Goal: Task Accomplishment & Management: Complete application form

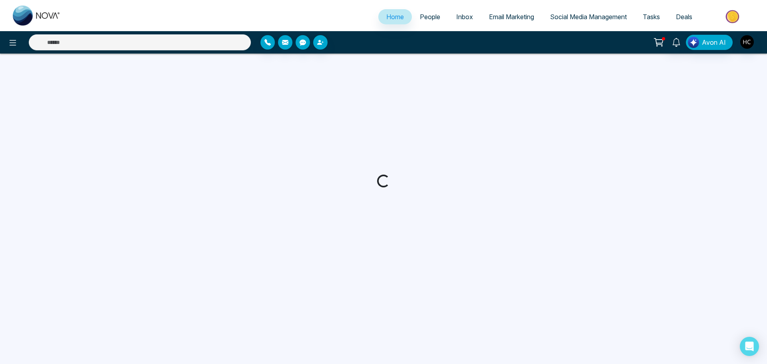
select select "*"
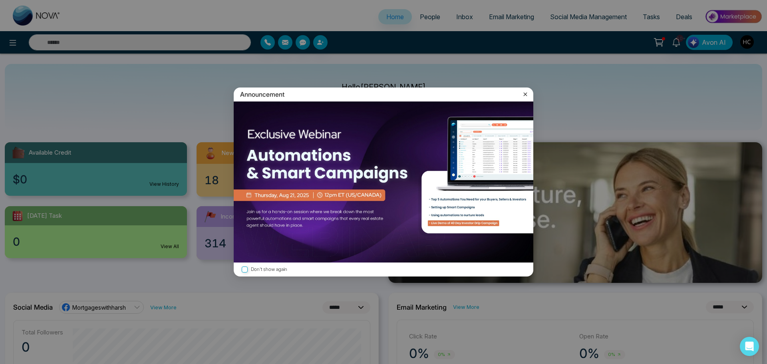
click at [526, 94] on icon at bounding box center [526, 94] width 4 height 4
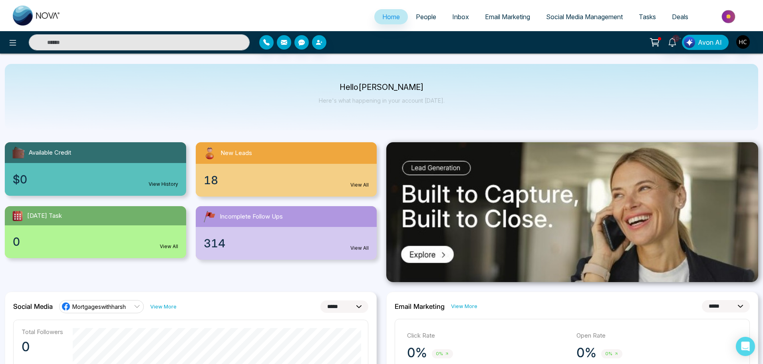
click at [416, 15] on span "People" at bounding box center [426, 17] width 20 height 8
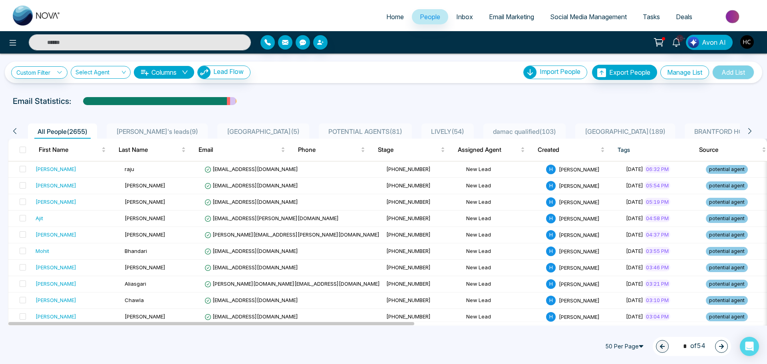
click at [331, 126] on li "POTENTIAL AGENTS ( 81 )" at bounding box center [365, 131] width 93 height 15
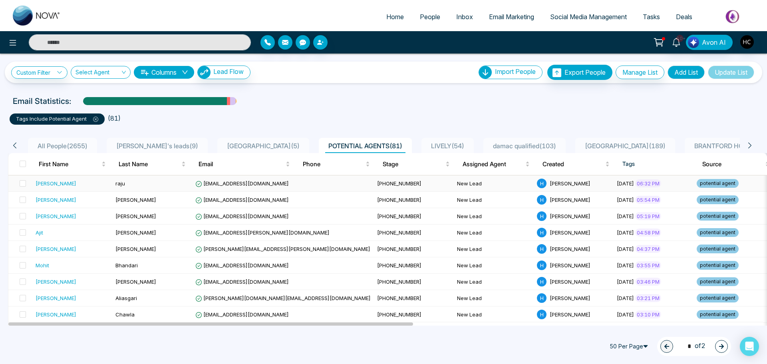
click at [258, 183] on span "[EMAIL_ADDRESS][DOMAIN_NAME]" at bounding box center [242, 183] width 94 height 6
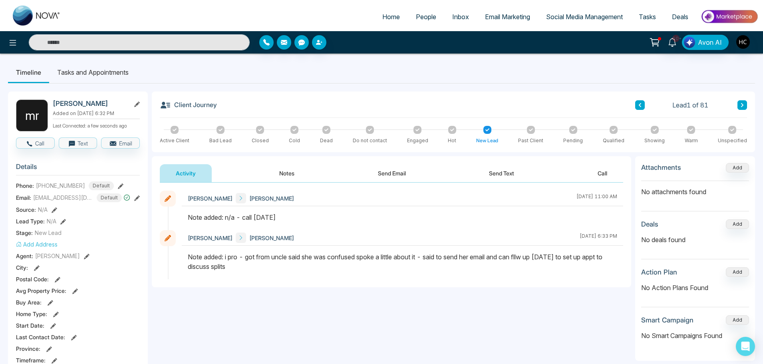
click at [287, 177] on button "Notes" at bounding box center [286, 173] width 47 height 18
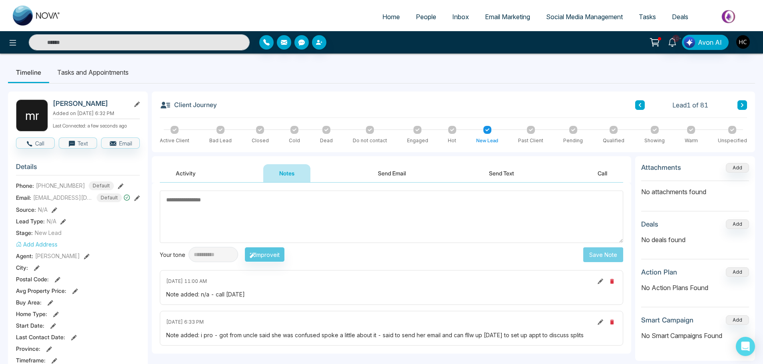
click at [360, 233] on textarea at bounding box center [392, 217] width 464 height 52
click at [264, 209] on textarea at bounding box center [392, 217] width 464 height 52
click at [224, 205] on textarea at bounding box center [392, 217] width 464 height 52
click at [229, 200] on textarea at bounding box center [392, 217] width 464 height 52
click at [417, 14] on span "People" at bounding box center [426, 17] width 20 height 8
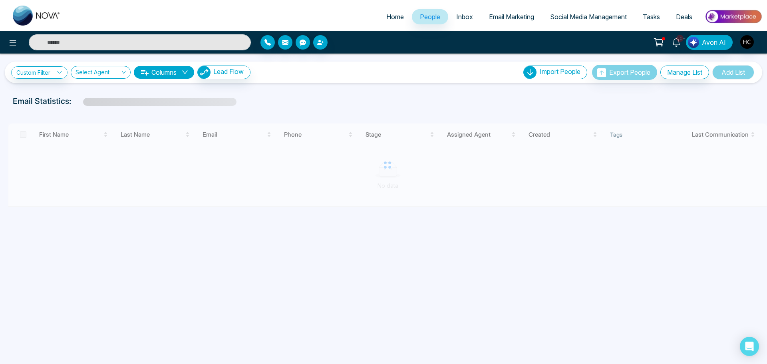
click at [163, 42] on input "text" at bounding box center [140, 42] width 222 height 16
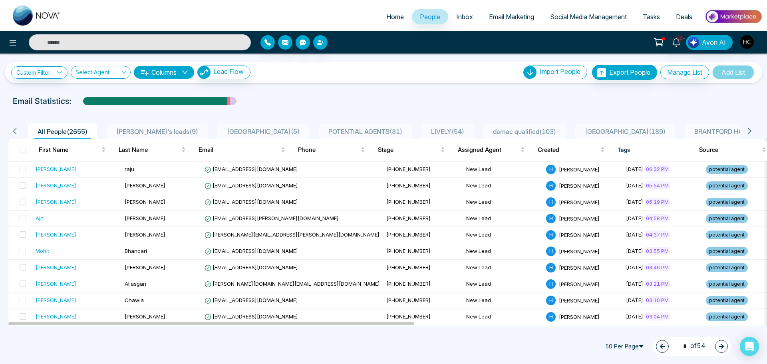
click at [325, 132] on span "POTENTIAL AGENTS ( 81 )" at bounding box center [365, 132] width 80 height 8
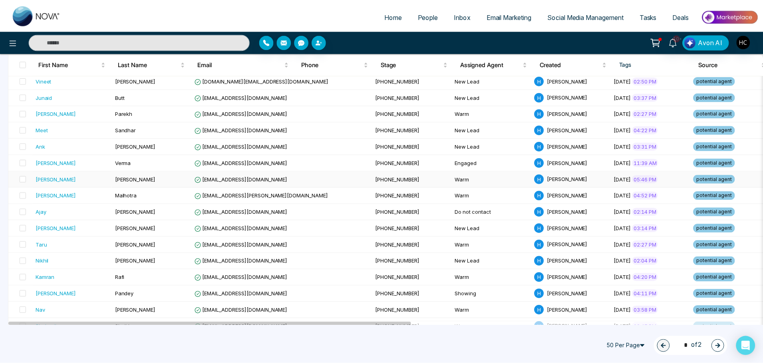
scroll to position [400, 0]
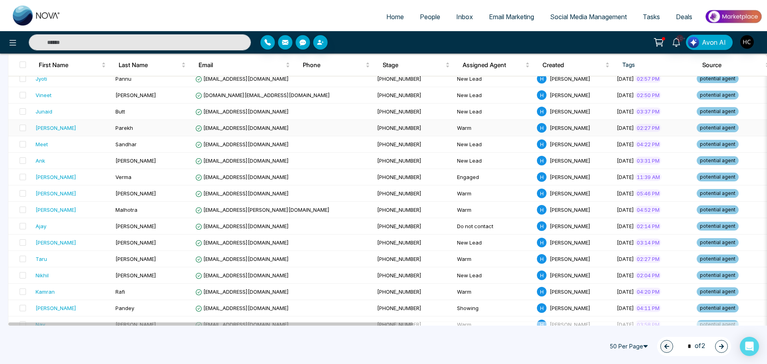
click at [62, 134] on td "[PERSON_NAME]" at bounding box center [72, 128] width 80 height 16
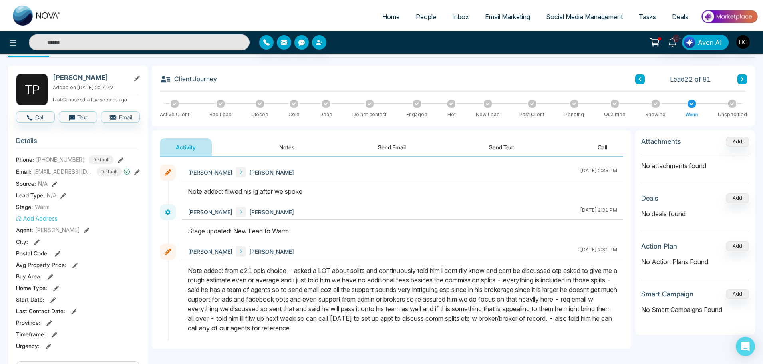
scroll to position [40, 0]
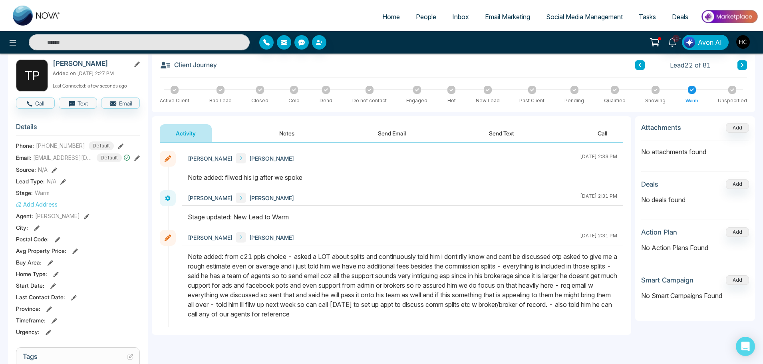
click at [288, 132] on button "Notes" at bounding box center [286, 133] width 47 height 18
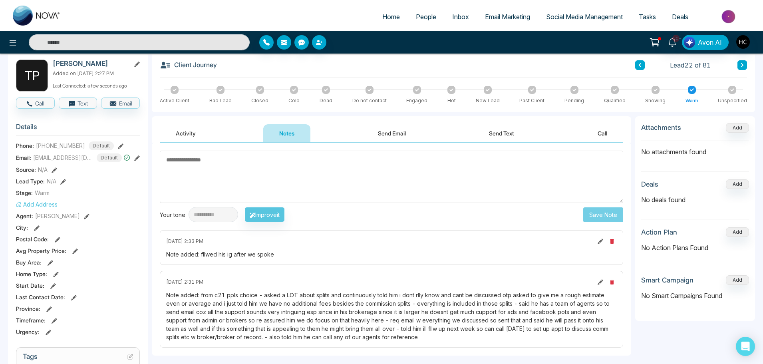
click at [201, 132] on button "Activity" at bounding box center [186, 133] width 52 height 18
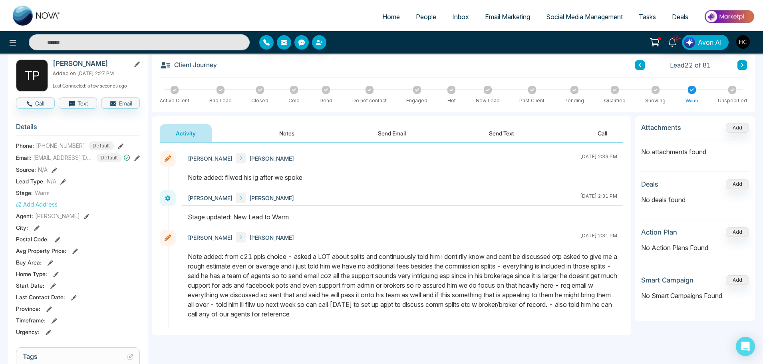
click at [643, 64] on button at bounding box center [641, 65] width 10 height 10
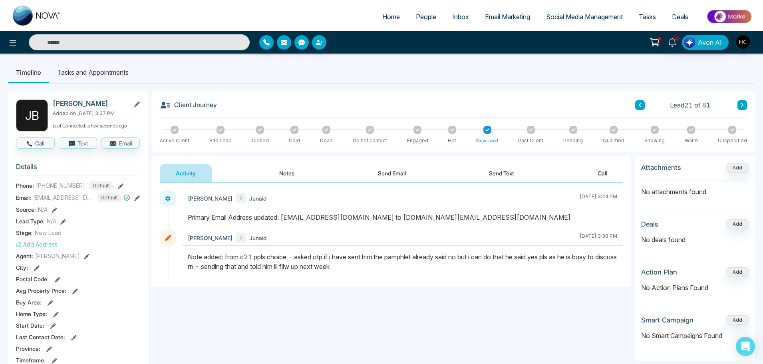
click at [640, 102] on button at bounding box center [641, 105] width 10 height 10
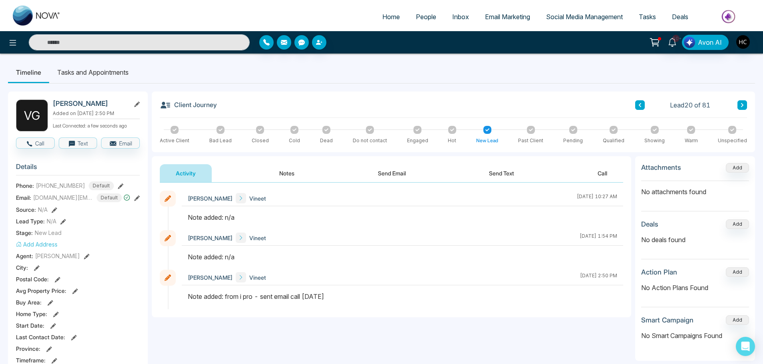
click at [750, 103] on div "Client Journey Lead 20 of 81 Active Client Bad Lead Closed Cold Dead Do not con…" at bounding box center [454, 122] width 604 height 61
click at [747, 106] on button at bounding box center [743, 105] width 10 height 10
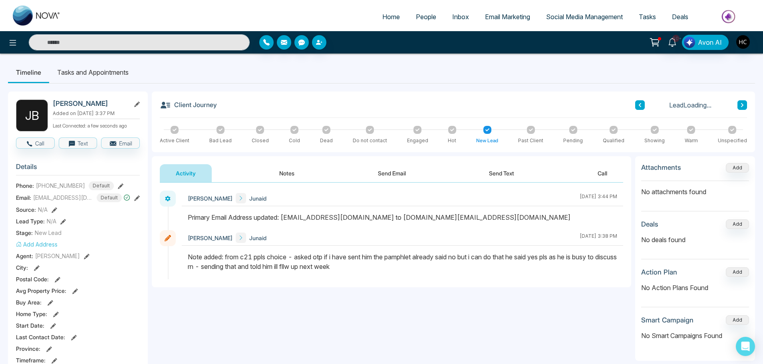
click at [747, 106] on button at bounding box center [743, 105] width 10 height 10
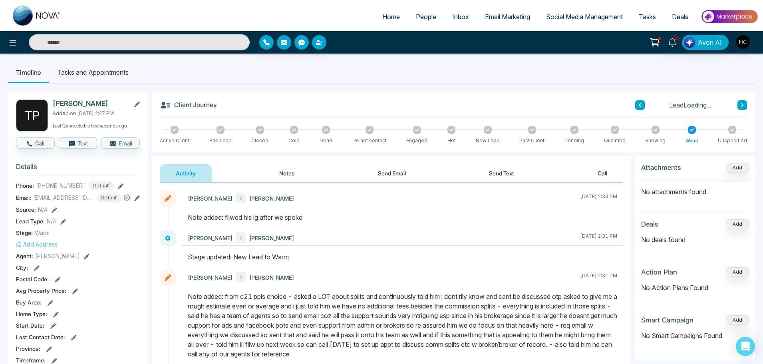
click at [747, 106] on button at bounding box center [743, 105] width 10 height 10
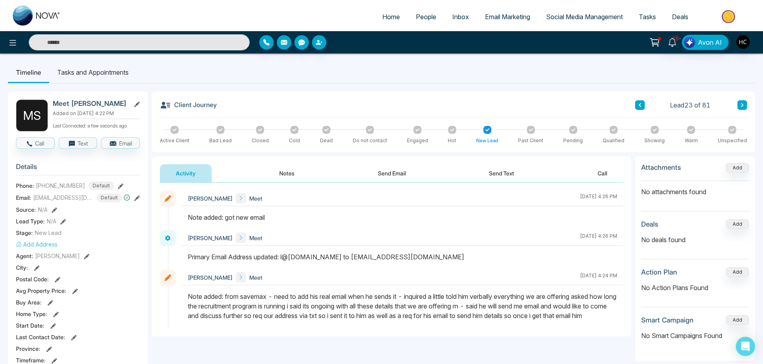
click at [742, 105] on icon at bounding box center [743, 105] width 4 height 5
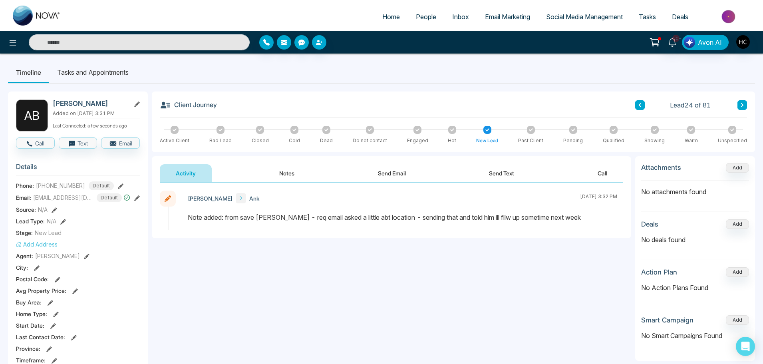
click at [741, 105] on icon at bounding box center [743, 105] width 4 height 5
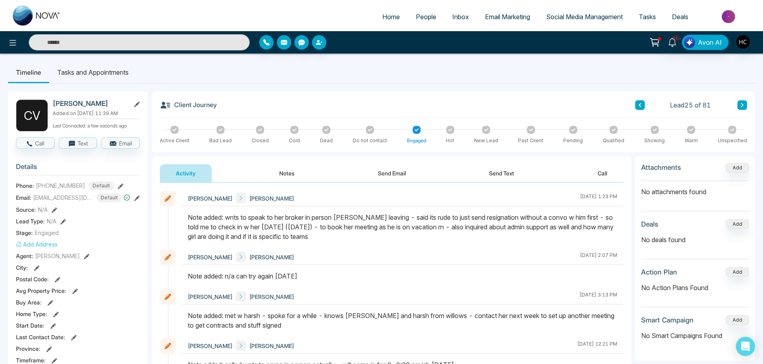
click at [748, 106] on div "Client Journey Lead 25 of 81 Active Client Bad Lead Closed Cold Dead Do not con…" at bounding box center [454, 122] width 604 height 61
click at [741, 104] on icon at bounding box center [743, 105] width 4 height 5
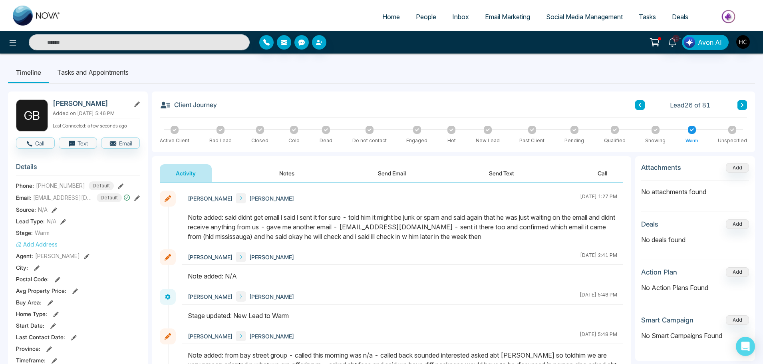
click at [424, 20] on span "People" at bounding box center [426, 17] width 20 height 8
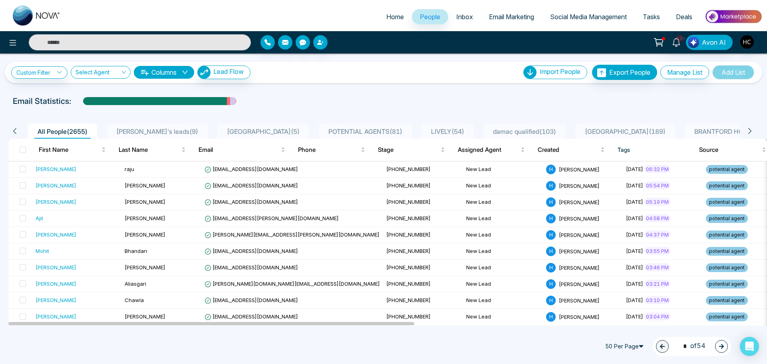
click at [325, 125] on li "POTENTIAL AGENTS ( 81 )" at bounding box center [365, 131] width 93 height 15
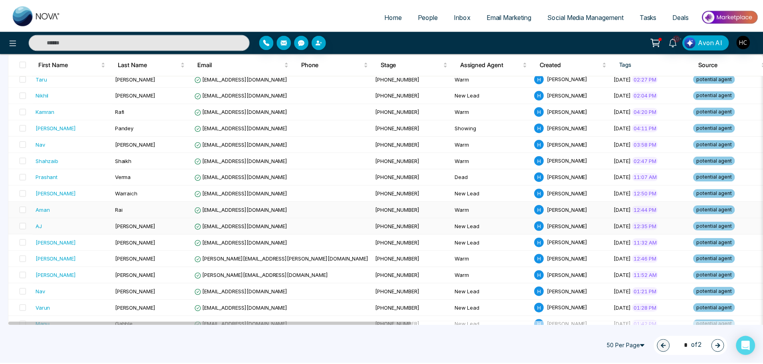
scroll to position [594, 0]
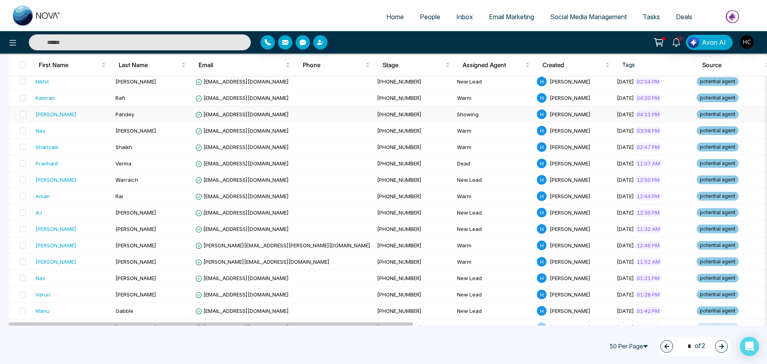
click at [70, 114] on div "[PERSON_NAME]" at bounding box center [73, 114] width 74 height 8
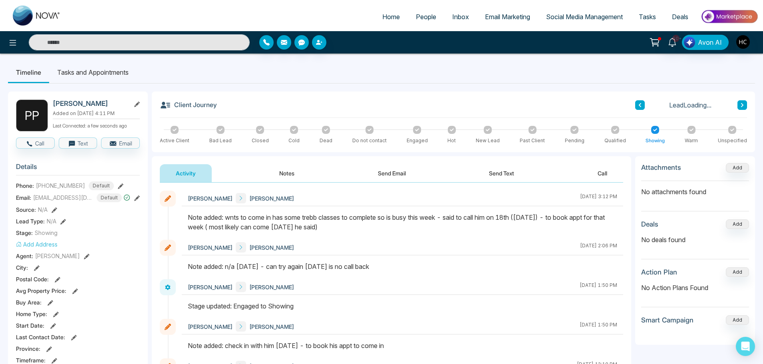
click at [288, 177] on button "Notes" at bounding box center [286, 173] width 47 height 18
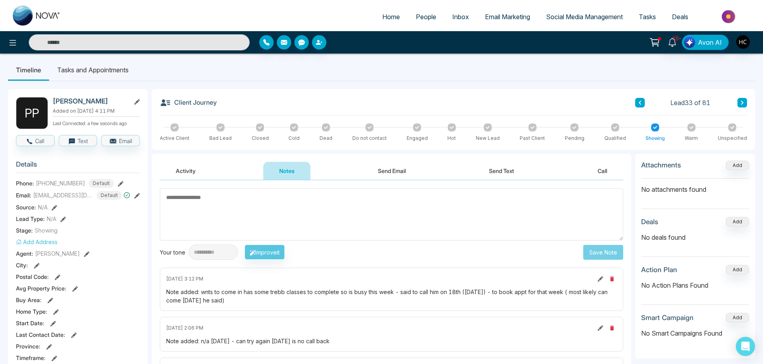
scroll to position [40, 0]
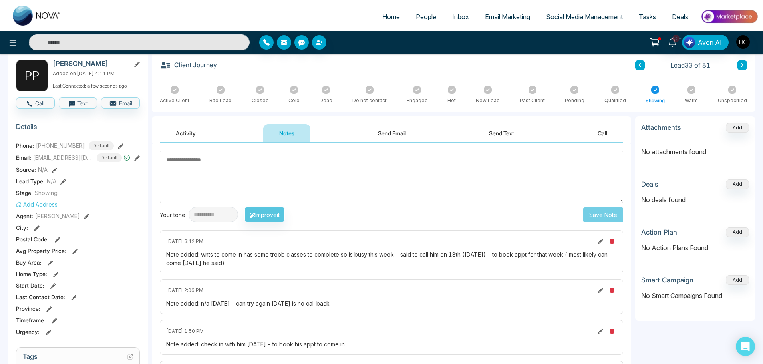
click at [243, 167] on textarea at bounding box center [392, 177] width 464 height 52
click at [276, 187] on textarea at bounding box center [392, 177] width 464 height 52
click at [230, 181] on textarea at bounding box center [392, 177] width 464 height 52
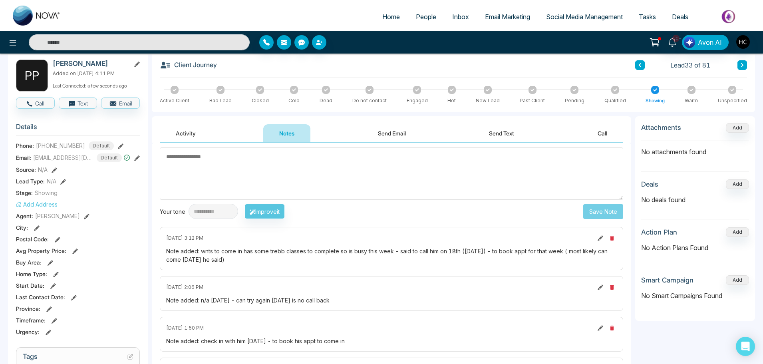
scroll to position [0, 0]
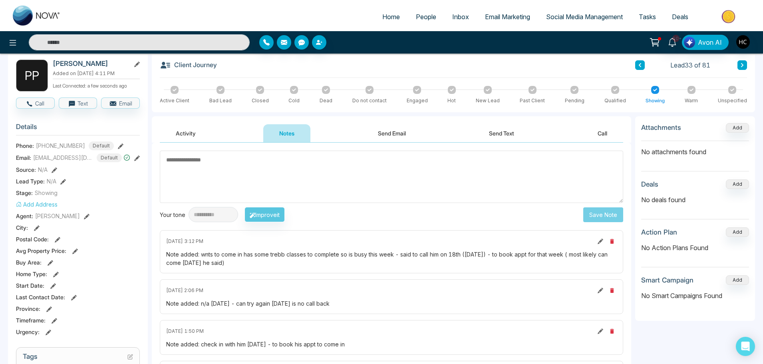
click at [324, 187] on textarea at bounding box center [392, 177] width 464 height 52
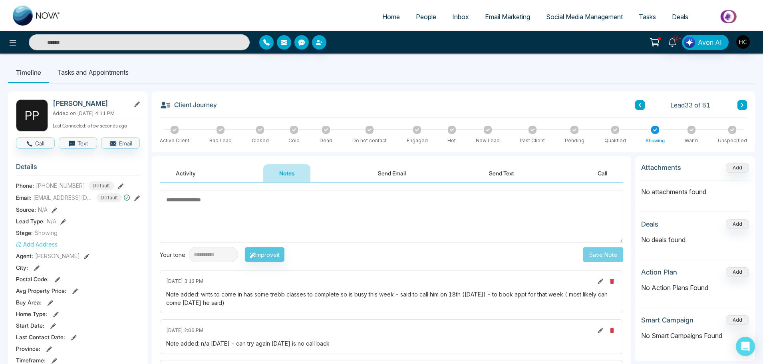
scroll to position [40, 0]
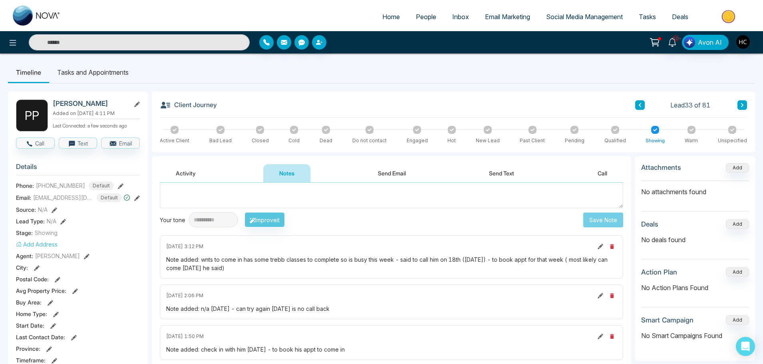
click at [280, 199] on textarea at bounding box center [392, 182] width 464 height 52
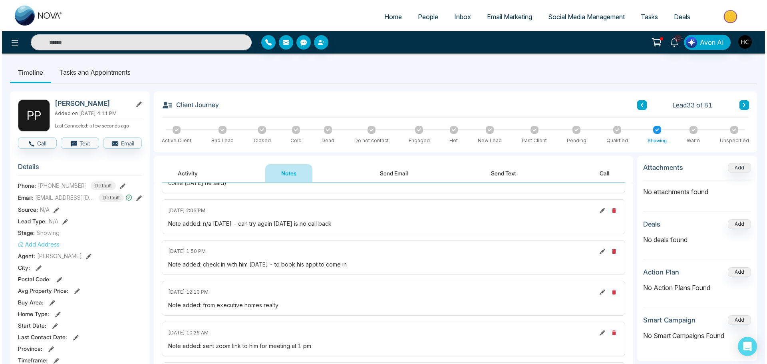
scroll to position [0, 0]
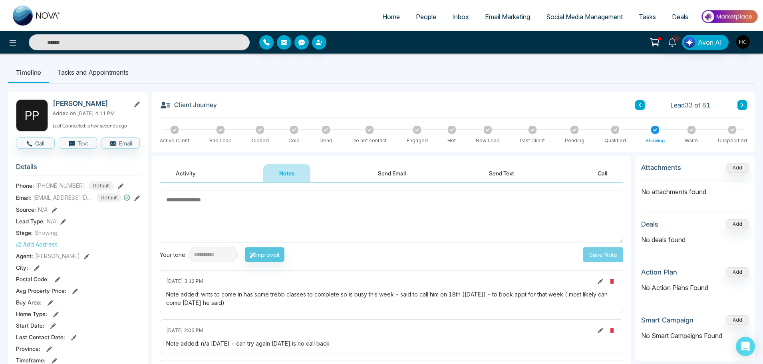
click at [339, 211] on textarea at bounding box center [392, 217] width 464 height 52
click at [248, 215] on textarea at bounding box center [392, 217] width 464 height 52
click at [148, 34] on input "text" at bounding box center [139, 42] width 221 height 16
type input "*****"
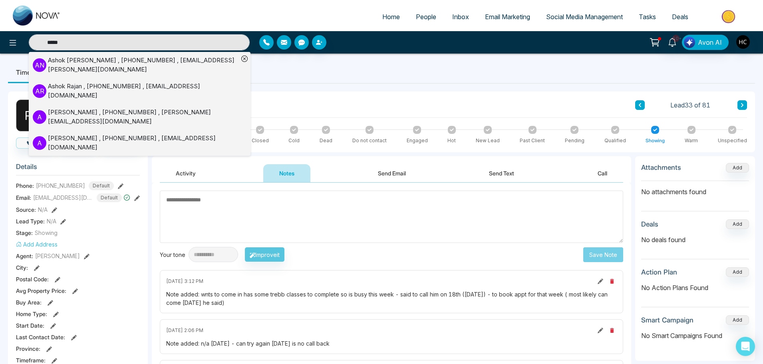
click at [141, 70] on li "A N Ashok Nakra , +14162541915 , ashok.nakra@gmail.com" at bounding box center [136, 65] width 206 height 26
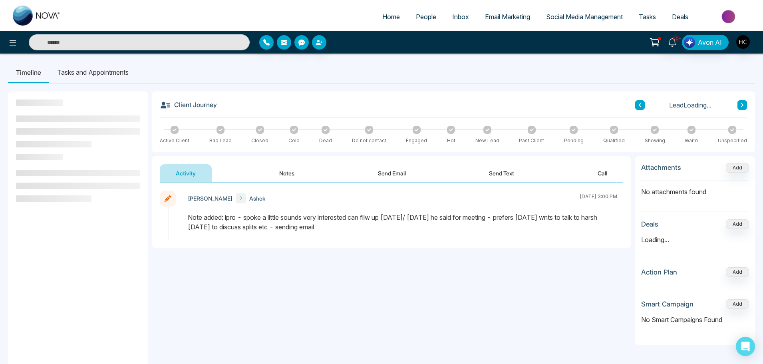
click at [291, 173] on button "Notes" at bounding box center [286, 173] width 47 height 18
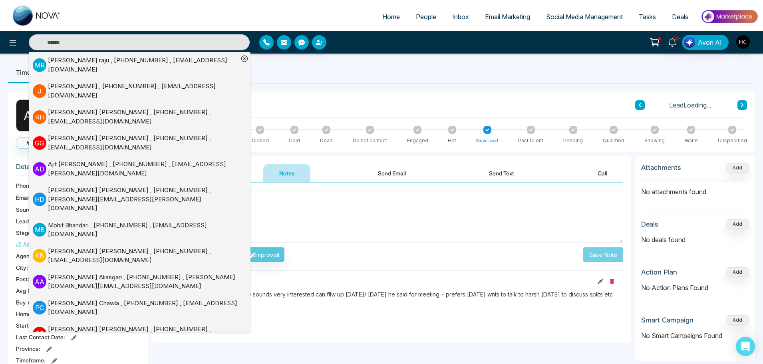
click at [298, 211] on textarea at bounding box center [392, 217] width 464 height 52
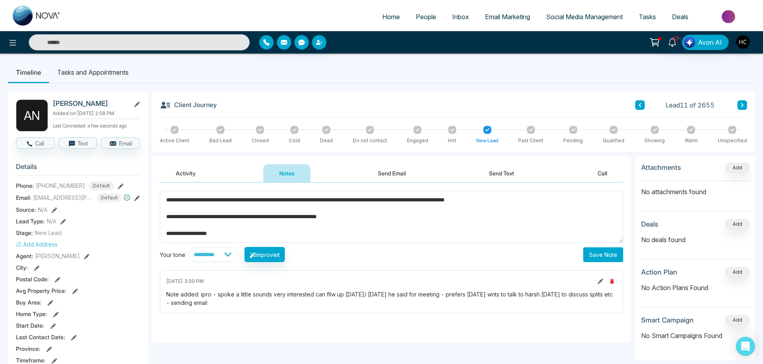
click at [224, 198] on textarea "**********" at bounding box center [392, 217] width 464 height 52
type textarea "**********"
click at [610, 250] on button "Save Note" at bounding box center [604, 254] width 40 height 15
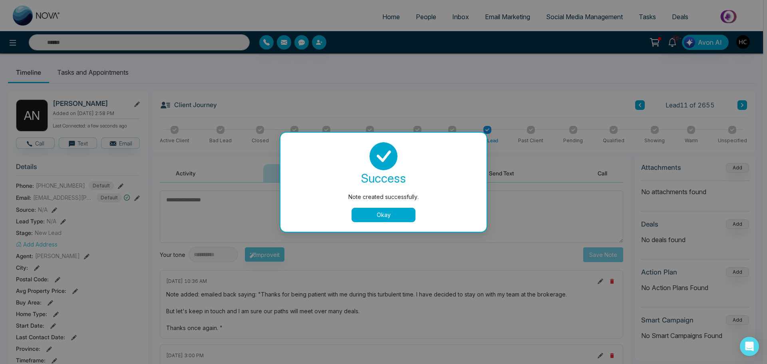
click at [399, 220] on button "Okay" at bounding box center [384, 215] width 64 height 14
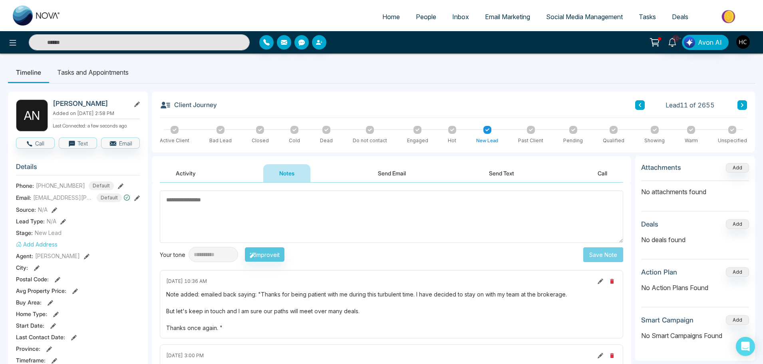
click at [423, 23] on link "People" at bounding box center [426, 16] width 36 height 15
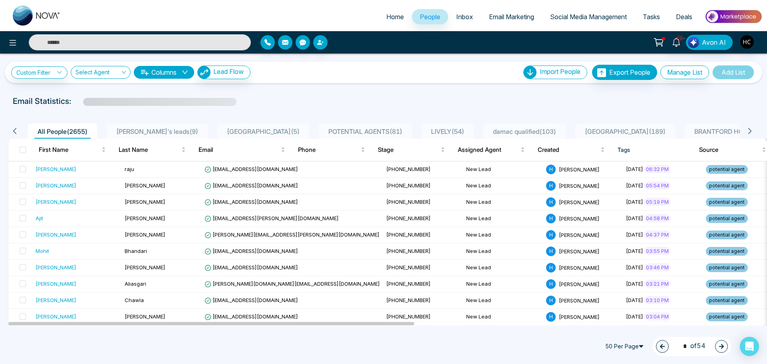
click at [325, 129] on span "POTENTIAL AGENTS ( 81 )" at bounding box center [365, 132] width 80 height 8
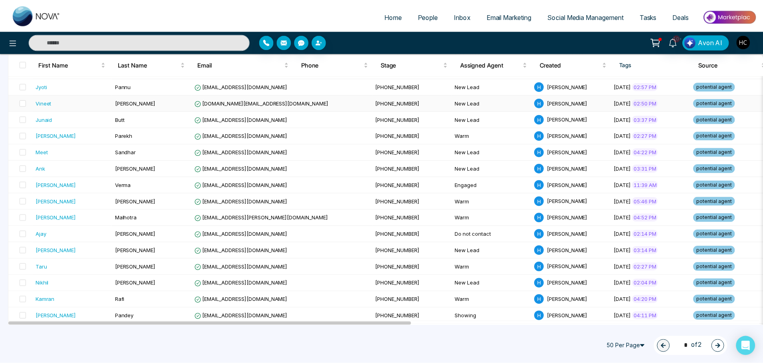
scroll to position [480, 0]
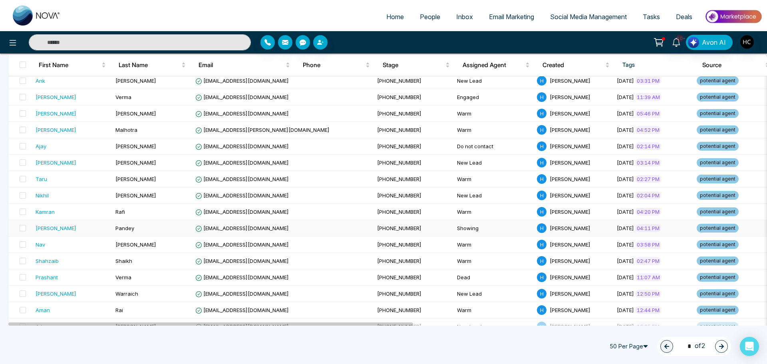
click at [120, 227] on span "Pandey" at bounding box center [125, 228] width 19 height 6
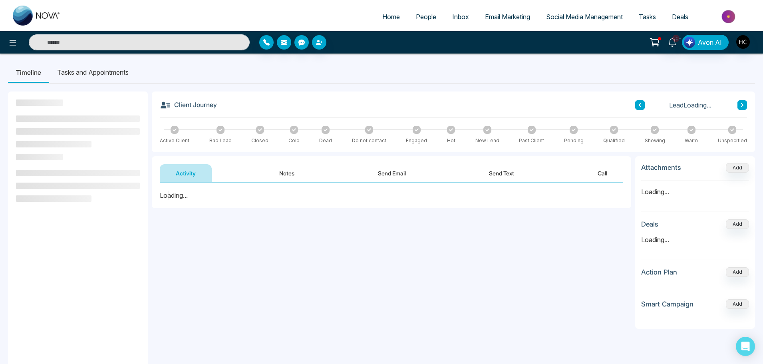
click at [283, 168] on button "Notes" at bounding box center [286, 173] width 47 height 18
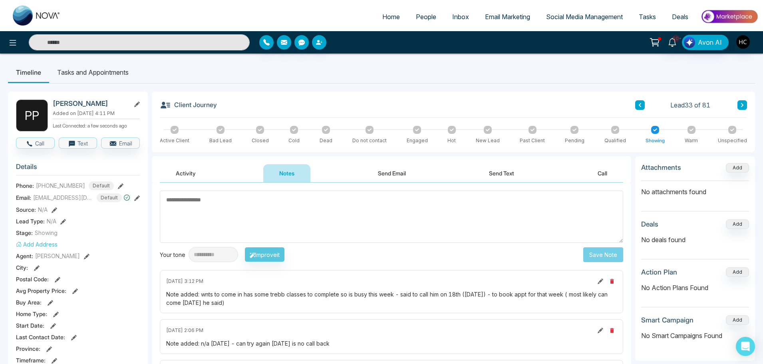
click at [205, 211] on textarea at bounding box center [392, 217] width 464 height 52
click at [343, 215] on textarea at bounding box center [392, 217] width 464 height 52
click at [345, 211] on textarea at bounding box center [392, 217] width 464 height 52
click at [256, 222] on textarea at bounding box center [392, 217] width 464 height 52
click at [363, 220] on textarea at bounding box center [392, 217] width 464 height 52
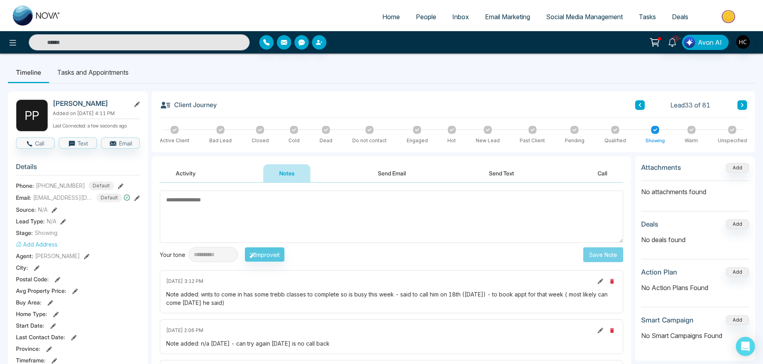
click at [255, 83] on nav "Timeline Tasks and Appointments" at bounding box center [381, 73] width 747 height 22
click at [459, 229] on textarea at bounding box center [392, 217] width 464 height 52
click at [370, 215] on textarea at bounding box center [392, 217] width 464 height 52
click at [289, 216] on textarea at bounding box center [392, 217] width 464 height 52
type textarea "*"
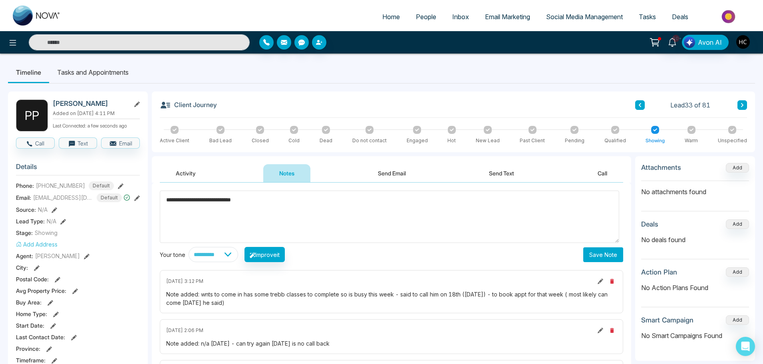
click at [619, 243] on textarea "**********" at bounding box center [390, 217] width 460 height 52
type textarea "**********"
click at [614, 255] on button "Save Note" at bounding box center [604, 254] width 40 height 15
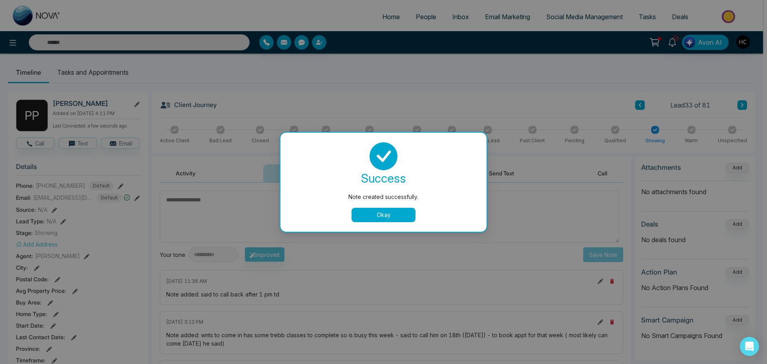
click at [370, 215] on button "Okay" at bounding box center [384, 215] width 64 height 14
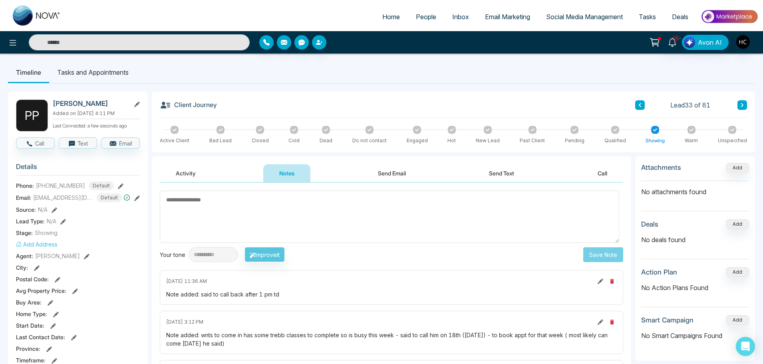
click at [307, 215] on textarea at bounding box center [390, 217] width 460 height 52
click at [642, 107] on icon at bounding box center [640, 105] width 4 height 5
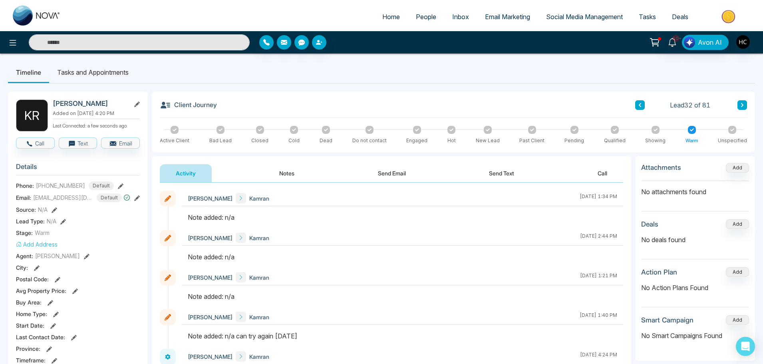
click at [283, 177] on button "Notes" at bounding box center [286, 173] width 47 height 18
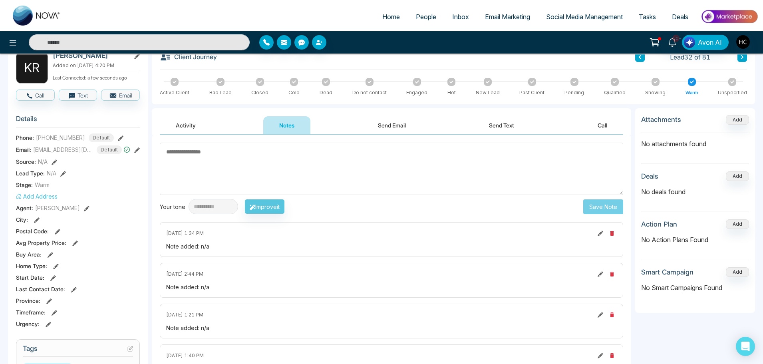
scroll to position [40, 0]
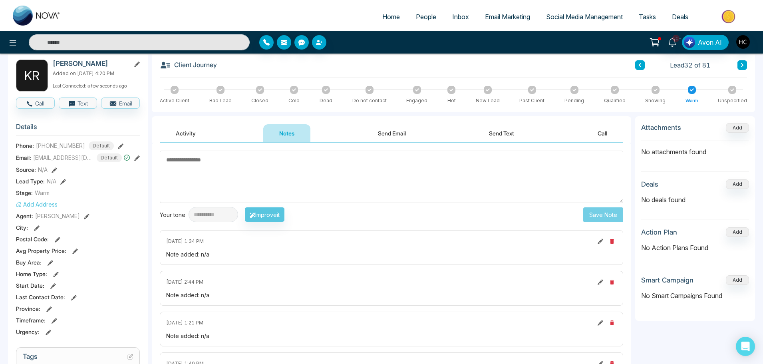
click at [261, 166] on textarea at bounding box center [392, 177] width 464 height 52
click at [288, 176] on textarea at bounding box center [392, 177] width 464 height 52
type textarea "***"
click at [600, 216] on button "Save Note" at bounding box center [604, 214] width 40 height 15
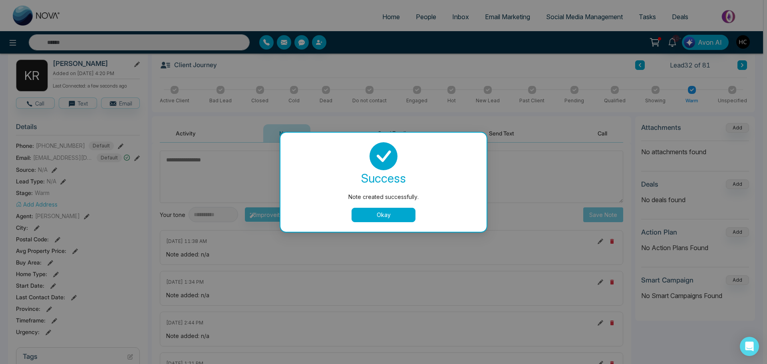
click at [382, 211] on button "Okay" at bounding box center [384, 215] width 64 height 14
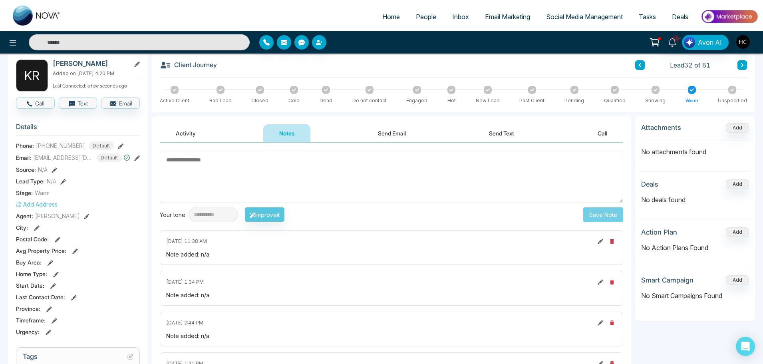
click at [429, 22] on link "People" at bounding box center [426, 16] width 36 height 15
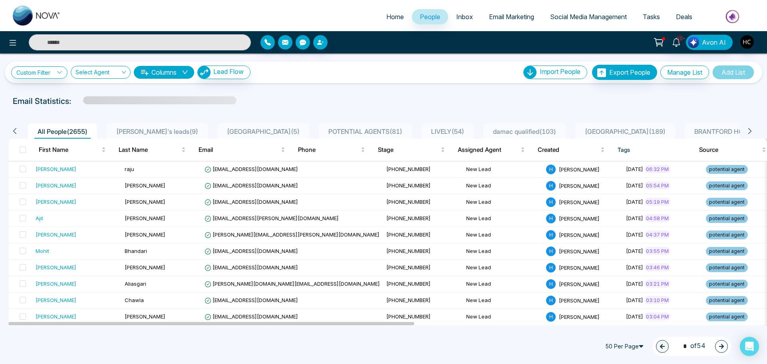
click at [325, 130] on span "POTENTIAL AGENTS ( 81 )" at bounding box center [365, 132] width 80 height 8
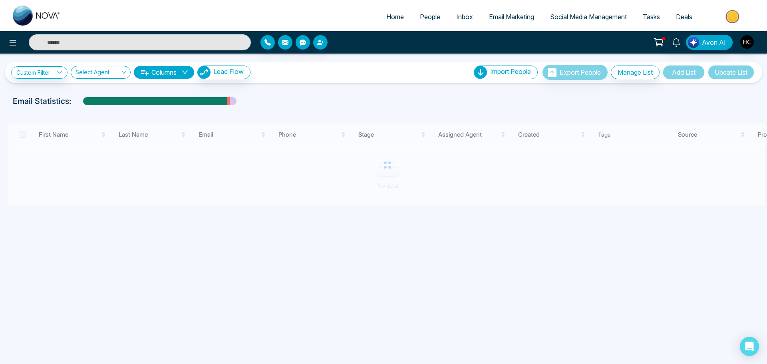
click at [124, 43] on input "text" at bounding box center [140, 42] width 222 height 16
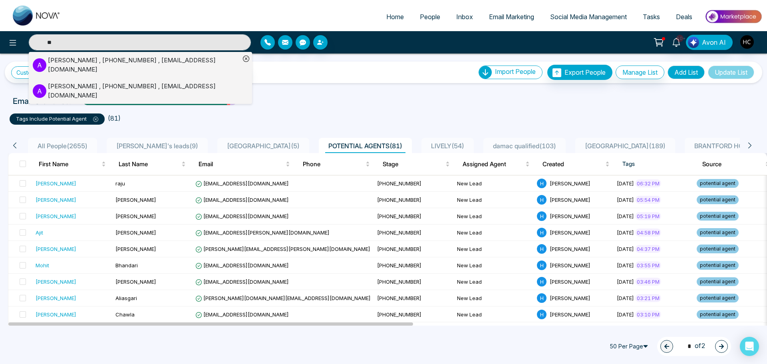
type input "*"
click at [308, 92] on div "**********" at bounding box center [383, 190] width 767 height 272
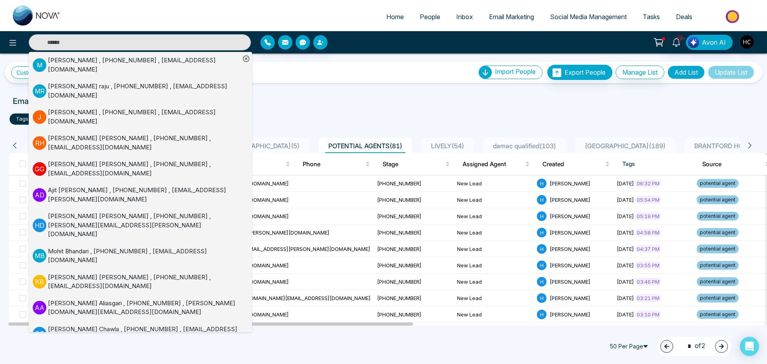
click at [350, 83] on div "**********" at bounding box center [384, 73] width 758 height 22
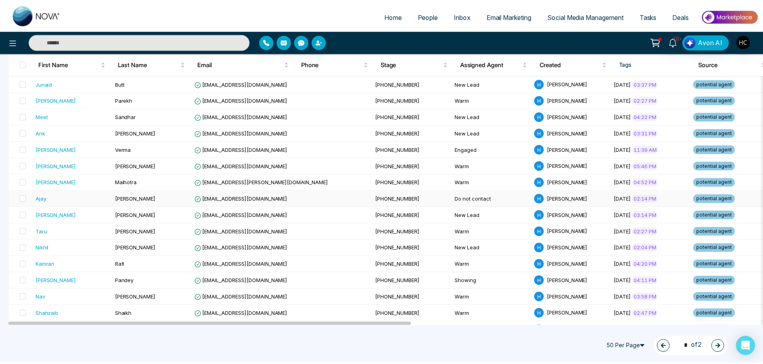
scroll to position [440, 0]
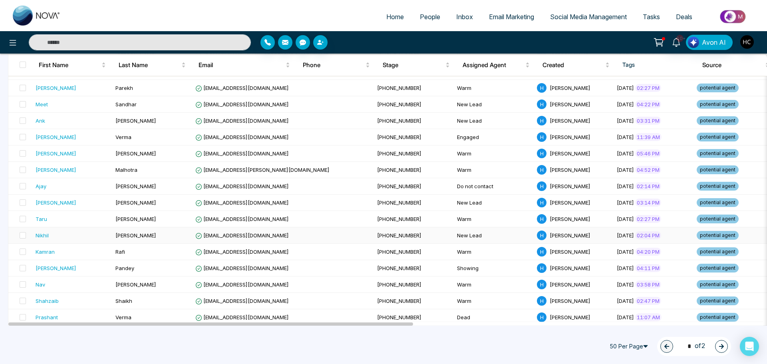
click at [145, 234] on td "[PERSON_NAME]" at bounding box center [152, 235] width 80 height 16
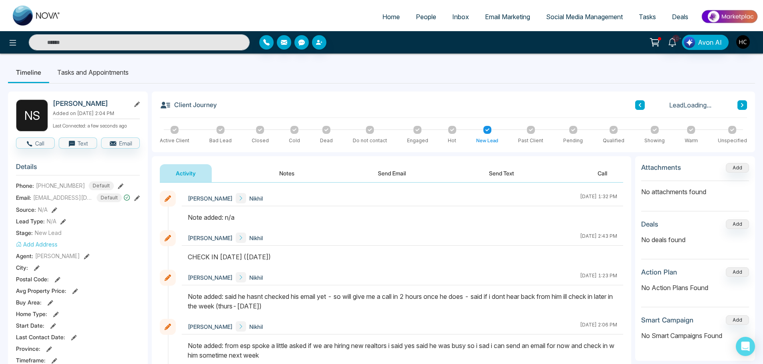
click at [273, 174] on button "Notes" at bounding box center [286, 173] width 47 height 18
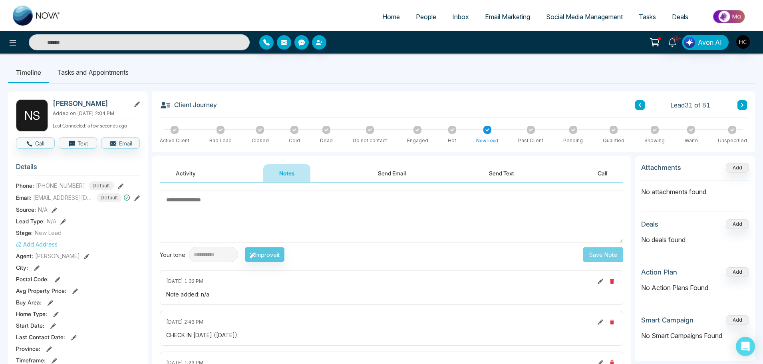
click at [265, 210] on textarea at bounding box center [392, 217] width 464 height 52
click at [226, 208] on textarea at bounding box center [392, 217] width 464 height 52
click at [247, 197] on textarea at bounding box center [392, 217] width 464 height 52
click at [293, 208] on textarea at bounding box center [392, 217] width 464 height 52
click at [241, 210] on textarea at bounding box center [392, 217] width 464 height 52
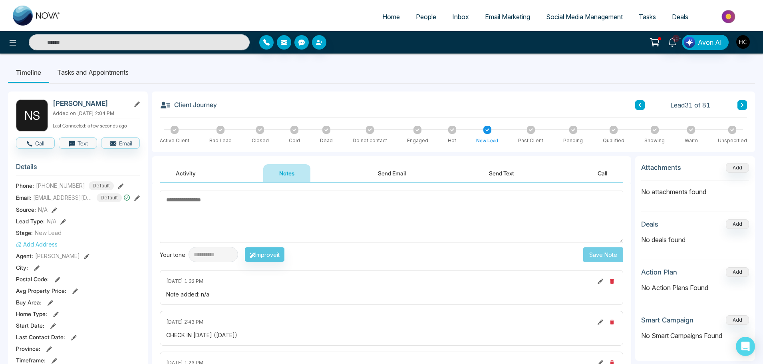
click at [236, 218] on textarea at bounding box center [392, 217] width 464 height 52
click at [585, 241] on textarea "***" at bounding box center [392, 217] width 464 height 52
type textarea "***"
click at [586, 252] on button "Save Note" at bounding box center [604, 254] width 40 height 15
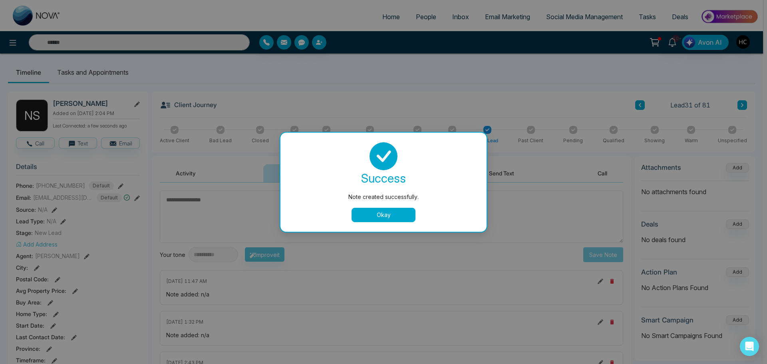
click at [395, 217] on button "Okay" at bounding box center [384, 215] width 64 height 14
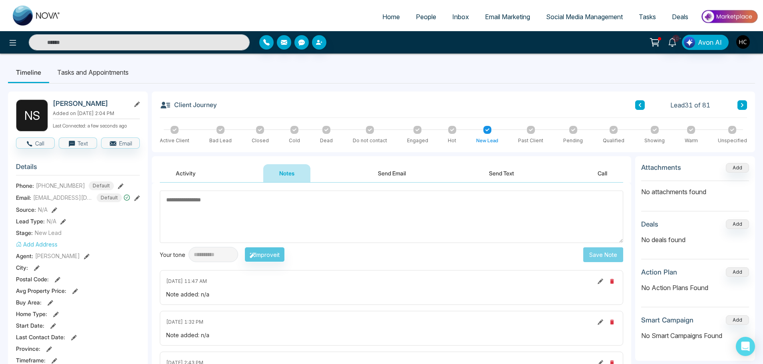
click at [639, 106] on icon at bounding box center [640, 105] width 4 height 5
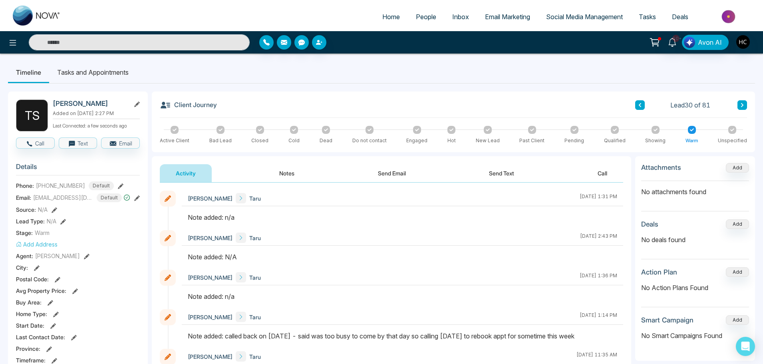
click at [282, 169] on button "Notes" at bounding box center [286, 173] width 47 height 18
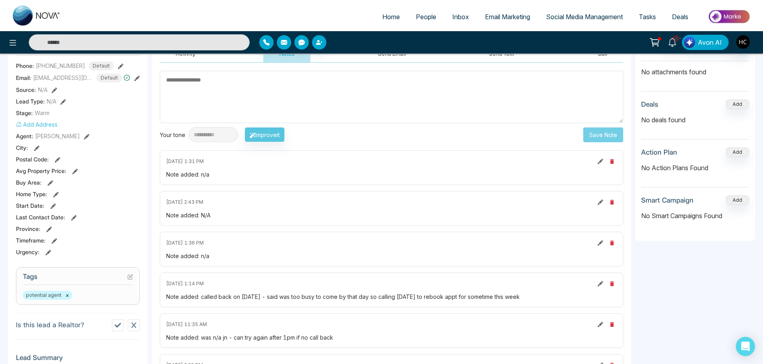
scroll to position [40, 0]
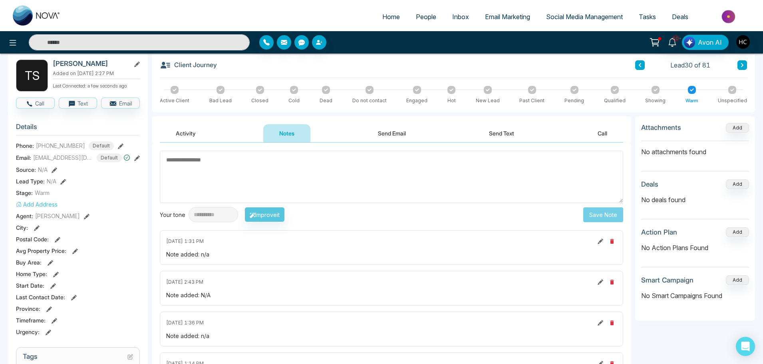
click at [253, 180] on textarea at bounding box center [392, 177] width 464 height 52
type textarea "***"
click at [617, 210] on button "Save Note" at bounding box center [604, 214] width 40 height 15
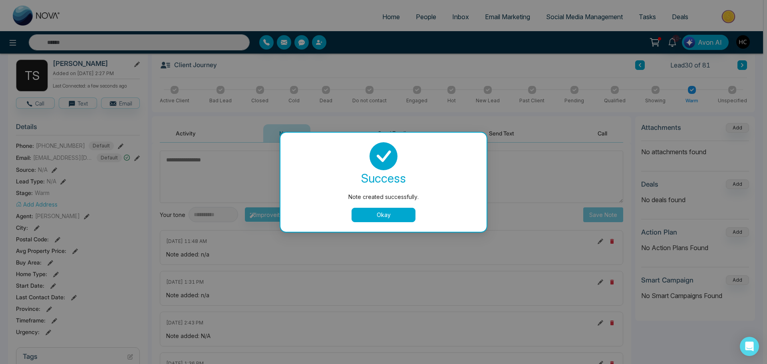
click at [406, 211] on button "Okay" at bounding box center [384, 215] width 64 height 14
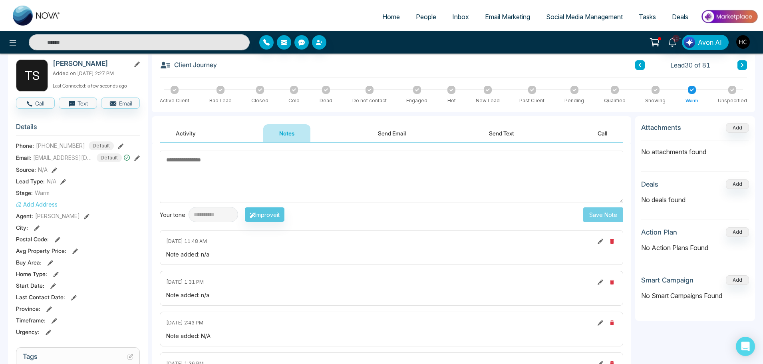
click at [640, 62] on button at bounding box center [641, 65] width 10 height 10
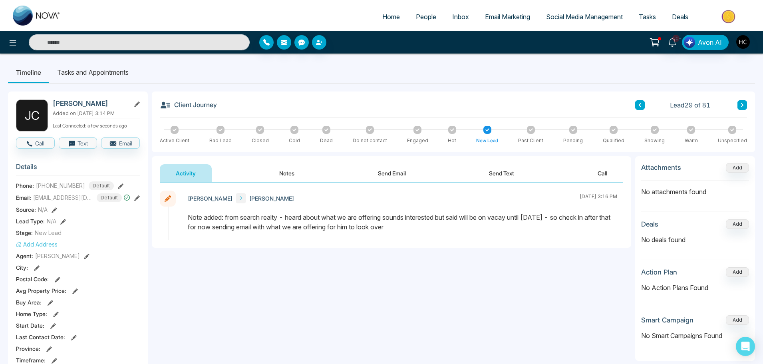
click at [641, 102] on button at bounding box center [641, 105] width 10 height 10
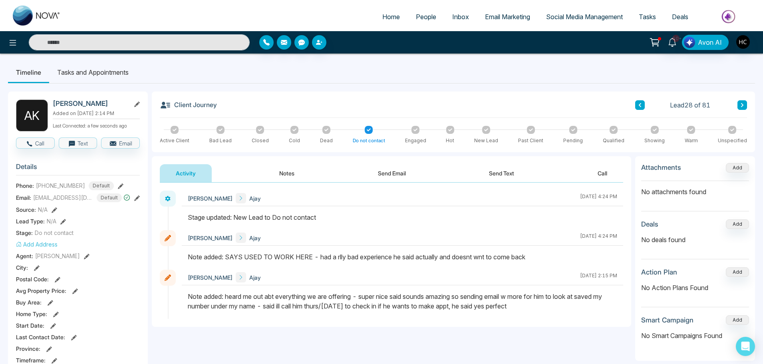
click at [634, 106] on div "Client Journey Lead 28 of 81" at bounding box center [454, 109] width 588 height 18
click at [642, 104] on button at bounding box center [641, 105] width 10 height 10
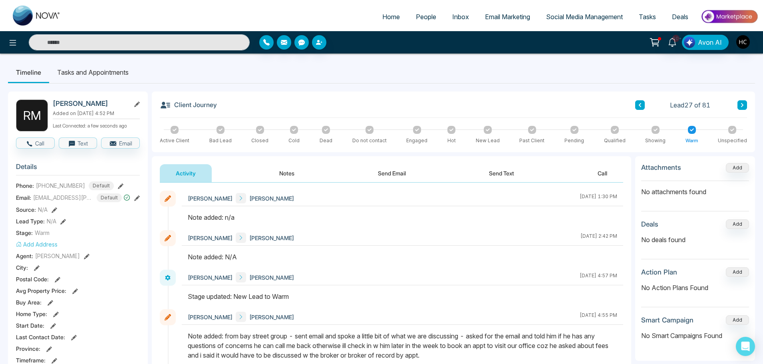
click at [282, 178] on button "Notes" at bounding box center [286, 173] width 47 height 18
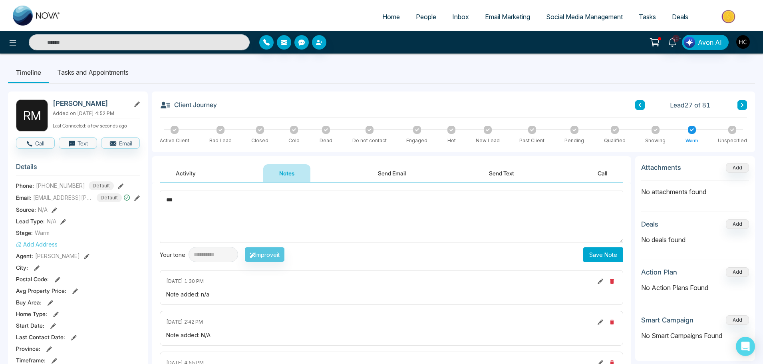
type textarea "***"
click at [608, 253] on button "Save Note" at bounding box center [604, 254] width 40 height 15
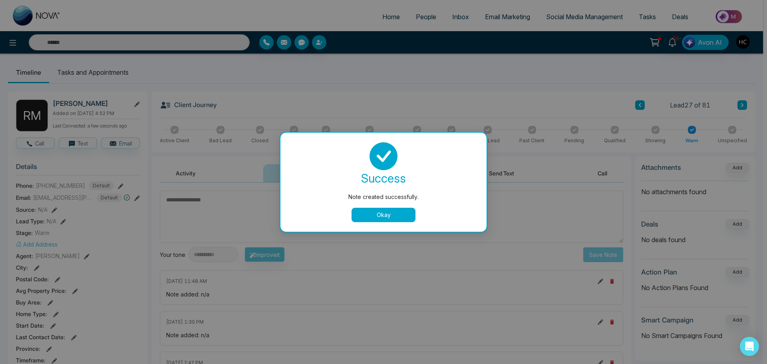
click at [408, 213] on button "Okay" at bounding box center [384, 215] width 64 height 14
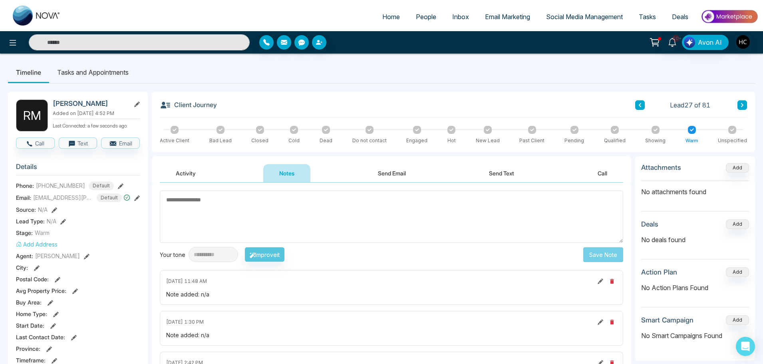
click at [643, 104] on button at bounding box center [641, 105] width 10 height 10
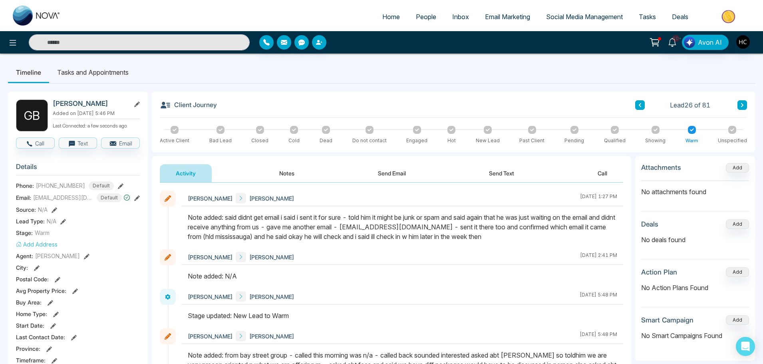
click at [291, 171] on button "Notes" at bounding box center [286, 173] width 47 height 18
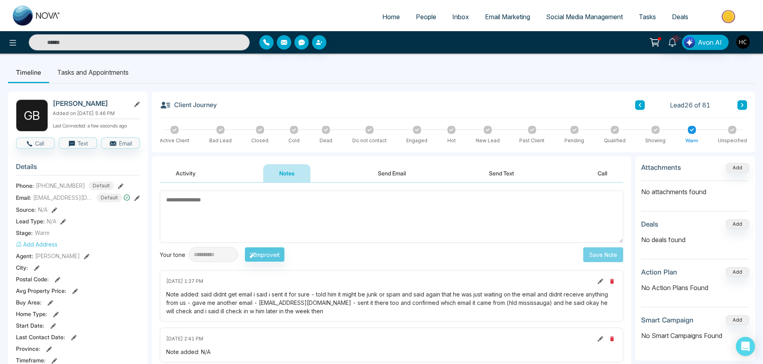
click at [395, 219] on textarea at bounding box center [392, 217] width 464 height 52
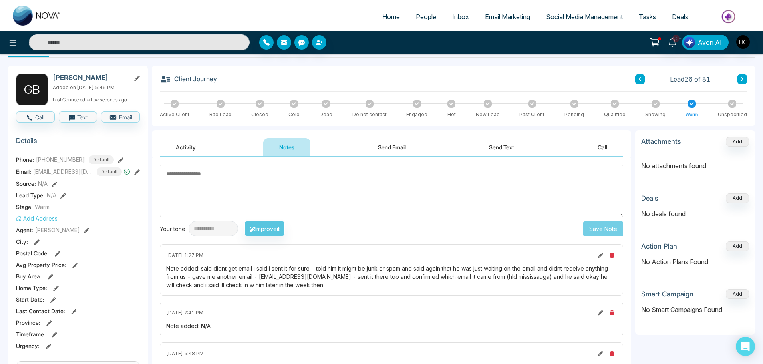
scroll to position [40, 0]
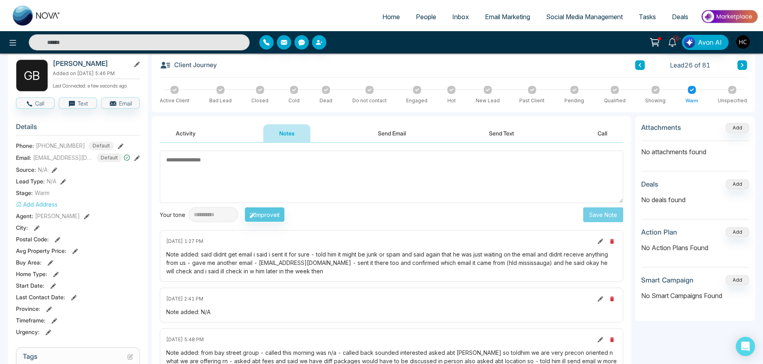
click at [386, 187] on textarea at bounding box center [392, 177] width 464 height 52
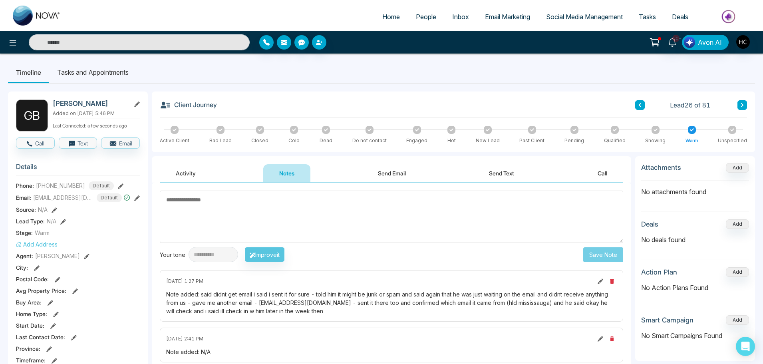
click at [359, 213] on textarea at bounding box center [392, 217] width 464 height 52
type textarea "**********"
drag, startPoint x: 496, startPoint y: 213, endPoint x: 166, endPoint y: 198, distance: 330.5
click at [166, 198] on textarea "**********" at bounding box center [392, 217] width 464 height 52
type textarea "***"
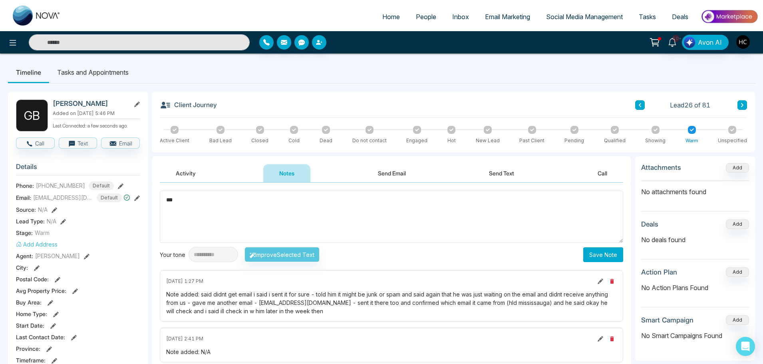
click at [592, 253] on button "Save Note" at bounding box center [604, 254] width 40 height 15
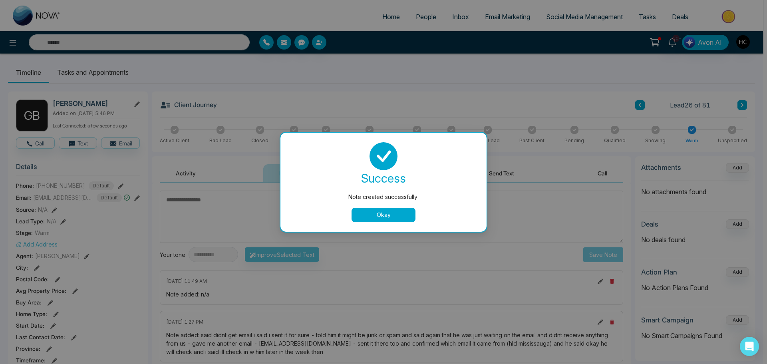
click at [401, 210] on button "Okay" at bounding box center [384, 215] width 64 height 14
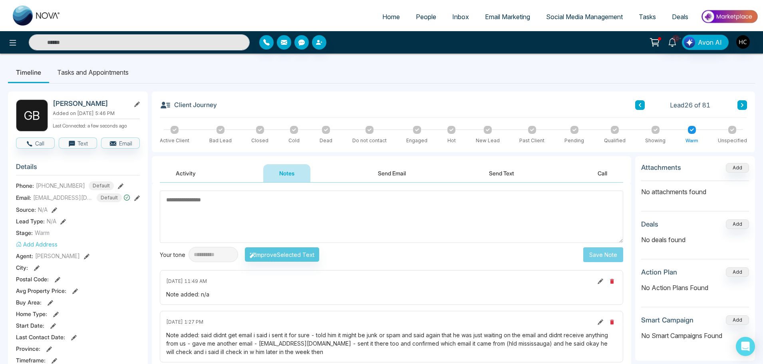
click at [646, 104] on div "Lead 26 of 81" at bounding box center [692, 105] width 112 height 10
click at [639, 106] on icon at bounding box center [640, 105] width 4 height 5
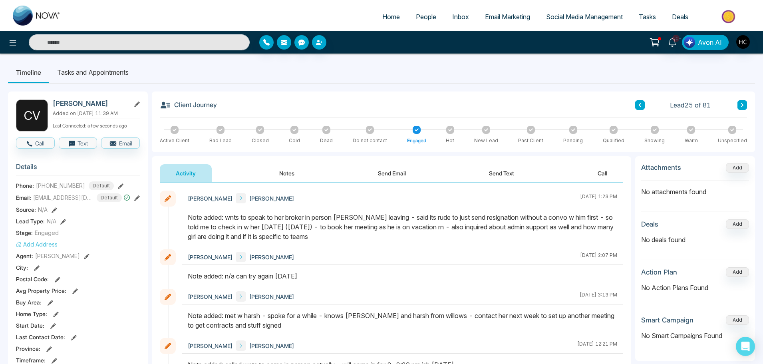
click at [641, 105] on icon at bounding box center [640, 105] width 4 height 5
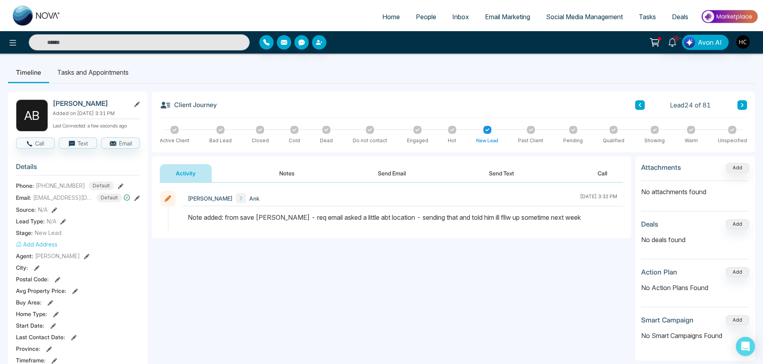
click at [292, 170] on button "Notes" at bounding box center [286, 173] width 47 height 18
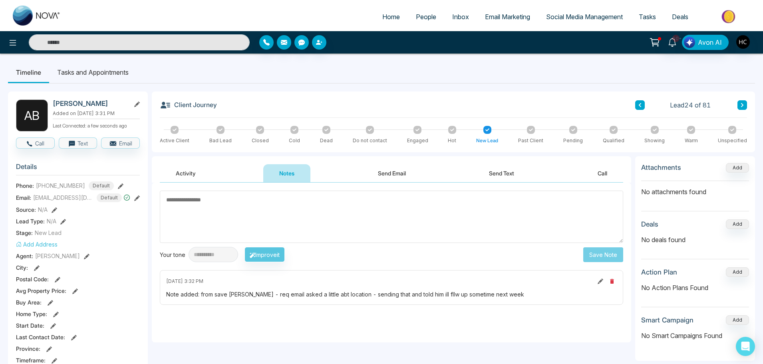
click at [370, 198] on textarea at bounding box center [392, 217] width 464 height 52
type textarea "***"
click at [604, 257] on button "Save Note" at bounding box center [604, 254] width 40 height 15
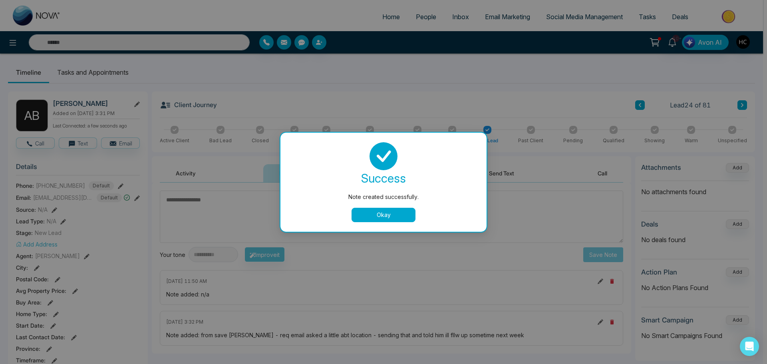
click at [398, 208] on button "Okay" at bounding box center [384, 215] width 64 height 14
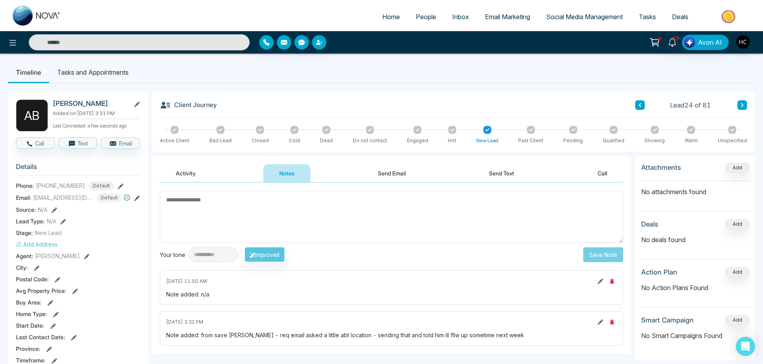
click at [637, 106] on button at bounding box center [641, 105] width 10 height 10
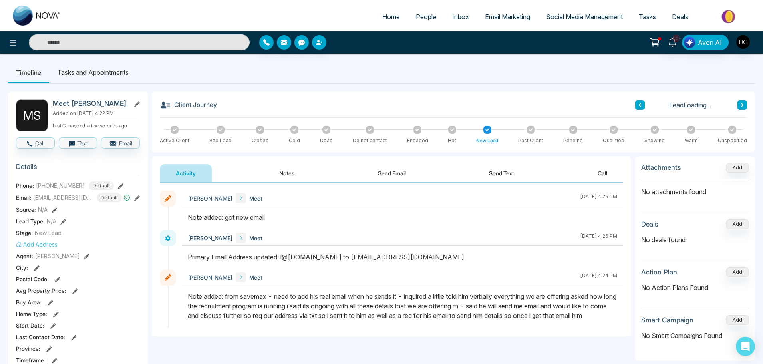
click at [289, 174] on button "Notes" at bounding box center [286, 173] width 47 height 18
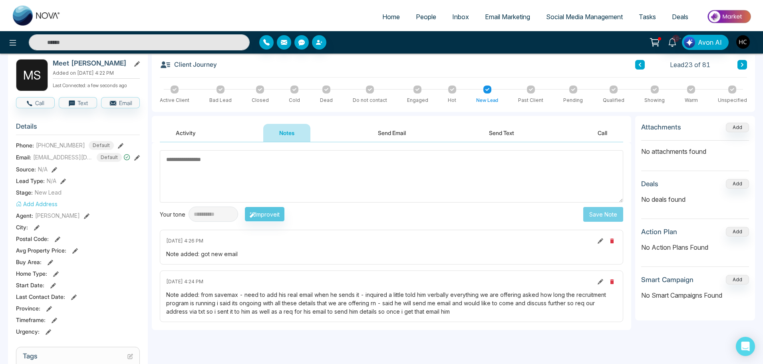
scroll to position [40, 0]
click at [351, 183] on textarea at bounding box center [392, 177] width 464 height 52
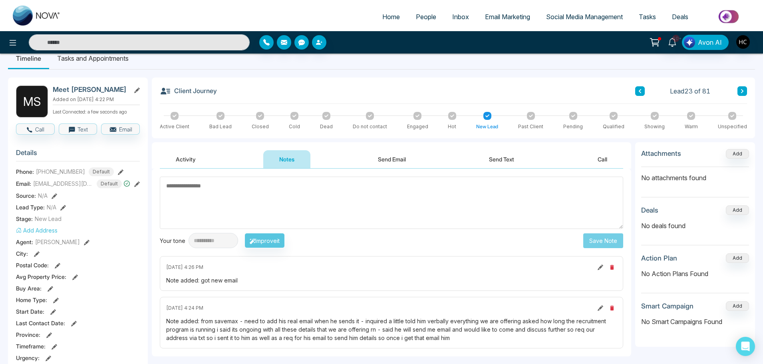
scroll to position [0, 0]
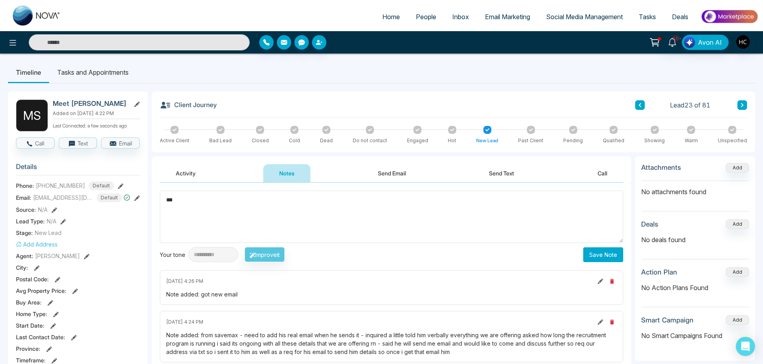
type textarea "***"
click at [600, 255] on button "Save Note" at bounding box center [604, 254] width 40 height 15
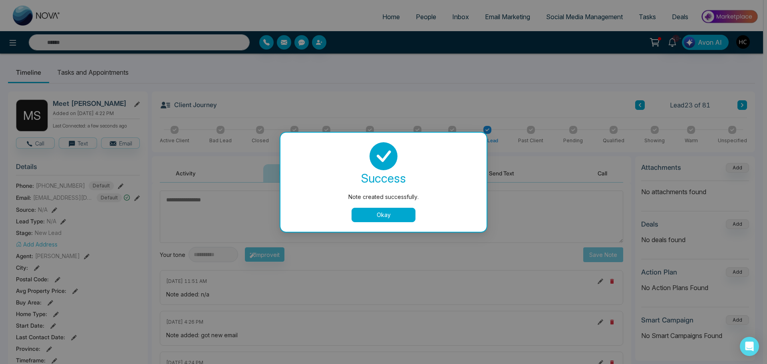
click at [409, 209] on button "Okay" at bounding box center [384, 215] width 64 height 14
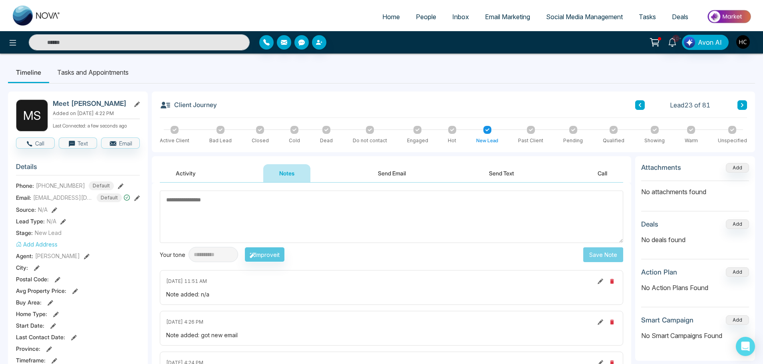
click at [645, 106] on div "Lead 23 of 81" at bounding box center [692, 105] width 112 height 10
click at [642, 106] on button at bounding box center [641, 105] width 10 height 10
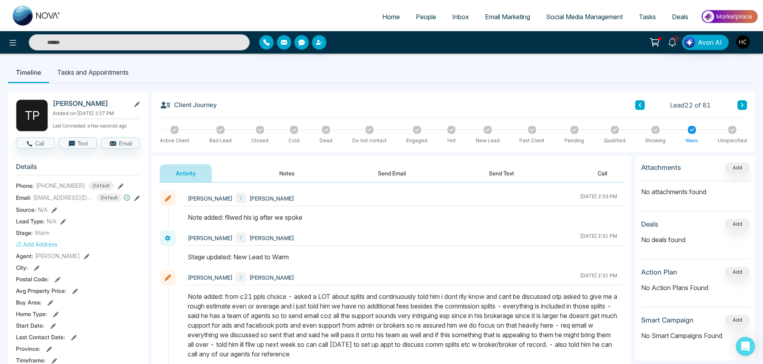
click at [288, 175] on button "Notes" at bounding box center [286, 173] width 47 height 18
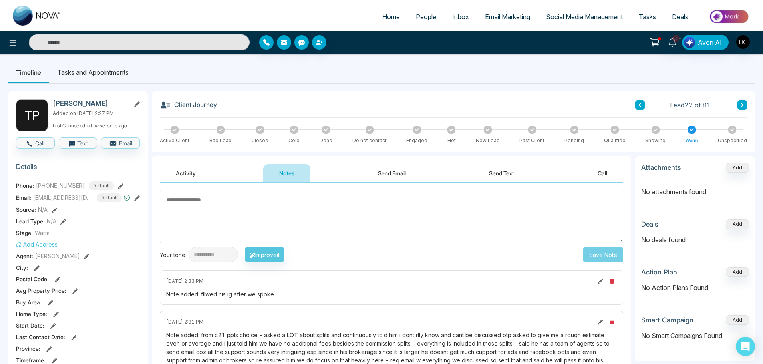
click at [265, 209] on textarea at bounding box center [392, 217] width 464 height 52
click at [414, 206] on textarea at bounding box center [392, 217] width 464 height 52
type textarea "*"
type textarea "***"
click at [610, 258] on button "Save Note" at bounding box center [604, 254] width 40 height 15
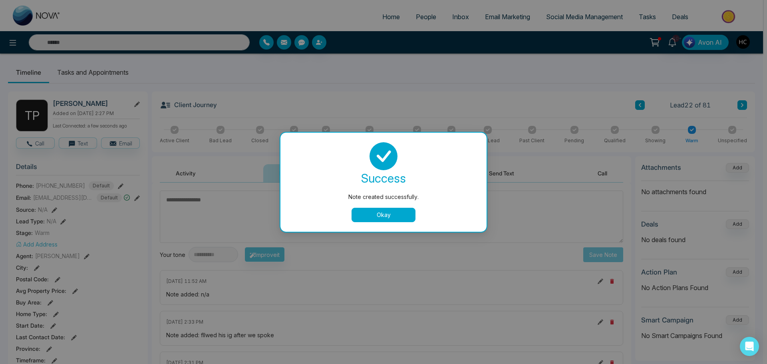
click at [382, 214] on button "Okay" at bounding box center [384, 215] width 64 height 14
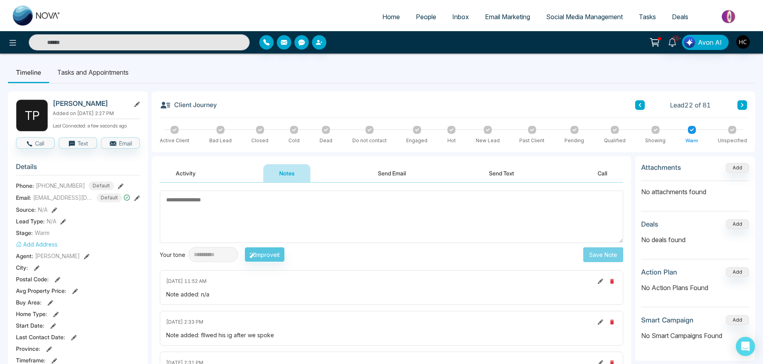
click at [643, 107] on button at bounding box center [641, 105] width 10 height 10
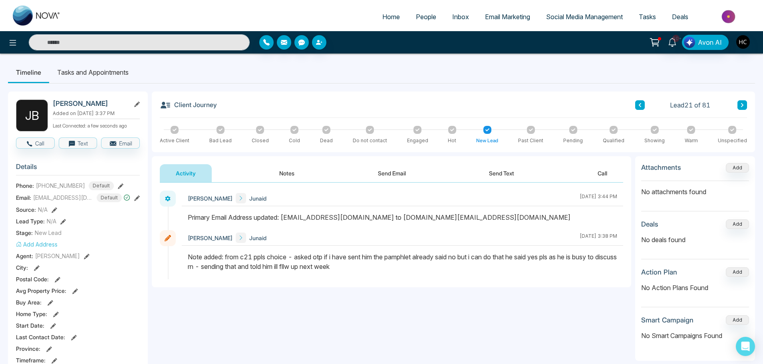
click at [638, 103] on icon at bounding box center [640, 105] width 4 height 5
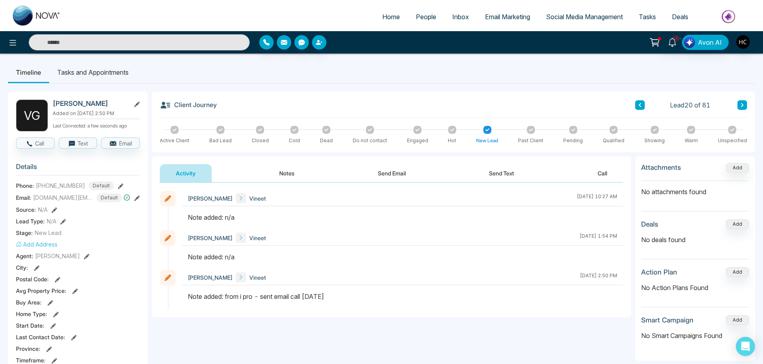
click at [296, 172] on button "Notes" at bounding box center [286, 173] width 47 height 18
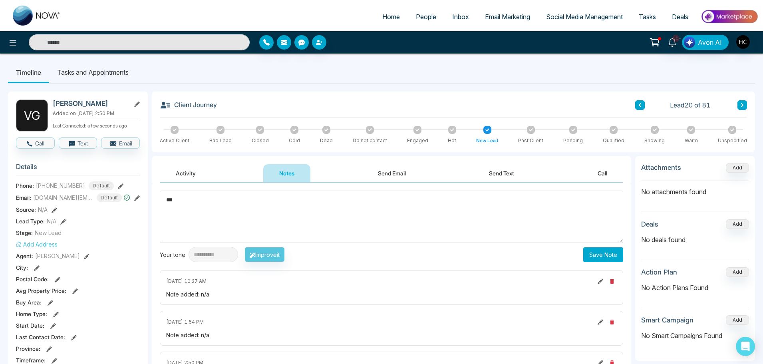
type textarea "***"
click at [603, 250] on button "Save Note" at bounding box center [604, 254] width 40 height 15
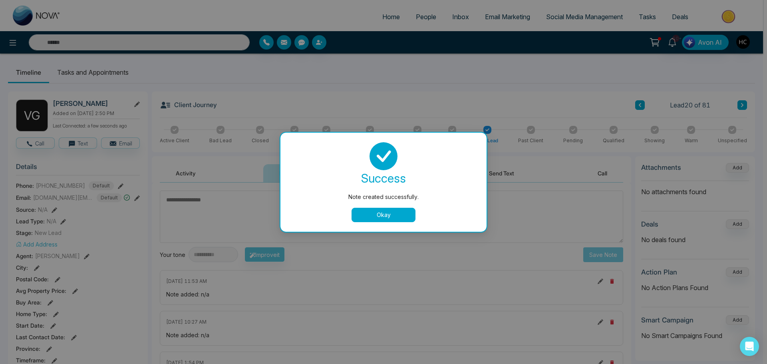
click at [409, 213] on button "Okay" at bounding box center [384, 215] width 64 height 14
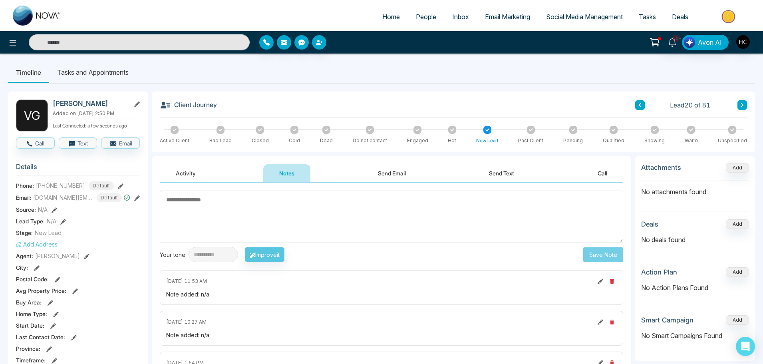
click at [637, 104] on button at bounding box center [641, 105] width 10 height 10
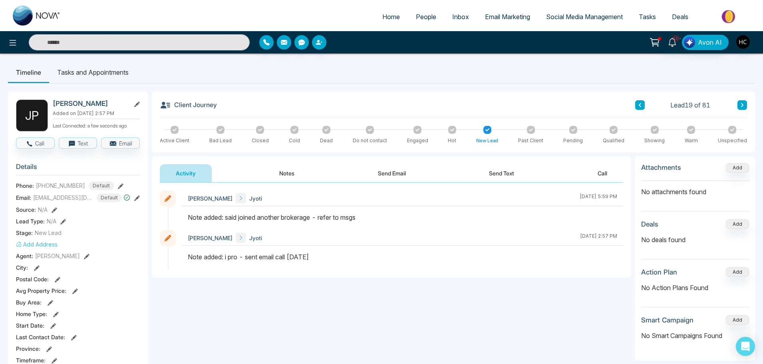
click at [295, 132] on icon at bounding box center [295, 130] width 4 height 4
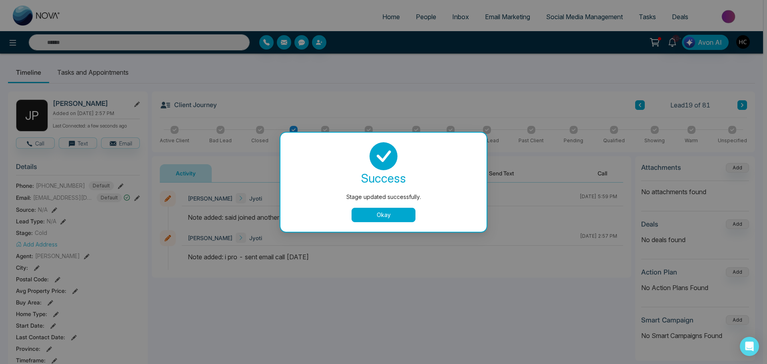
click at [644, 107] on div "Stage updated successfully. success Stage updated successfully. Okay" at bounding box center [383, 182] width 767 height 364
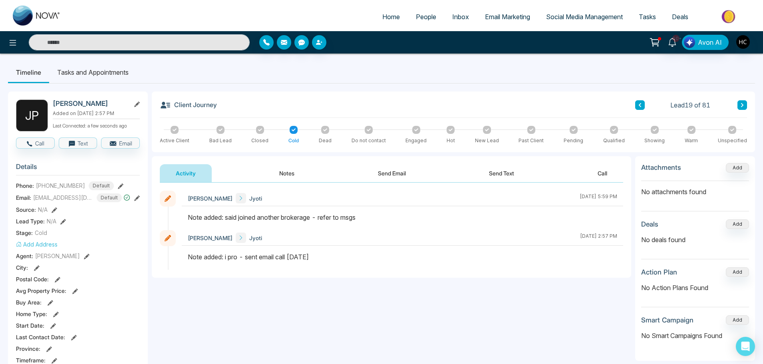
click at [632, 102] on div "Client Journey Lead 19 of 81" at bounding box center [454, 109] width 588 height 18
click at [637, 103] on button at bounding box center [641, 105] width 10 height 10
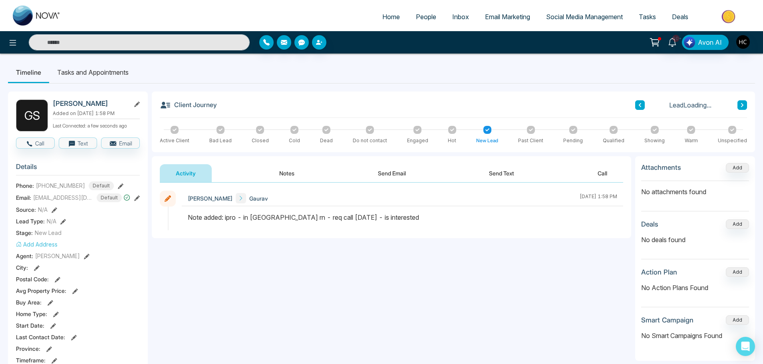
click at [298, 171] on button "Notes" at bounding box center [286, 173] width 47 height 18
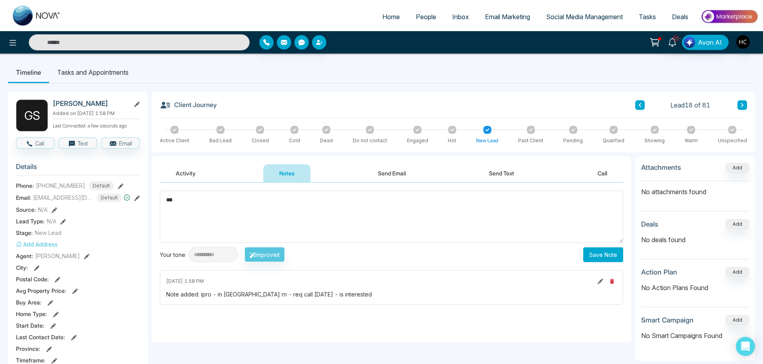
type textarea "***"
click at [613, 255] on button "Save Note" at bounding box center [604, 254] width 40 height 15
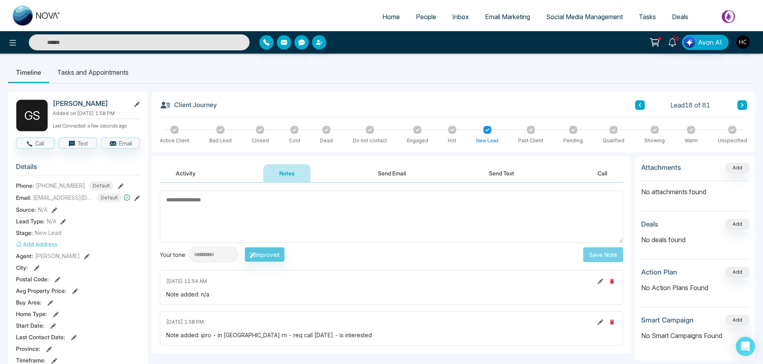
click at [636, 105] on button at bounding box center [641, 105] width 10 height 10
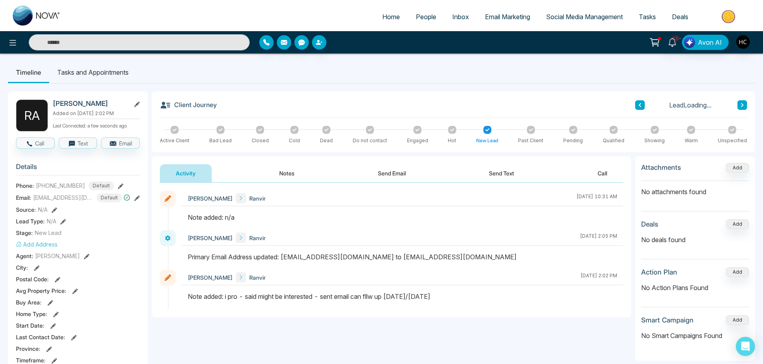
click at [286, 171] on button "Notes" at bounding box center [286, 173] width 47 height 18
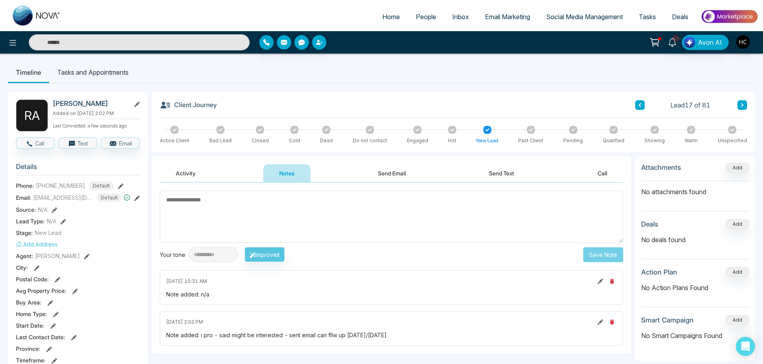
click at [230, 206] on textarea at bounding box center [392, 217] width 464 height 52
type textarea "**********"
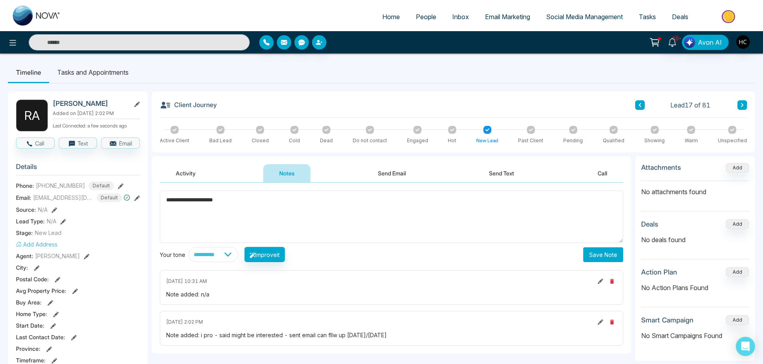
click at [600, 257] on button "Save Note" at bounding box center [604, 254] width 40 height 15
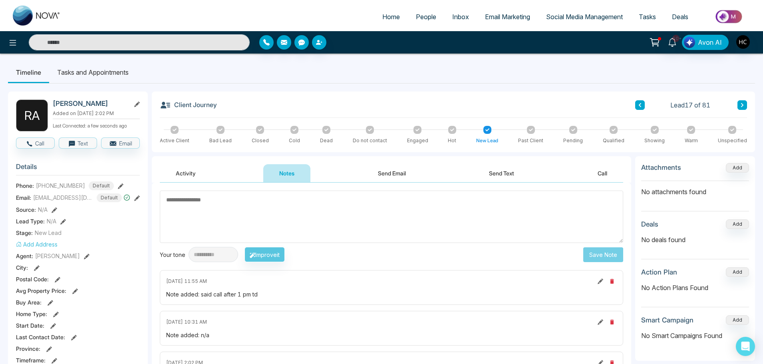
click at [636, 107] on button at bounding box center [641, 105] width 10 height 10
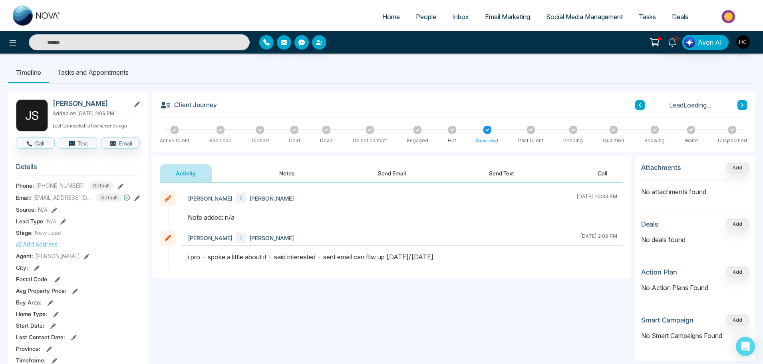
click at [283, 173] on button "Notes" at bounding box center [286, 173] width 47 height 18
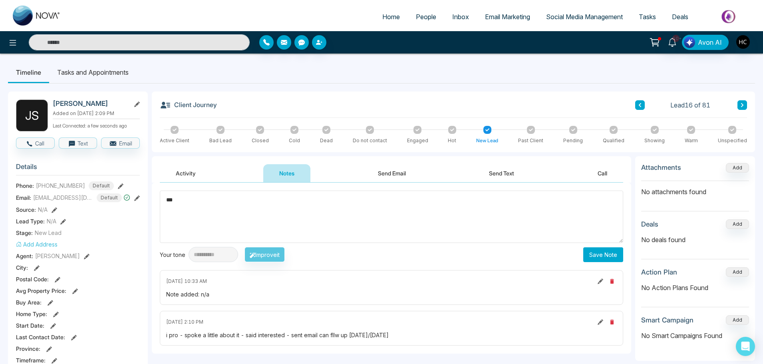
type textarea "***"
click at [604, 250] on button "Save Note" at bounding box center [604, 254] width 40 height 15
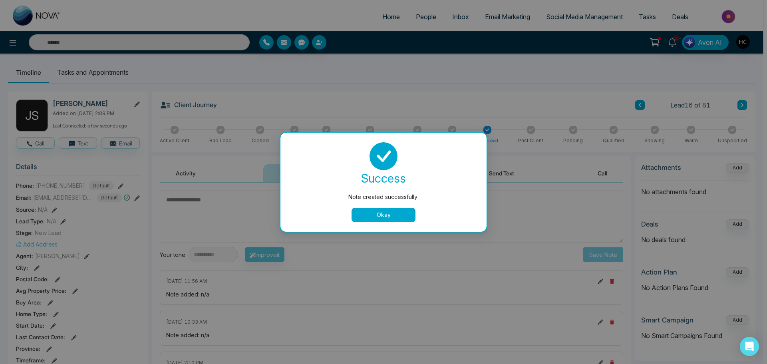
click at [375, 213] on button "Okay" at bounding box center [384, 215] width 64 height 14
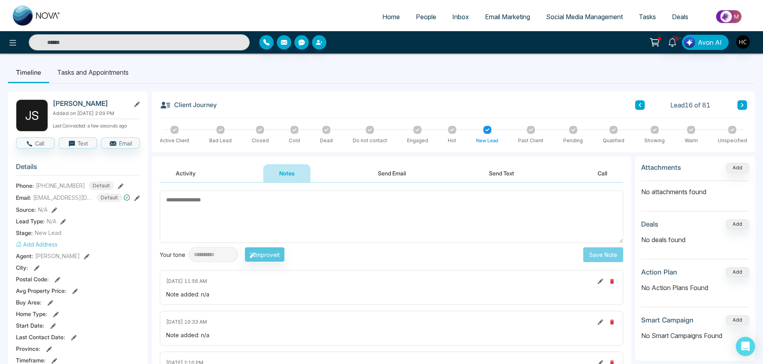
click at [643, 102] on button at bounding box center [641, 105] width 10 height 10
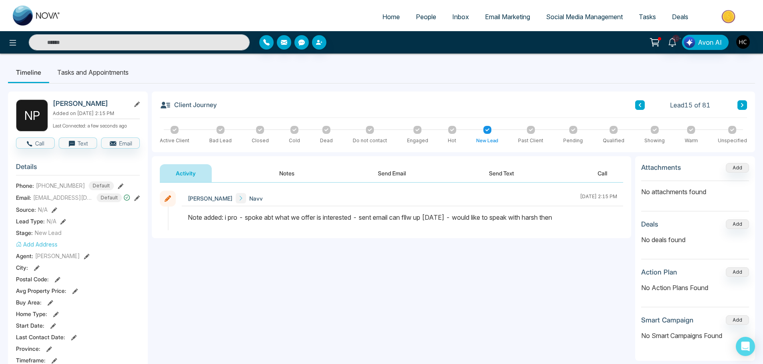
click at [282, 173] on button "Notes" at bounding box center [286, 173] width 47 height 18
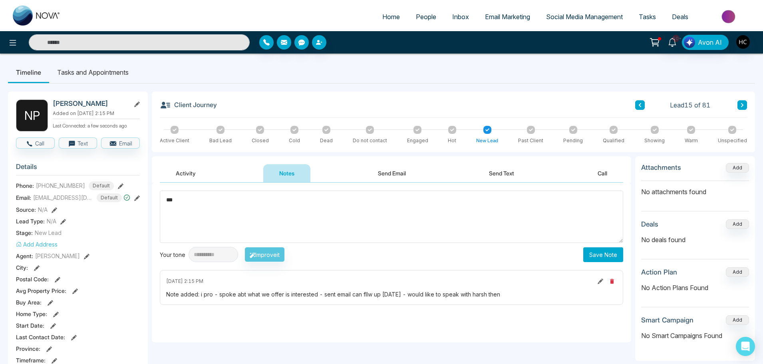
type textarea "***"
click at [588, 247] on button "Save Note" at bounding box center [604, 254] width 40 height 15
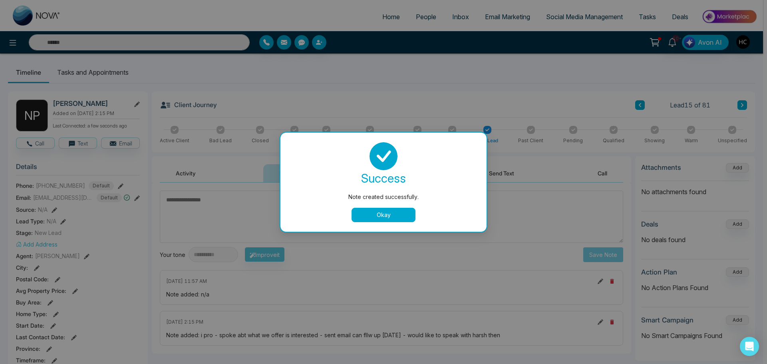
click at [388, 214] on button "Okay" at bounding box center [384, 215] width 64 height 14
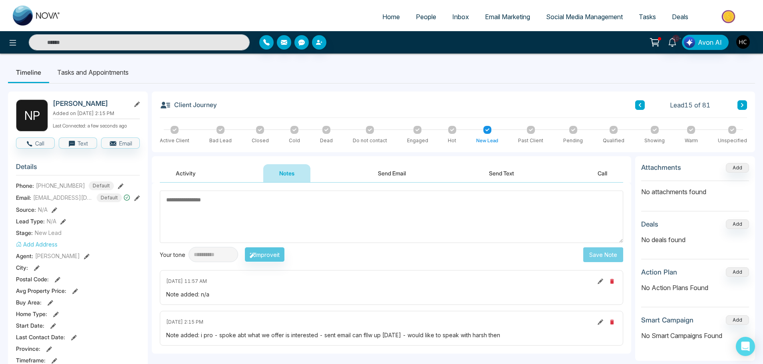
click at [642, 104] on button at bounding box center [641, 105] width 10 height 10
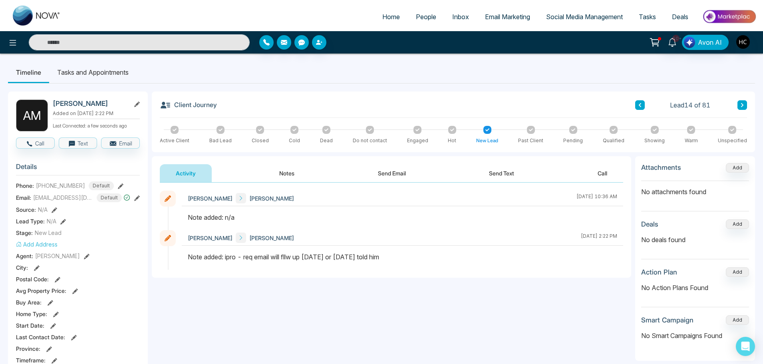
click at [290, 174] on button "Notes" at bounding box center [286, 173] width 47 height 18
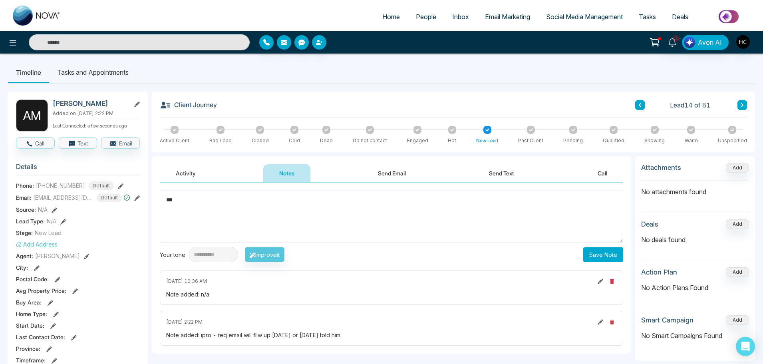
type textarea "***"
click at [619, 247] on button "Save Note" at bounding box center [604, 254] width 40 height 15
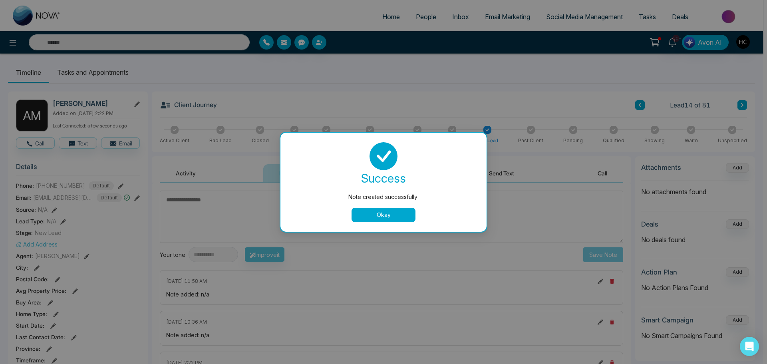
click at [381, 213] on button "Okay" at bounding box center [384, 215] width 64 height 14
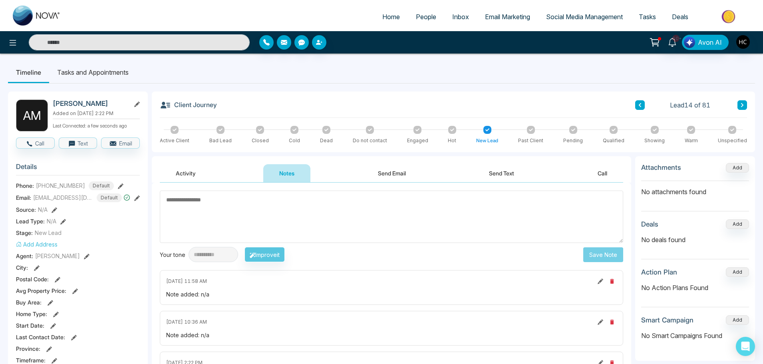
click at [639, 104] on icon at bounding box center [640, 105] width 4 height 5
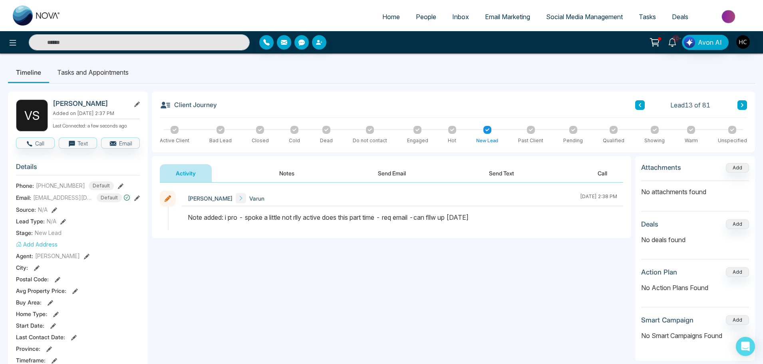
click at [287, 172] on button "Notes" at bounding box center [286, 173] width 47 height 18
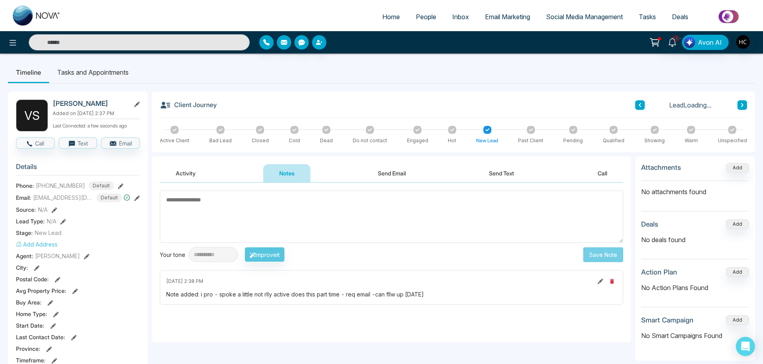
click at [322, 214] on textarea at bounding box center [392, 217] width 464 height 52
type textarea "***"
click at [595, 260] on button "Save Note" at bounding box center [604, 254] width 40 height 15
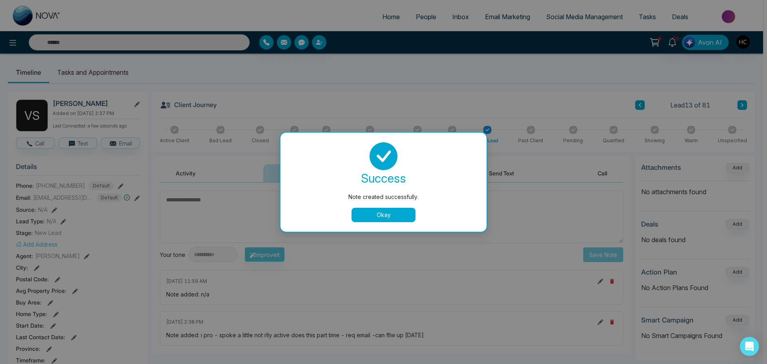
click at [401, 216] on button "Okay" at bounding box center [384, 215] width 64 height 14
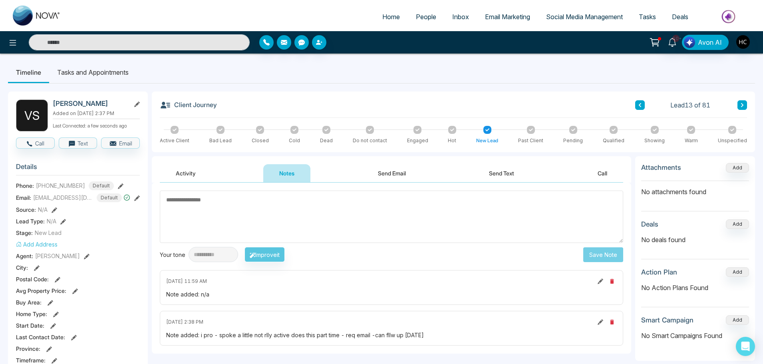
click at [634, 106] on div "Client Journey Lead 13 of 81" at bounding box center [454, 109] width 588 height 18
click at [635, 105] on div "Client Journey Lead 13 of 81" at bounding box center [454, 109] width 588 height 18
click at [637, 104] on button at bounding box center [641, 105] width 10 height 10
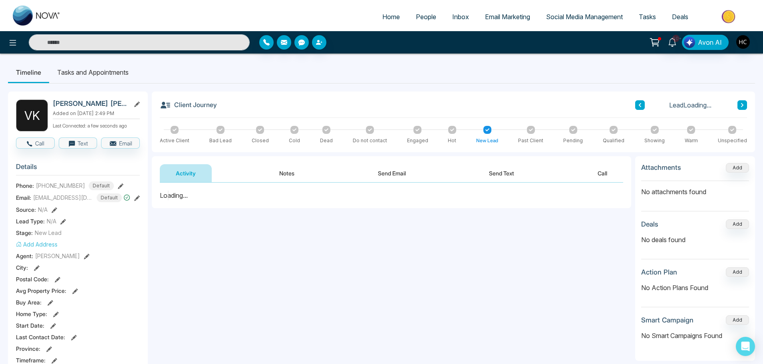
click at [287, 172] on button "Notes" at bounding box center [286, 173] width 47 height 18
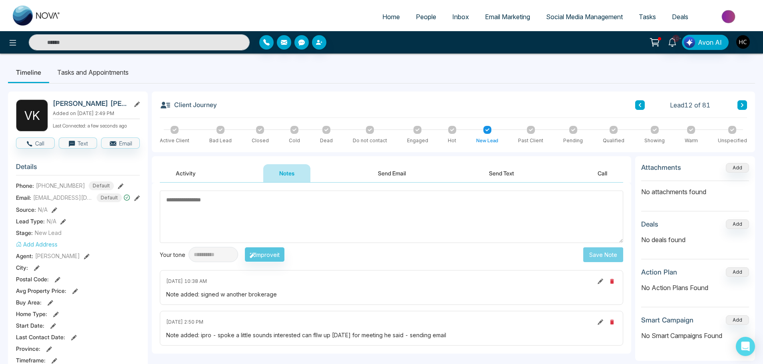
click at [289, 133] on div "Cold" at bounding box center [294, 135] width 11 height 18
click at [297, 129] on div at bounding box center [295, 130] width 8 height 8
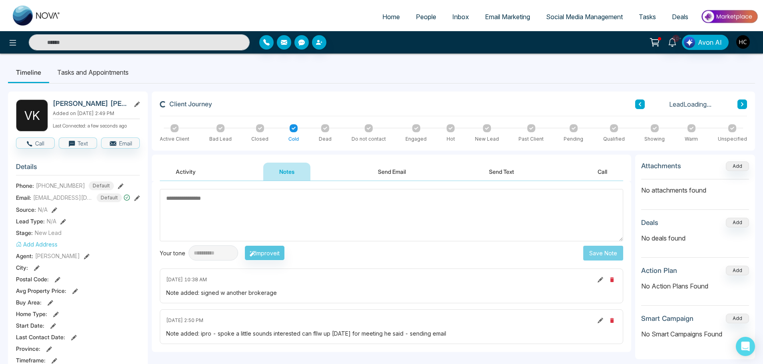
click at [640, 105] on icon at bounding box center [640, 104] width 2 height 4
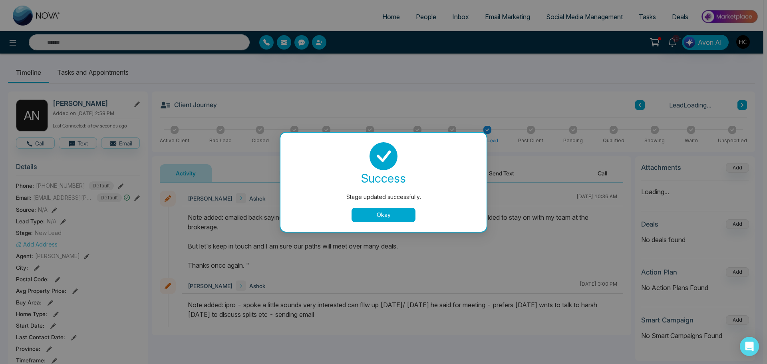
click at [387, 217] on button "Okay" at bounding box center [384, 215] width 64 height 14
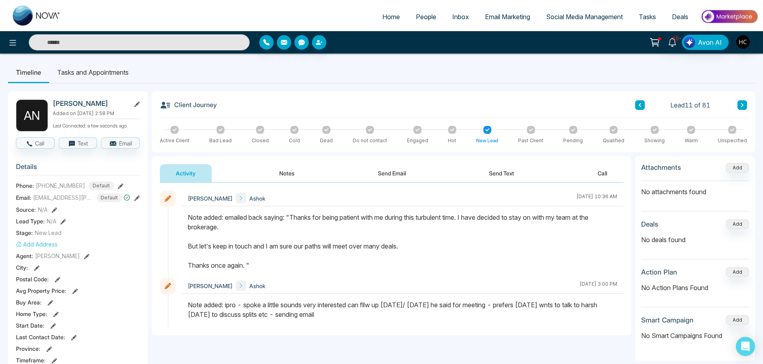
click at [294, 130] on icon at bounding box center [295, 129] width 4 height 3
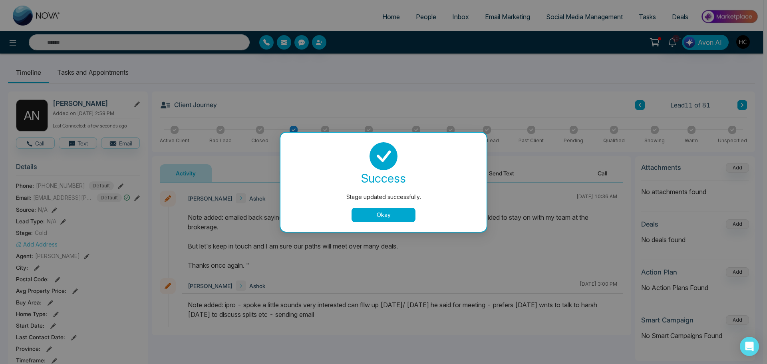
click at [393, 216] on button "Okay" at bounding box center [384, 215] width 64 height 14
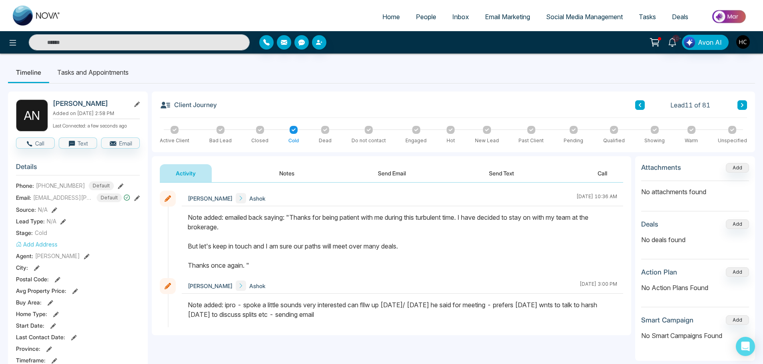
click at [642, 104] on button at bounding box center [641, 105] width 10 height 10
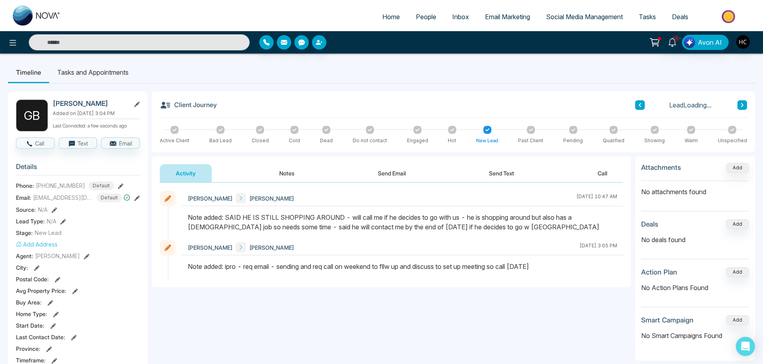
click at [289, 174] on button "Notes" at bounding box center [286, 173] width 47 height 18
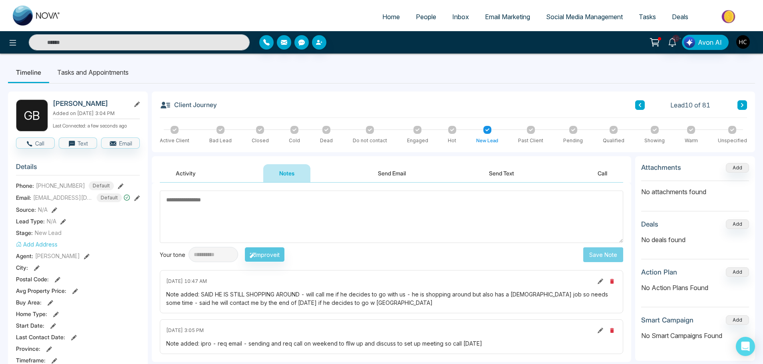
click at [644, 109] on button at bounding box center [641, 105] width 10 height 10
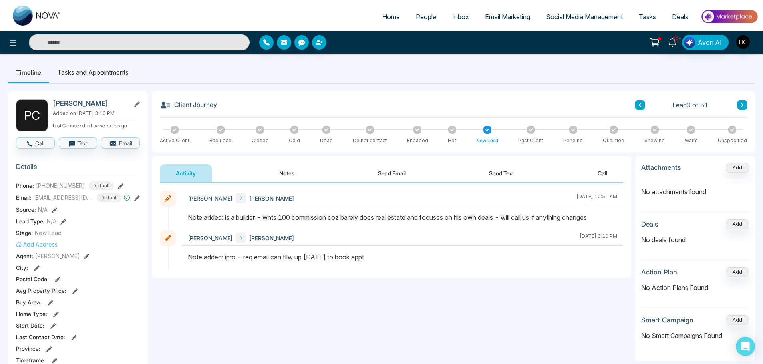
click at [292, 128] on div at bounding box center [295, 130] width 8 height 8
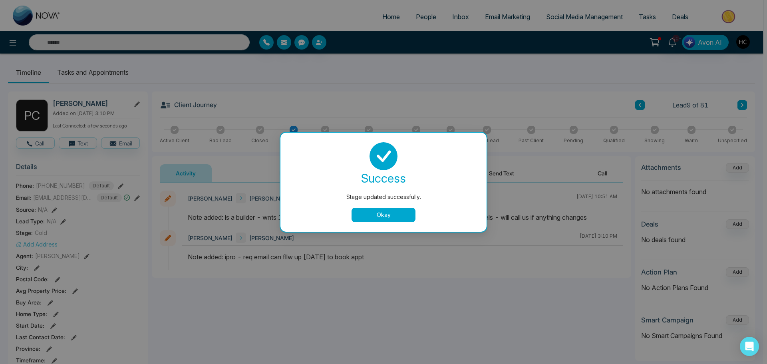
click at [558, 112] on div "Stage updated successfully. success Stage updated successfully. Okay" at bounding box center [383, 182] width 767 height 364
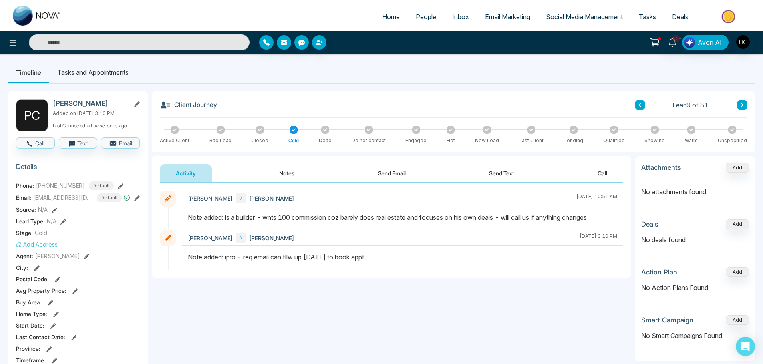
click at [642, 106] on button at bounding box center [641, 105] width 10 height 10
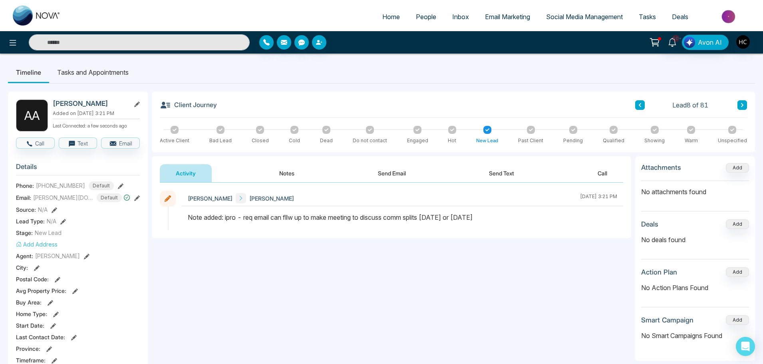
click at [288, 170] on button "Notes" at bounding box center [286, 173] width 47 height 18
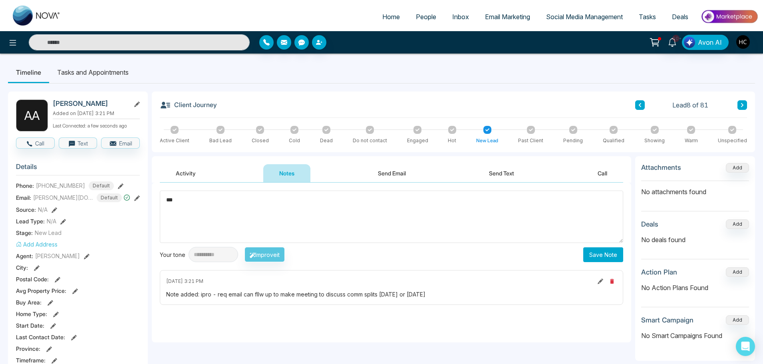
type textarea "***"
click at [594, 256] on button "Save Note" at bounding box center [604, 254] width 40 height 15
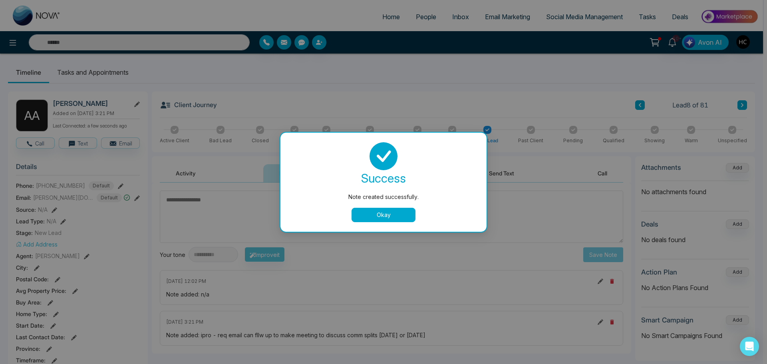
click at [640, 106] on div "Note created successfully. success Note created successfully. Okay" at bounding box center [383, 182] width 767 height 364
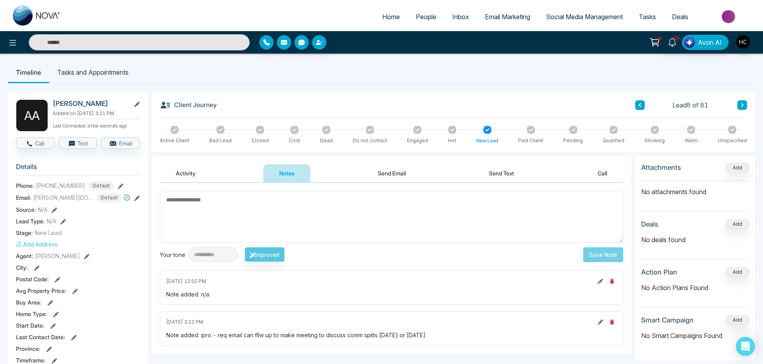
click at [640, 106] on icon at bounding box center [640, 105] width 2 height 4
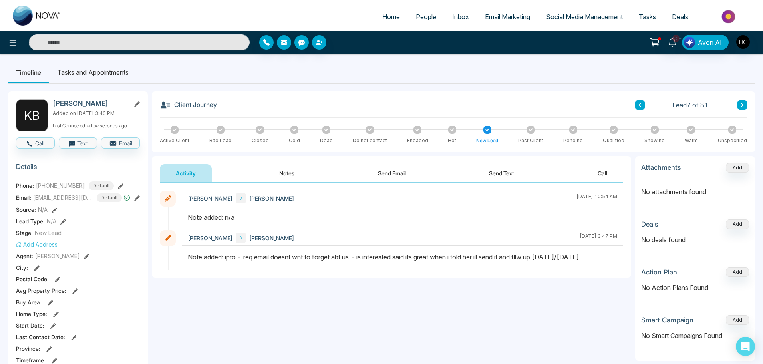
click at [291, 169] on button "Notes" at bounding box center [286, 173] width 47 height 18
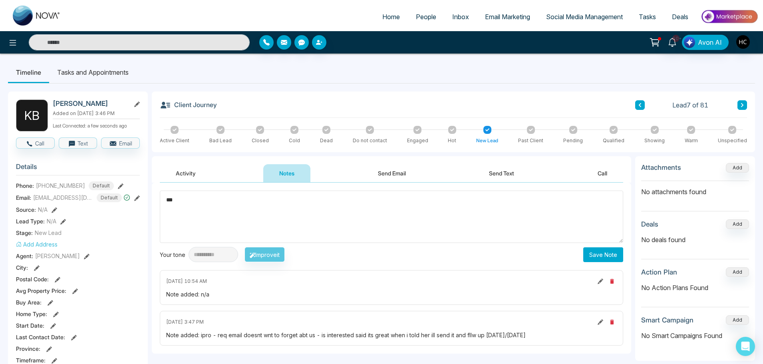
type textarea "***"
click at [592, 256] on button "Save Note" at bounding box center [604, 254] width 40 height 15
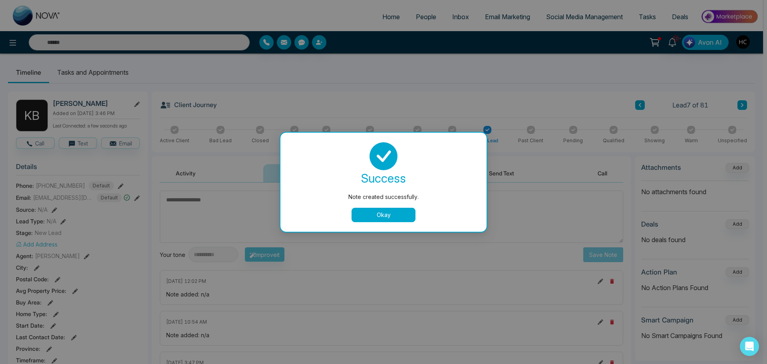
click at [402, 214] on button "Okay" at bounding box center [384, 215] width 64 height 14
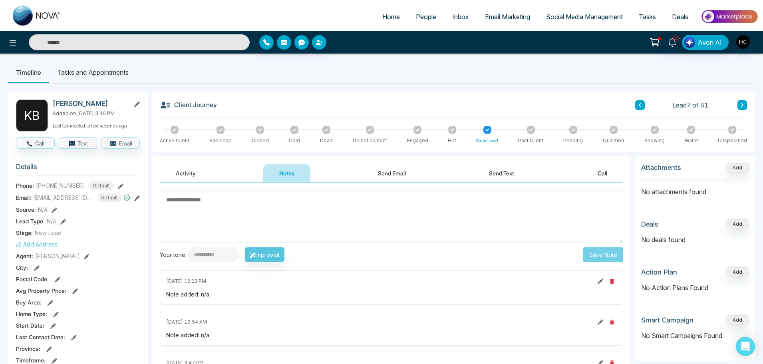
click at [640, 103] on icon at bounding box center [640, 105] width 4 height 5
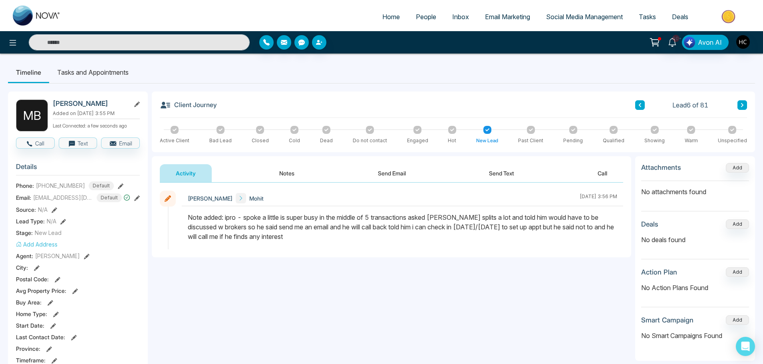
click at [640, 104] on icon at bounding box center [640, 105] width 2 height 4
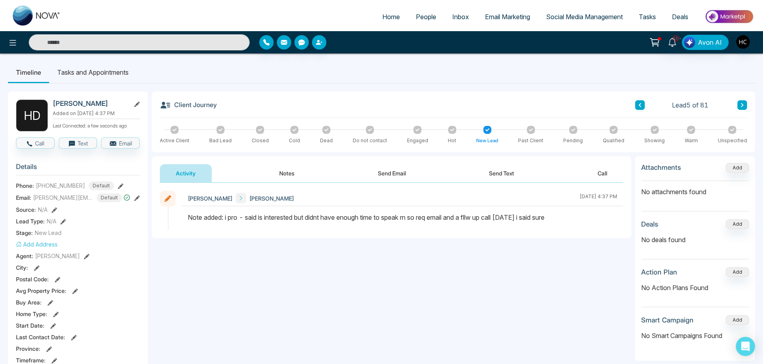
click at [285, 172] on button "Notes" at bounding box center [286, 173] width 47 height 18
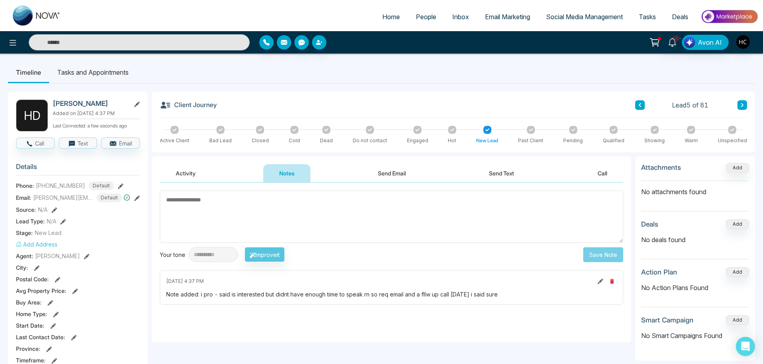
click at [283, 207] on textarea at bounding box center [392, 217] width 464 height 52
click at [274, 224] on textarea at bounding box center [392, 217] width 464 height 52
click at [270, 221] on textarea at bounding box center [392, 217] width 464 height 52
click at [191, 209] on textarea at bounding box center [392, 217] width 464 height 52
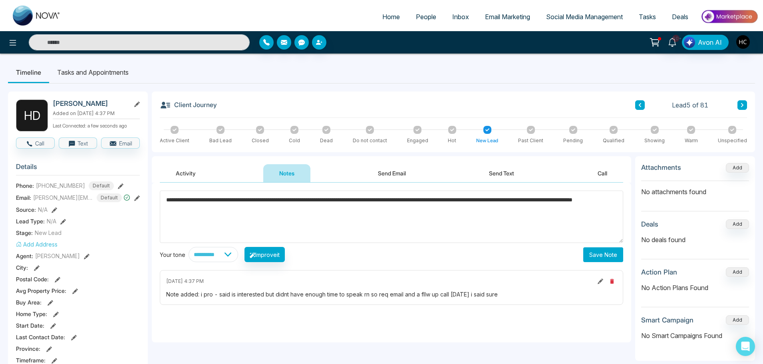
type textarea "**********"
click at [619, 255] on button "Save Note" at bounding box center [604, 254] width 40 height 15
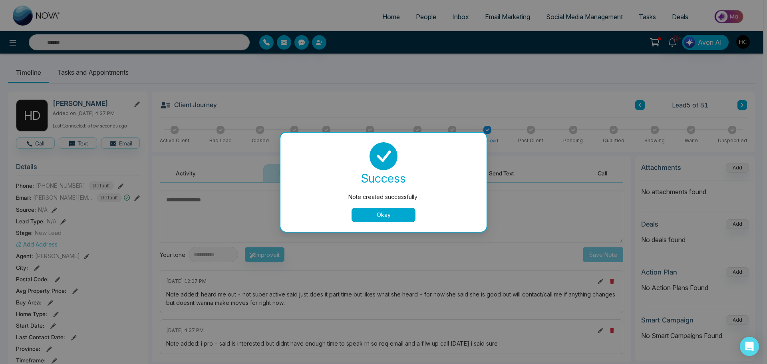
click at [528, 84] on div "Note created successfully. success Note created successfully. Okay" at bounding box center [383, 182] width 767 height 364
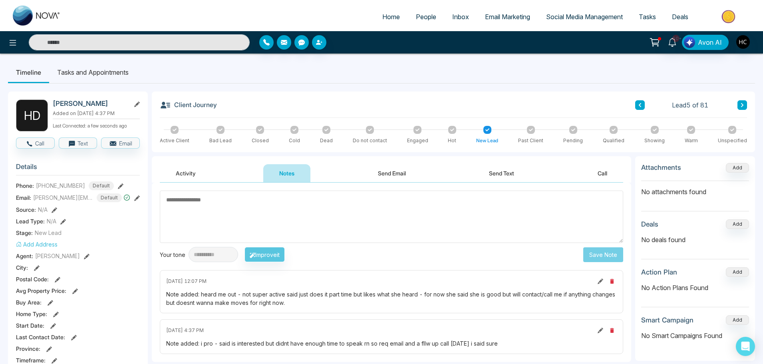
click at [642, 108] on button at bounding box center [641, 105] width 10 height 10
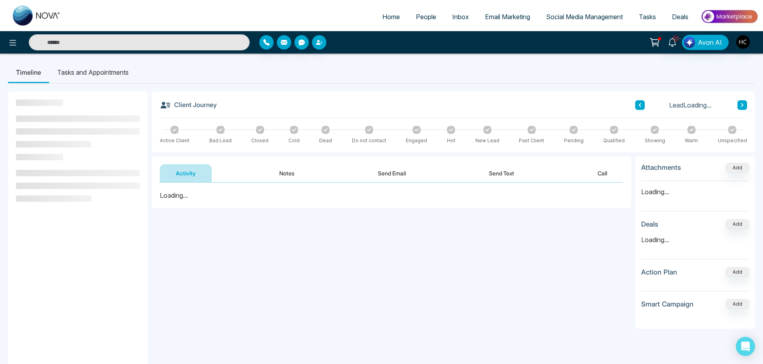
click at [294, 172] on button "Notes" at bounding box center [286, 173] width 47 height 18
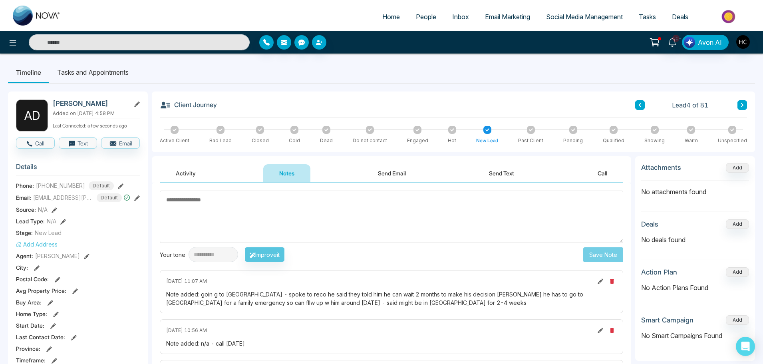
click at [636, 102] on button at bounding box center [641, 105] width 10 height 10
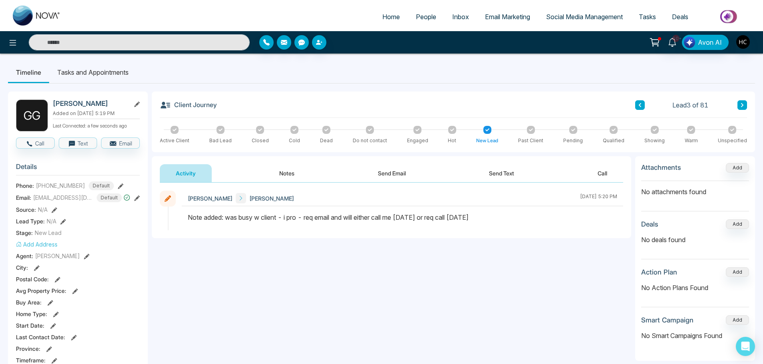
click at [289, 175] on button "Notes" at bounding box center [286, 173] width 47 height 18
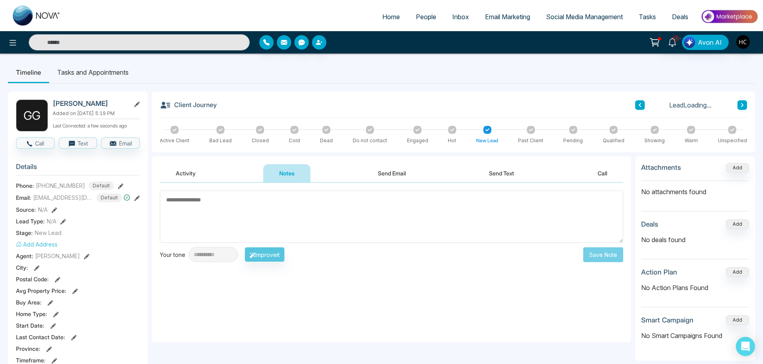
click at [300, 211] on textarea at bounding box center [392, 217] width 464 height 52
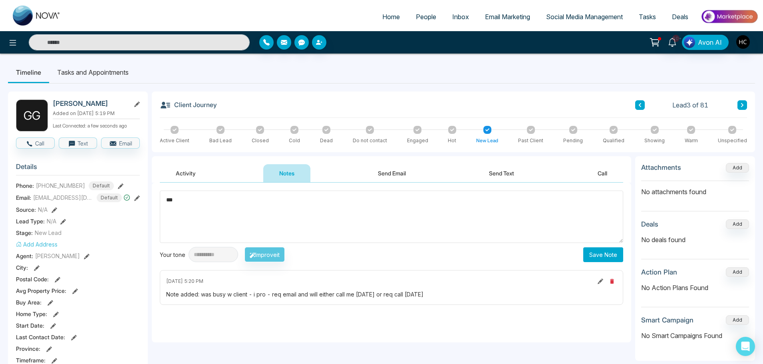
type textarea "***"
click at [598, 258] on button "Save Note" at bounding box center [604, 254] width 40 height 15
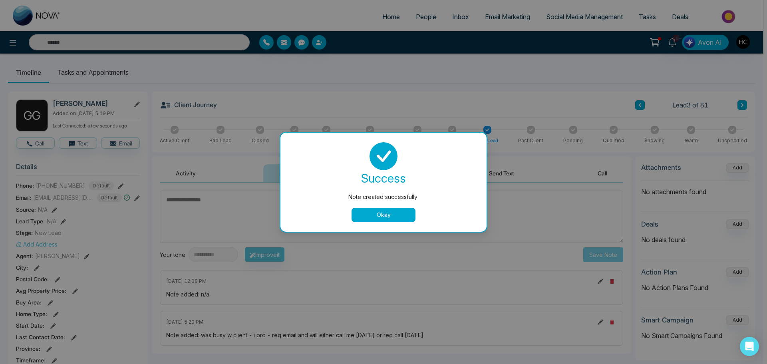
click at [376, 218] on button "Okay" at bounding box center [384, 215] width 64 height 14
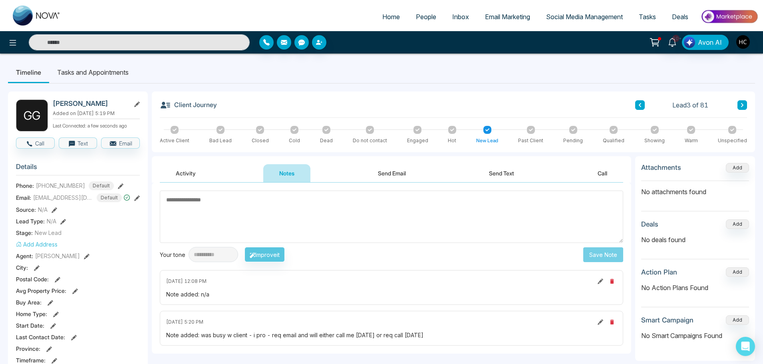
click at [638, 104] on button at bounding box center [641, 105] width 10 height 10
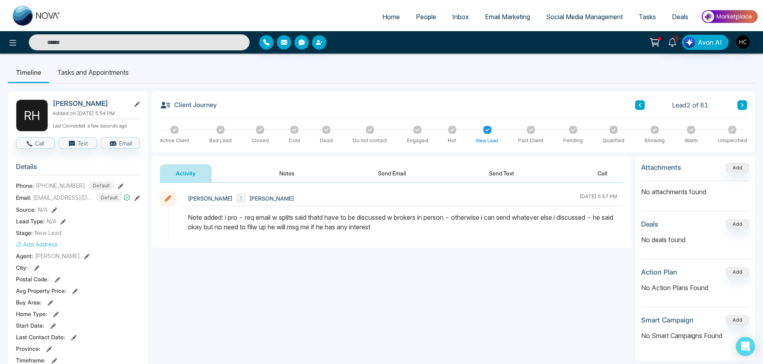
click at [641, 104] on icon at bounding box center [640, 105] width 4 height 5
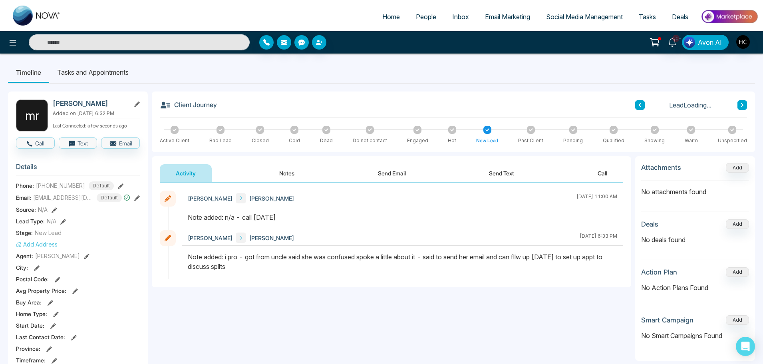
click at [290, 174] on button "Notes" at bounding box center [286, 173] width 47 height 18
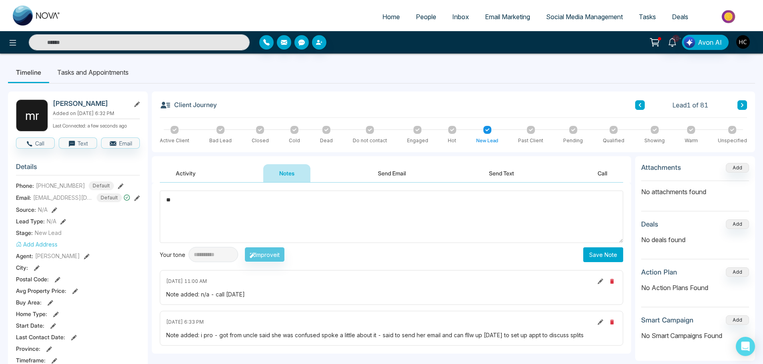
type textarea "*"
type textarea "***"
click at [614, 253] on button "Save Note" at bounding box center [604, 254] width 40 height 15
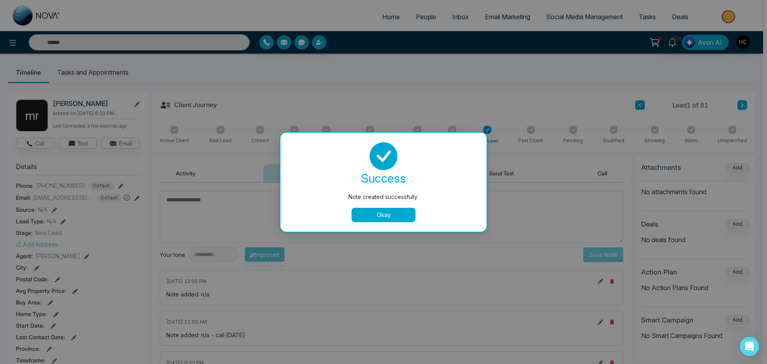
click at [398, 213] on button "Okay" at bounding box center [384, 215] width 64 height 14
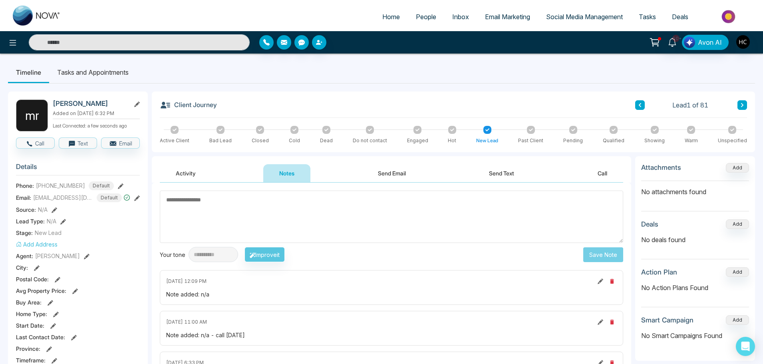
click at [420, 13] on span "People" at bounding box center [426, 17] width 20 height 8
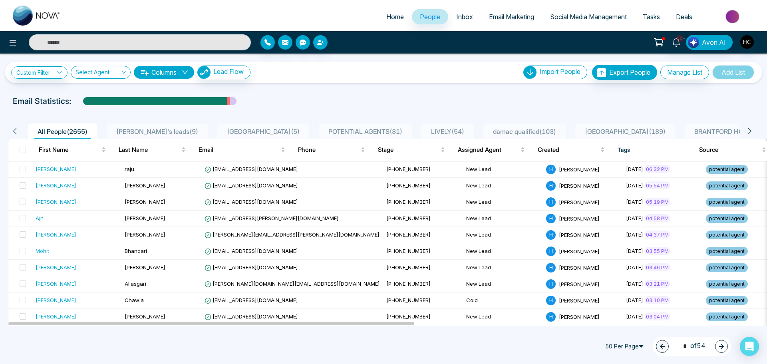
click at [325, 127] on div "POTENTIAL AGENTS ( 81 )" at bounding box center [365, 132] width 80 height 10
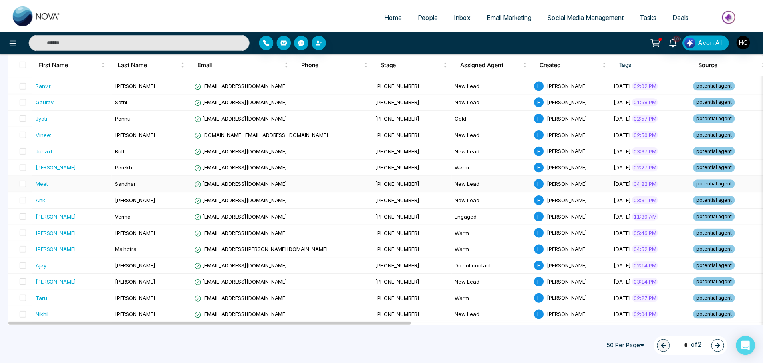
scroll to position [520, 0]
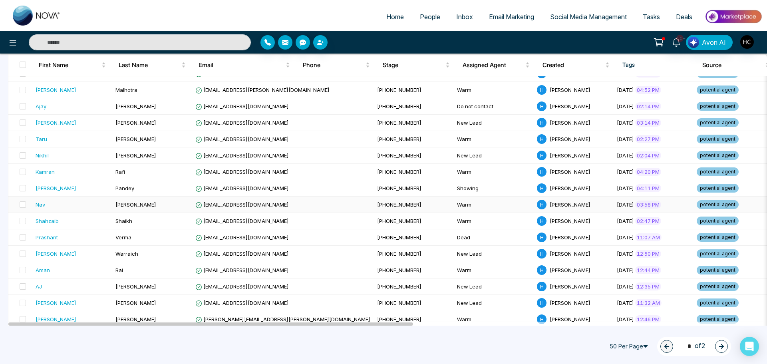
click at [121, 207] on span "[PERSON_NAME]" at bounding box center [136, 204] width 41 height 6
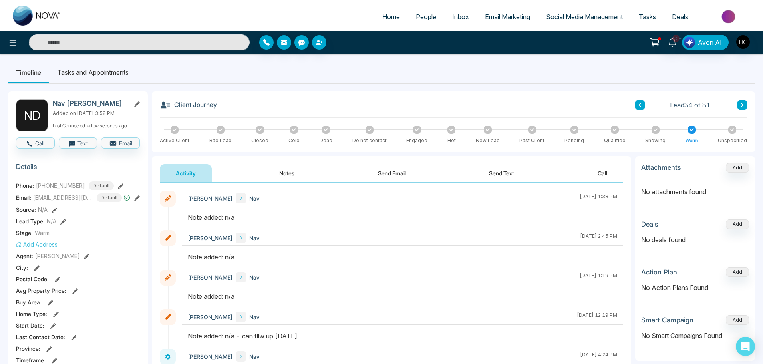
click at [433, 14] on link "People" at bounding box center [426, 16] width 36 height 15
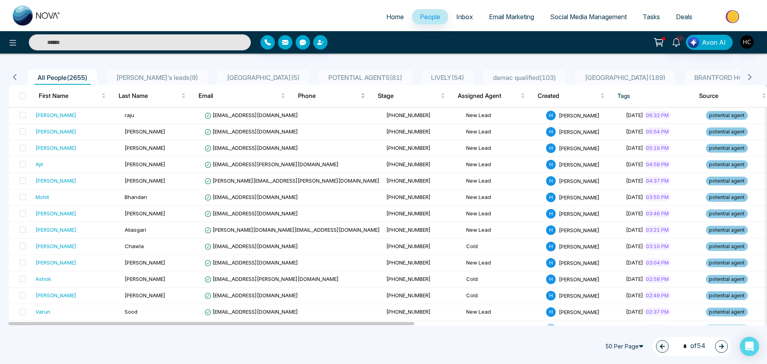
scroll to position [40, 0]
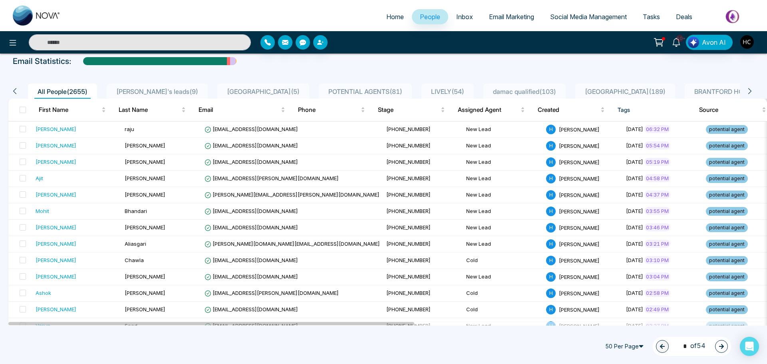
click at [338, 90] on span "POTENTIAL AGENTS ( 81 )" at bounding box center [365, 92] width 80 height 8
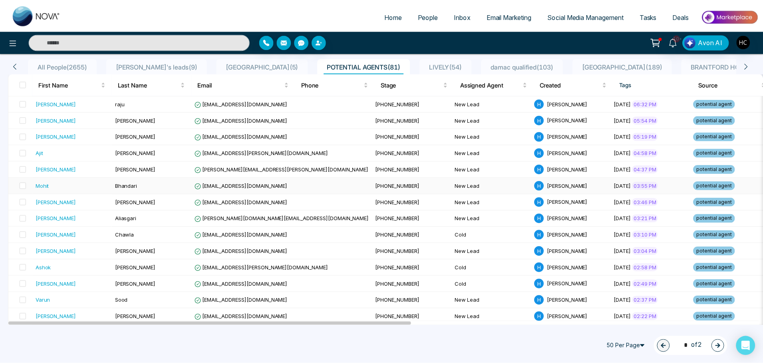
scroll to position [80, 0]
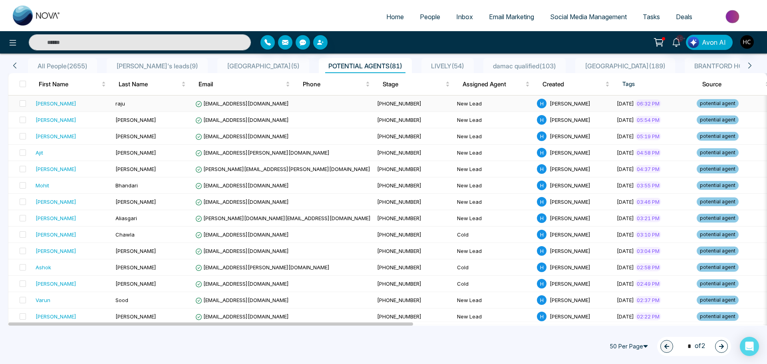
click at [191, 97] on td "raju" at bounding box center [152, 104] width 80 height 16
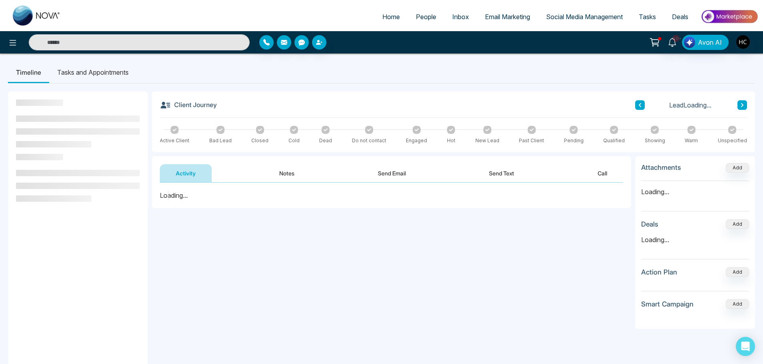
click at [286, 173] on button "Notes" at bounding box center [286, 173] width 47 height 18
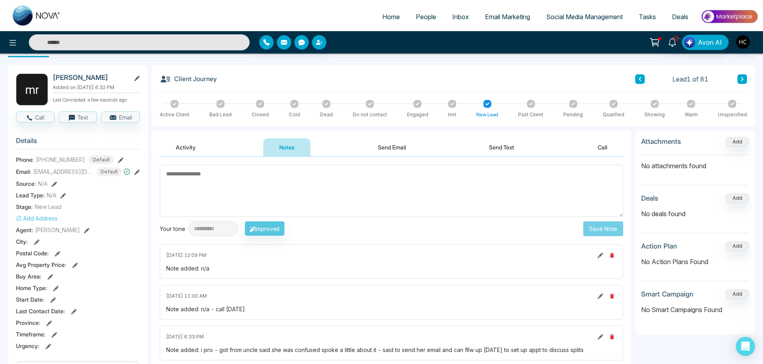
scroll to position [40, 0]
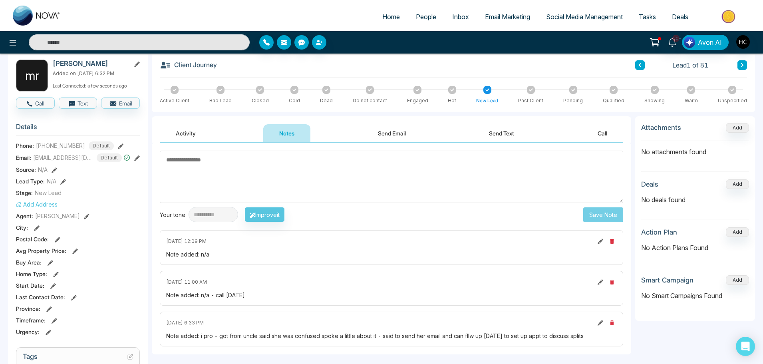
click at [195, 166] on textarea at bounding box center [392, 177] width 464 height 52
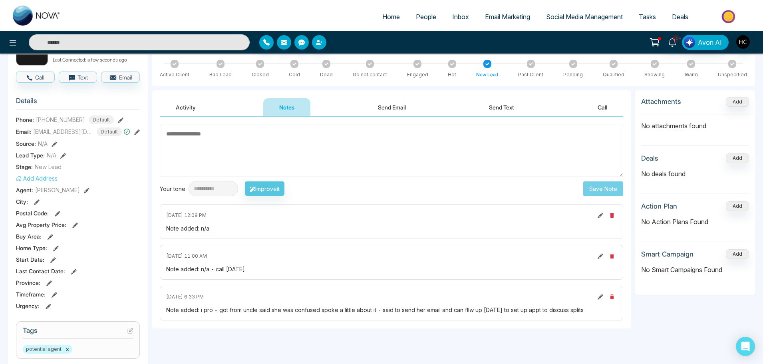
scroll to position [80, 0]
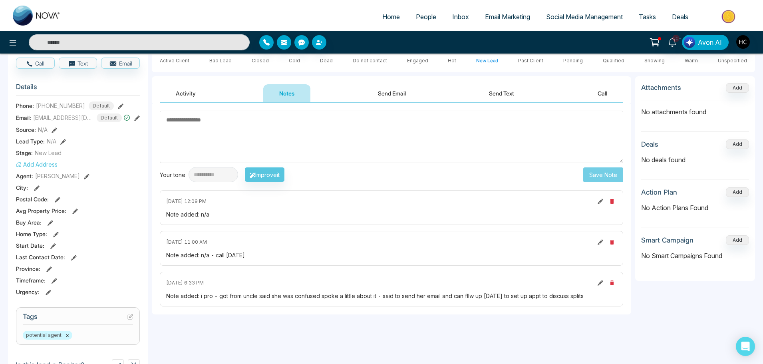
click at [205, 129] on textarea at bounding box center [392, 137] width 464 height 52
click at [220, 131] on textarea at bounding box center [392, 137] width 464 height 52
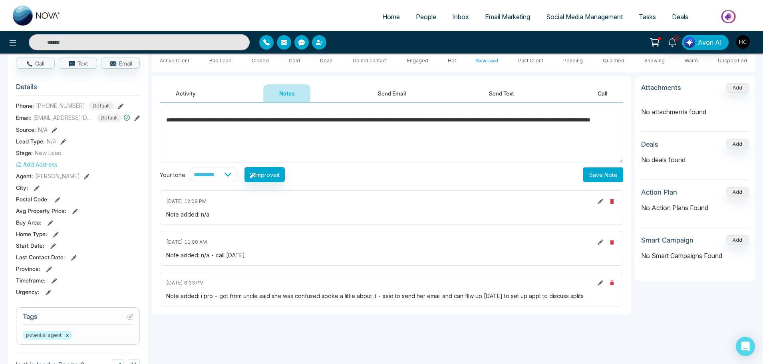
type textarea "**********"
click at [615, 171] on button "Save Note" at bounding box center [604, 174] width 40 height 15
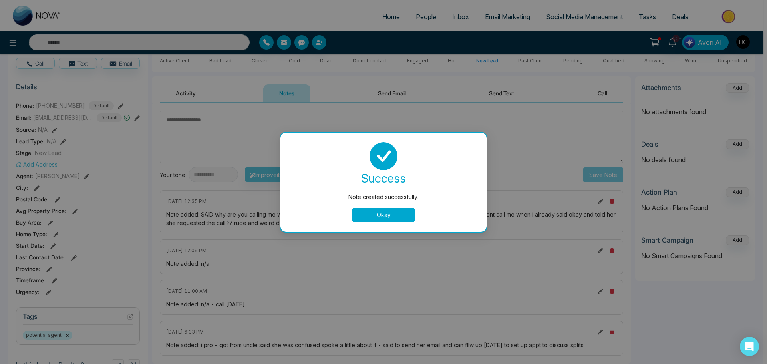
click at [391, 213] on button "Okay" at bounding box center [384, 215] width 64 height 14
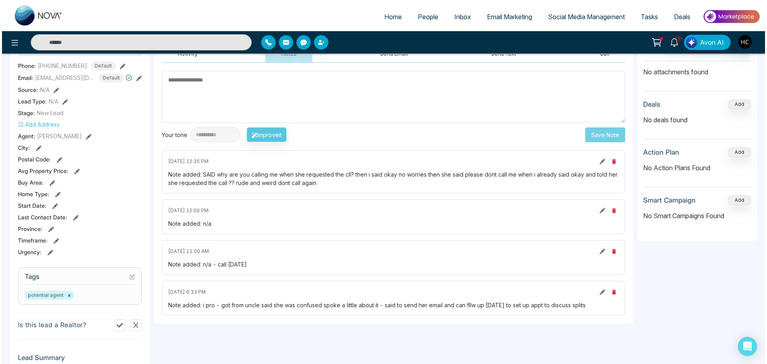
scroll to position [0, 0]
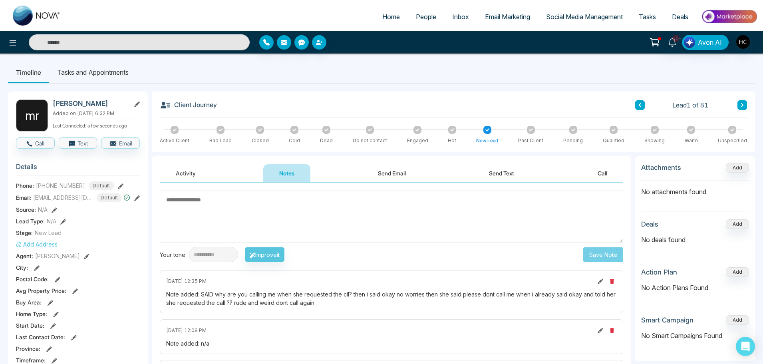
click at [295, 206] on textarea at bounding box center [392, 217] width 464 height 52
click at [190, 202] on textarea at bounding box center [392, 217] width 464 height 52
click at [265, 215] on textarea at bounding box center [392, 217] width 464 height 52
click at [296, 129] on div at bounding box center [295, 130] width 8 height 8
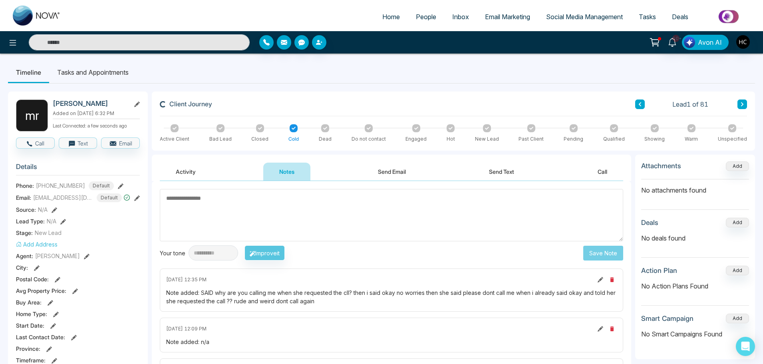
click at [327, 130] on icon at bounding box center [325, 128] width 4 height 4
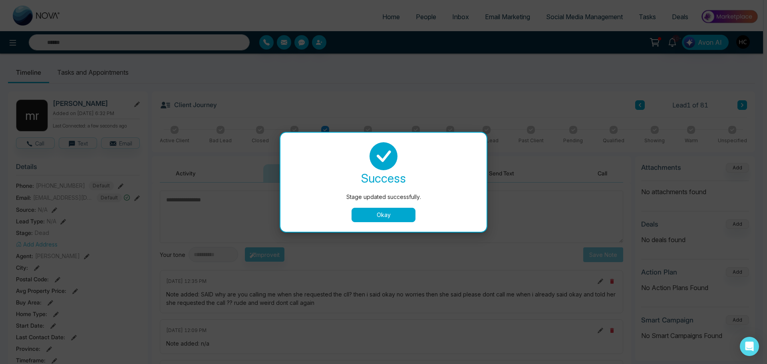
click at [397, 211] on button "Okay" at bounding box center [384, 215] width 64 height 14
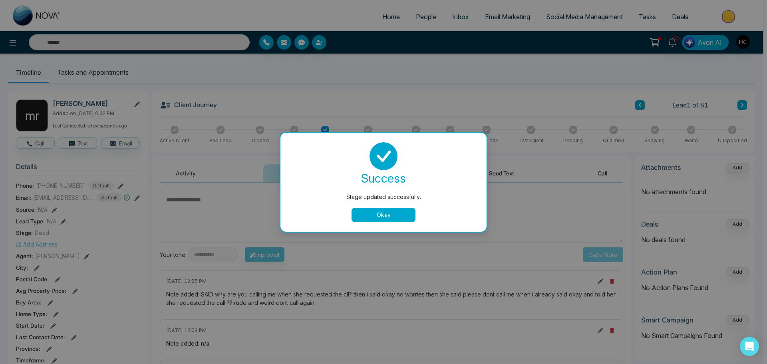
click at [394, 214] on button "Okay" at bounding box center [384, 215] width 64 height 14
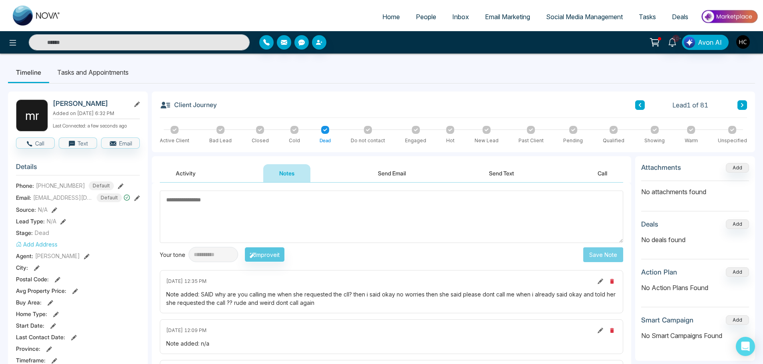
click at [337, 203] on textarea at bounding box center [392, 217] width 464 height 52
click at [424, 17] on span "People" at bounding box center [426, 17] width 20 height 8
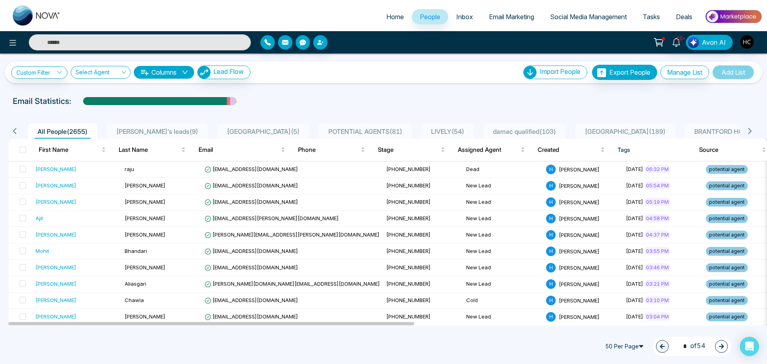
click at [319, 124] on li "POTENTIAL AGENTS ( 81 )" at bounding box center [365, 131] width 93 height 15
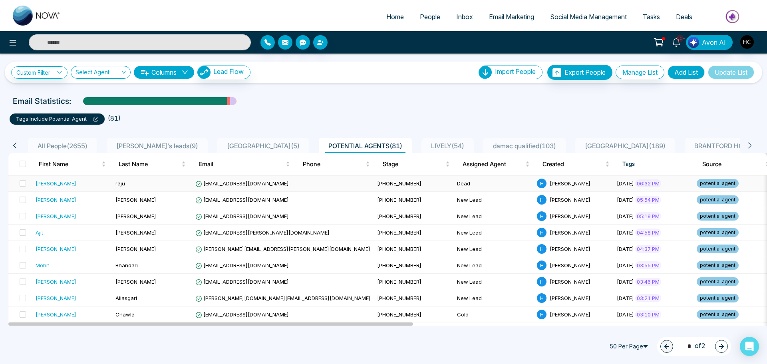
scroll to position [40, 0]
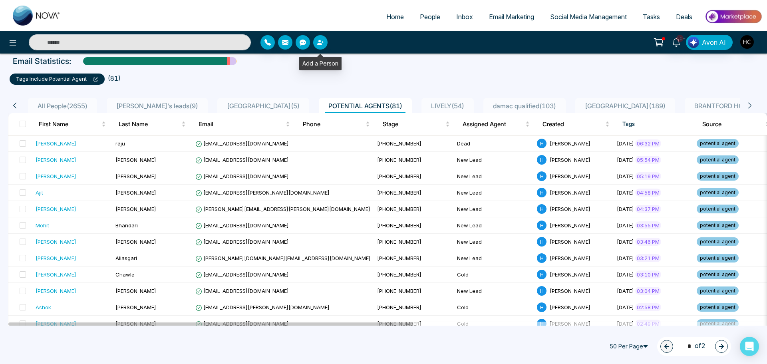
click at [325, 44] on button "button" at bounding box center [320, 42] width 14 height 14
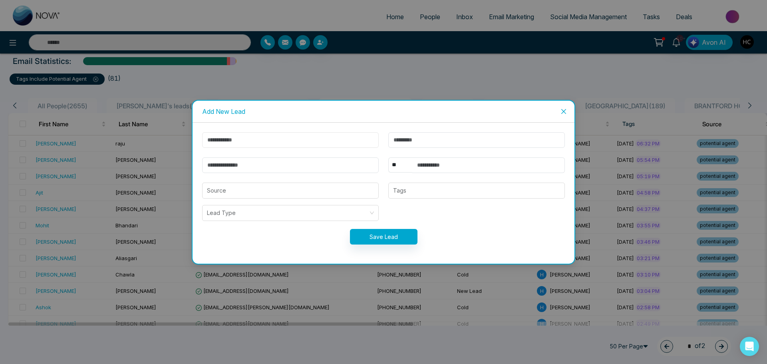
click at [253, 134] on input "text" at bounding box center [290, 140] width 177 height 16
type input "********"
click at [405, 141] on input "text" at bounding box center [477, 140] width 177 height 16
type input "******"
click at [426, 171] on input "text" at bounding box center [489, 165] width 153 height 16
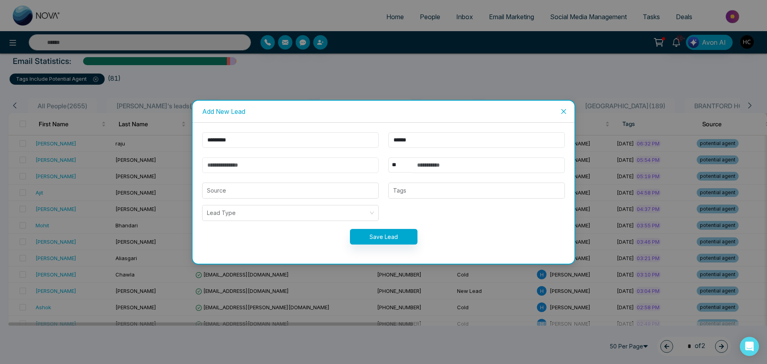
click at [261, 164] on input "email" at bounding box center [290, 165] width 177 height 16
click at [466, 161] on input "text" at bounding box center [489, 165] width 153 height 16
click at [474, 184] on div "Tags" at bounding box center [477, 191] width 177 height 16
type input "**********"
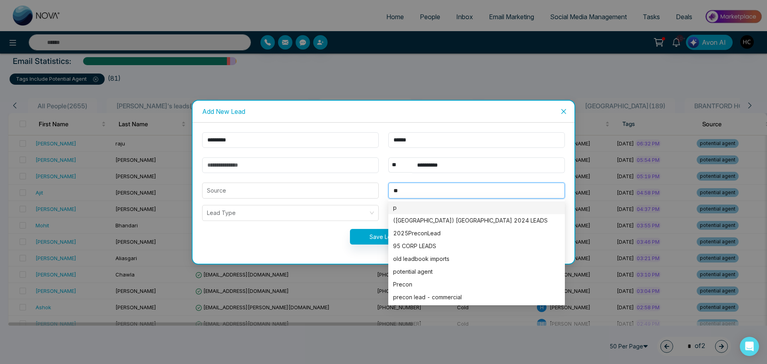
type input "***"
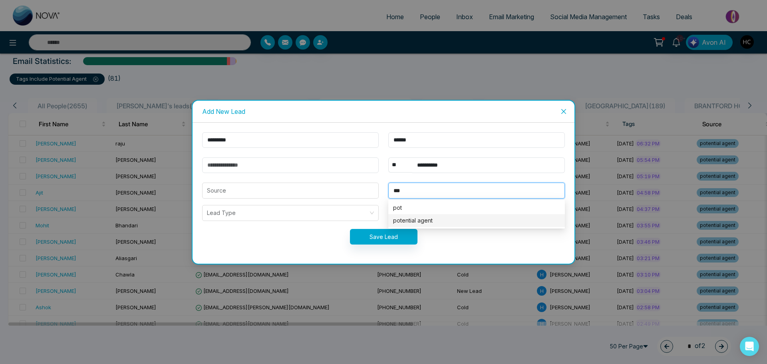
click at [437, 216] on div "potential agent" at bounding box center [476, 220] width 167 height 9
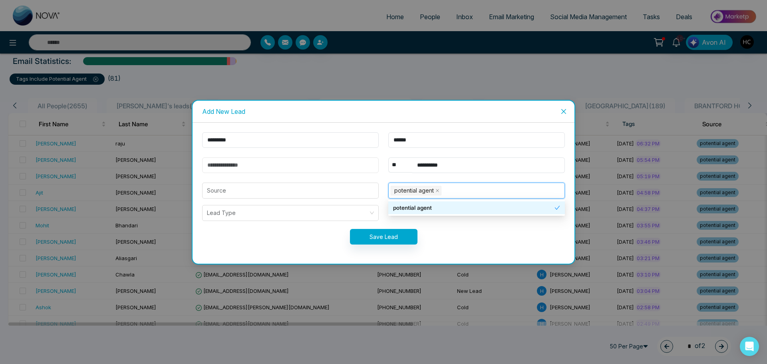
click at [253, 159] on input "email" at bounding box center [290, 165] width 177 height 16
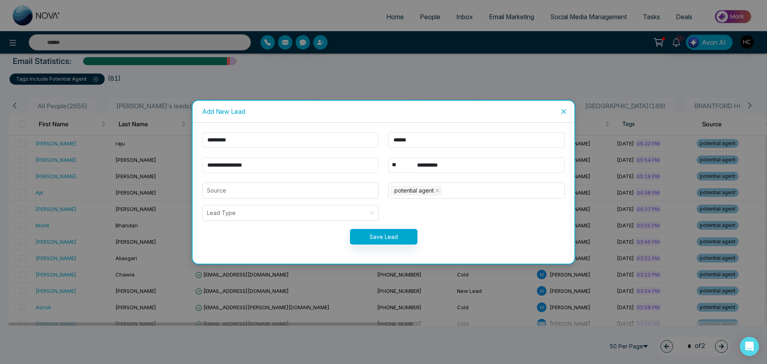
type input "**********"
click at [387, 237] on button "Save Lead" at bounding box center [384, 237] width 68 height 16
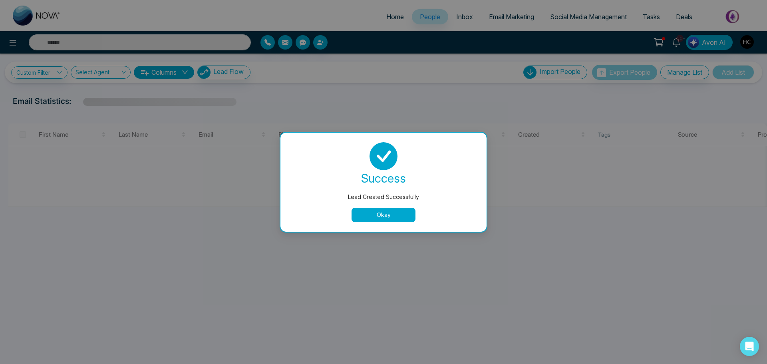
click at [369, 215] on button "Okay" at bounding box center [384, 215] width 64 height 14
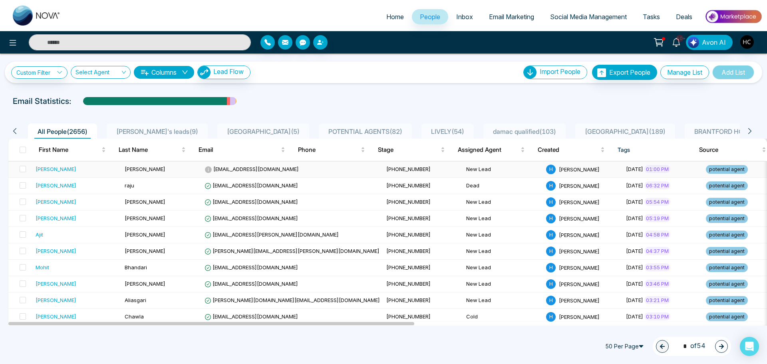
click at [153, 167] on td "[PERSON_NAME]" at bounding box center [162, 169] width 80 height 16
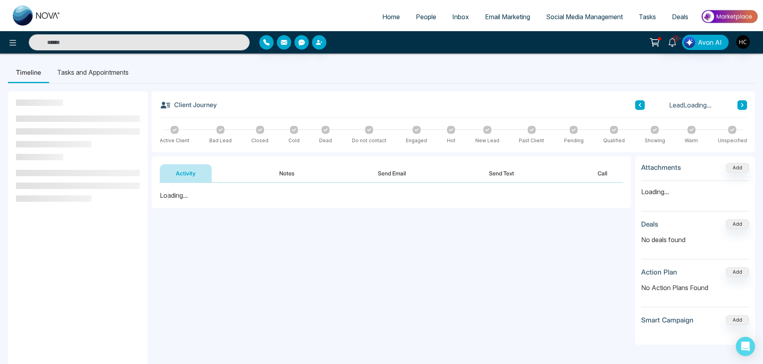
click at [287, 179] on button "Notes" at bounding box center [286, 173] width 47 height 18
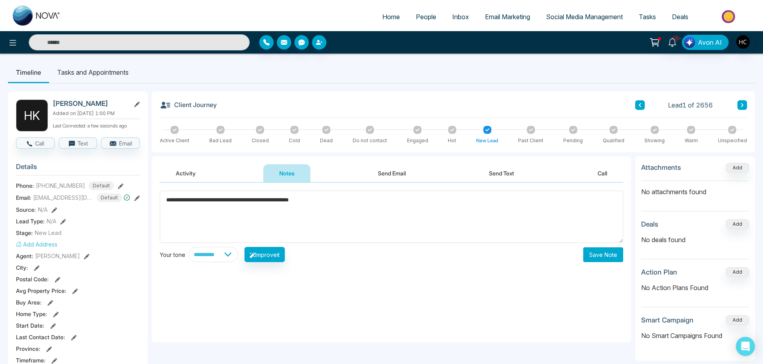
type textarea "**********"
click at [616, 254] on button "Save Note" at bounding box center [604, 254] width 40 height 15
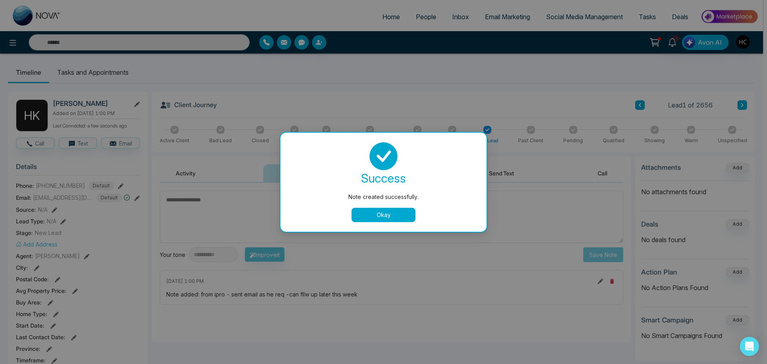
click at [387, 221] on button "Okay" at bounding box center [384, 215] width 64 height 14
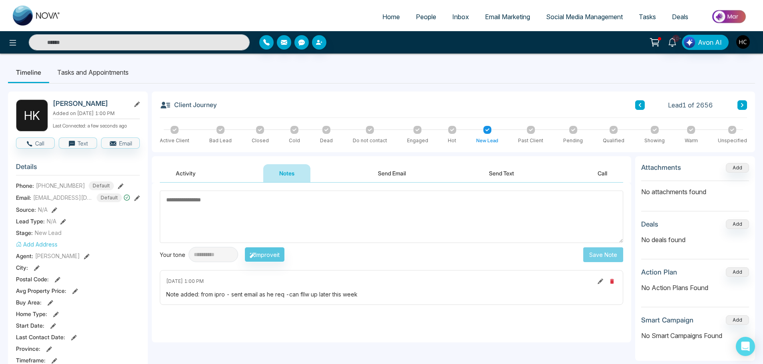
click at [422, 16] on span "People" at bounding box center [426, 17] width 20 height 8
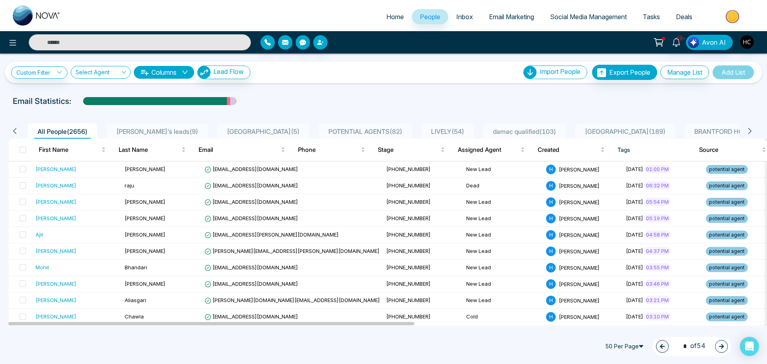
click at [325, 129] on span "POTENTIAL AGENTS ( 82 )" at bounding box center [365, 132] width 80 height 8
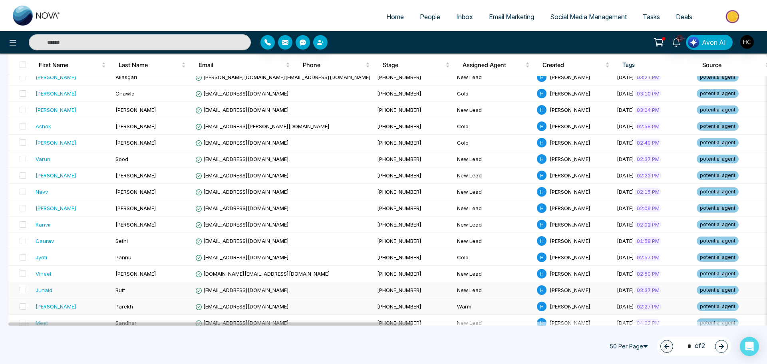
scroll to position [280, 0]
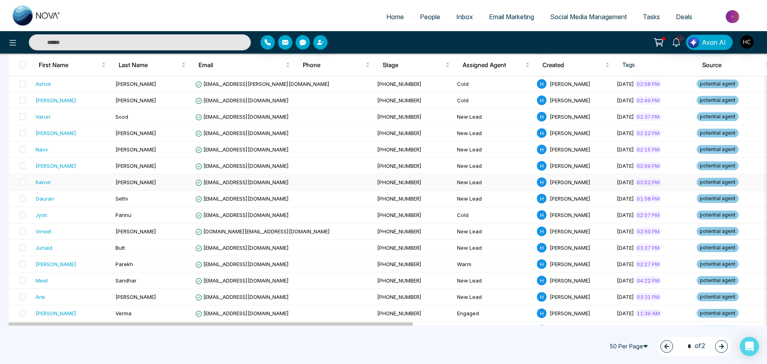
click at [56, 185] on div "Ranvir" at bounding box center [73, 182] width 74 height 8
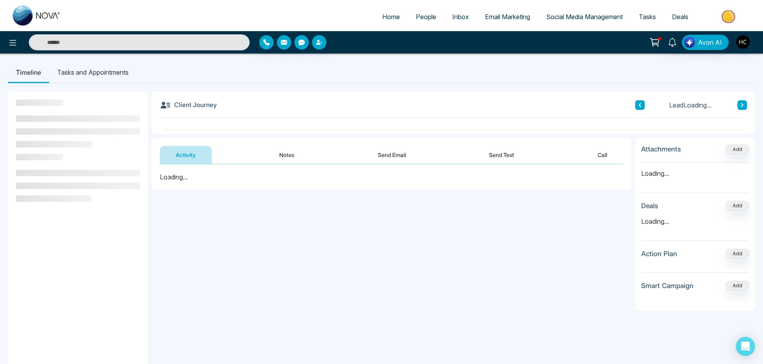
click at [284, 149] on button "Notes" at bounding box center [286, 155] width 47 height 18
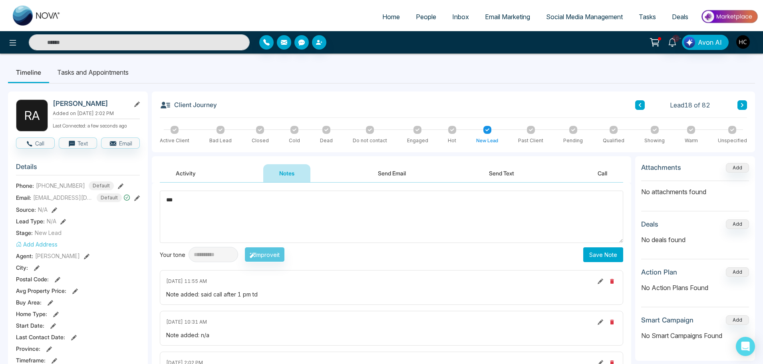
type textarea "***"
click at [605, 256] on button "Save Note" at bounding box center [604, 254] width 40 height 15
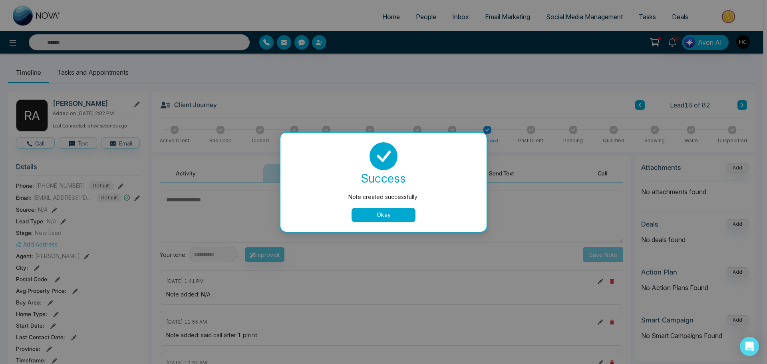
click at [369, 213] on button "Okay" at bounding box center [384, 215] width 64 height 14
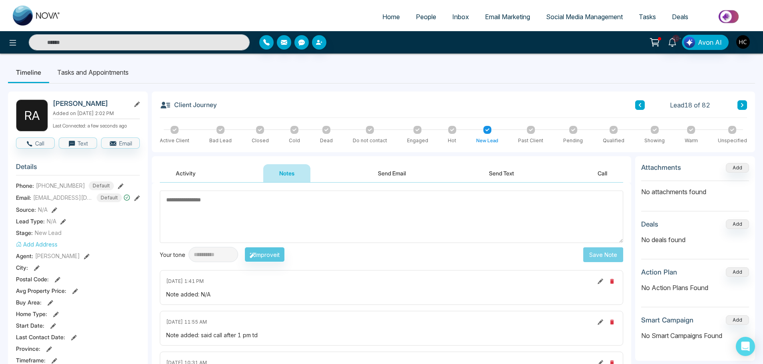
click at [431, 15] on span "People" at bounding box center [426, 17] width 20 height 8
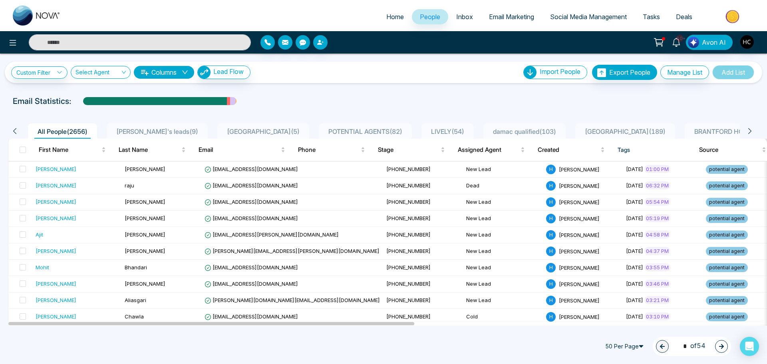
click at [332, 128] on span "POTENTIAL AGENTS ( 82 )" at bounding box center [365, 132] width 80 height 8
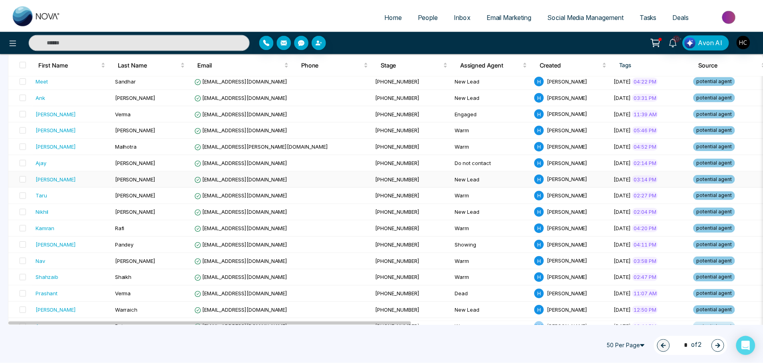
scroll to position [480, 0]
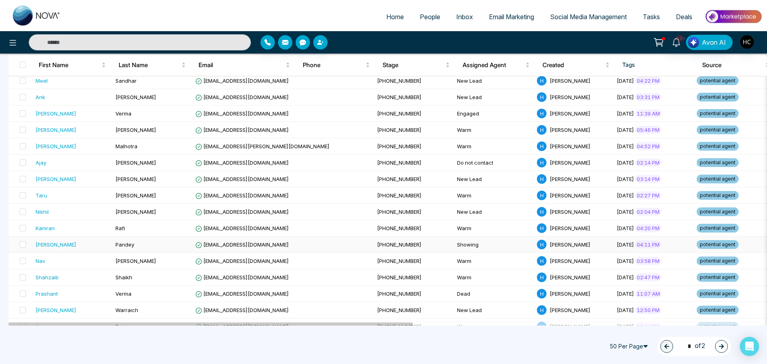
click at [72, 241] on div "[PERSON_NAME]" at bounding box center [73, 245] width 74 height 8
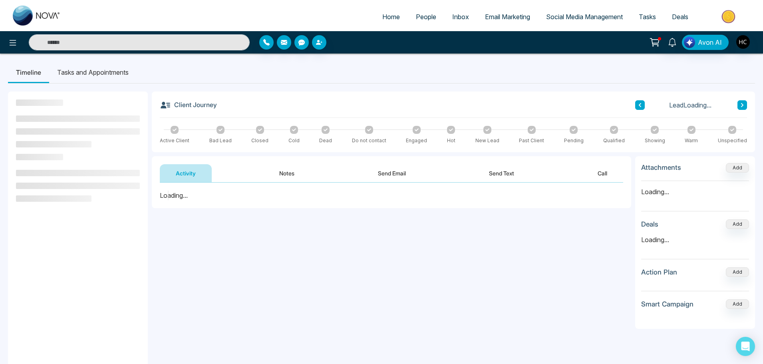
click at [287, 167] on button "Notes" at bounding box center [286, 173] width 47 height 18
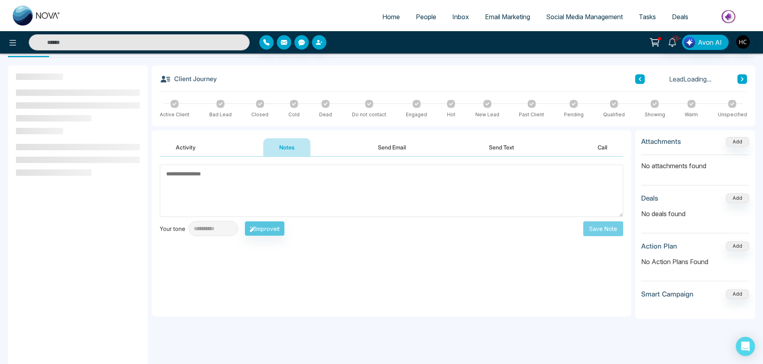
scroll to position [40, 0]
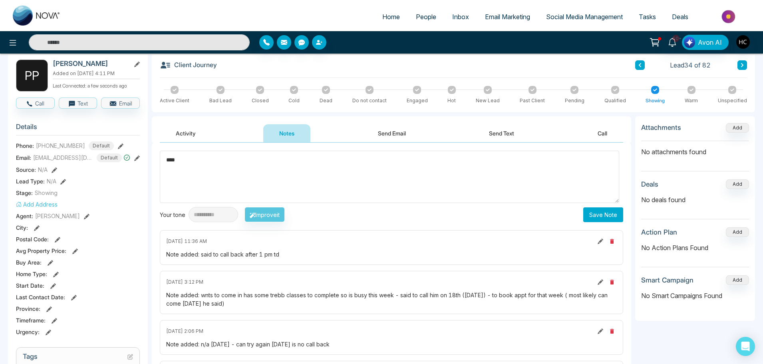
type textarea "***"
click at [584, 215] on button "Save Note" at bounding box center [604, 214] width 40 height 15
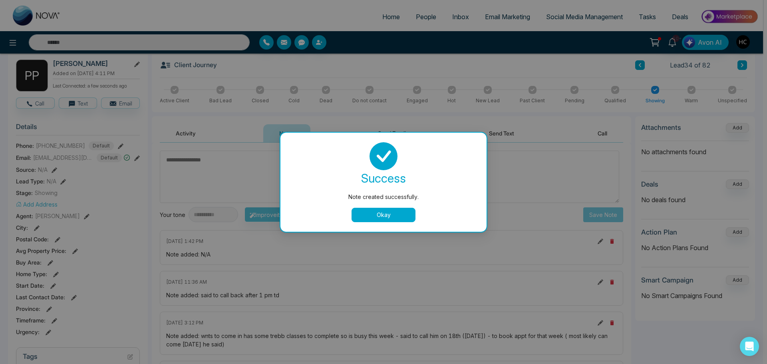
click at [397, 208] on button "Okay" at bounding box center [384, 215] width 64 height 14
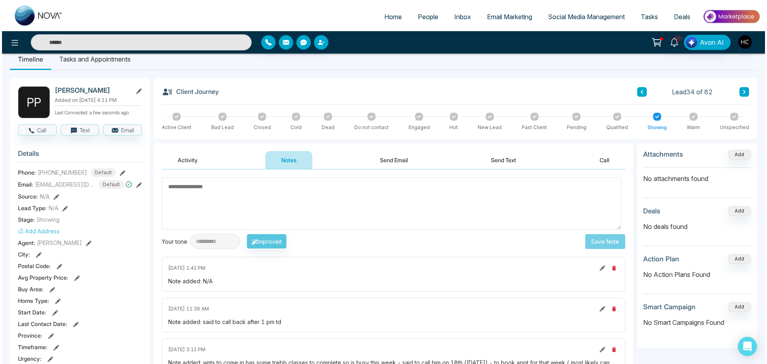
scroll to position [0, 0]
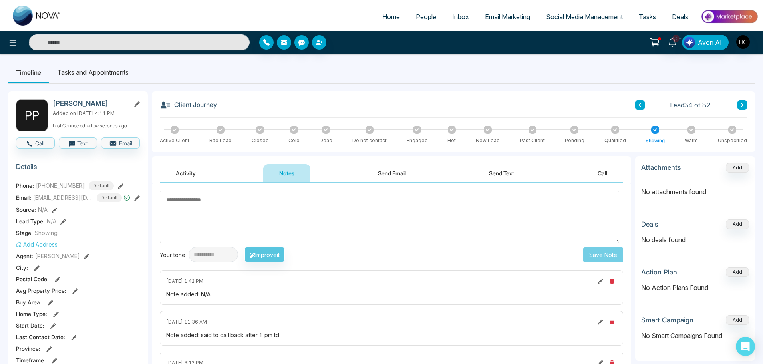
click at [426, 21] on link "People" at bounding box center [426, 16] width 36 height 15
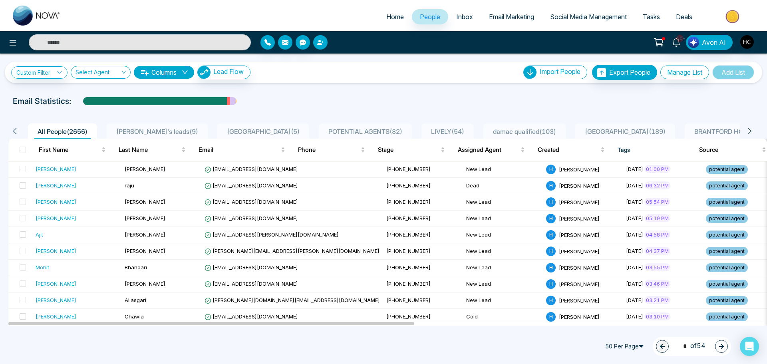
click at [322, 40] on icon "button" at bounding box center [320, 42] width 6 height 6
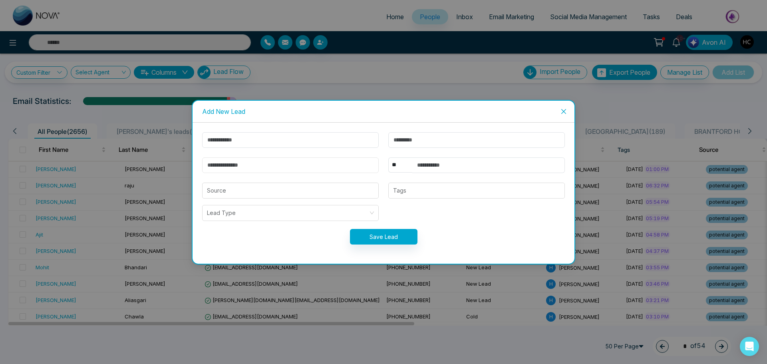
click at [291, 167] on input "email" at bounding box center [290, 165] width 177 height 16
paste input "**********"
type input "**********"
click at [462, 163] on input "text" at bounding box center [489, 165] width 153 height 16
click at [415, 184] on div "Tags" at bounding box center [477, 191] width 177 height 16
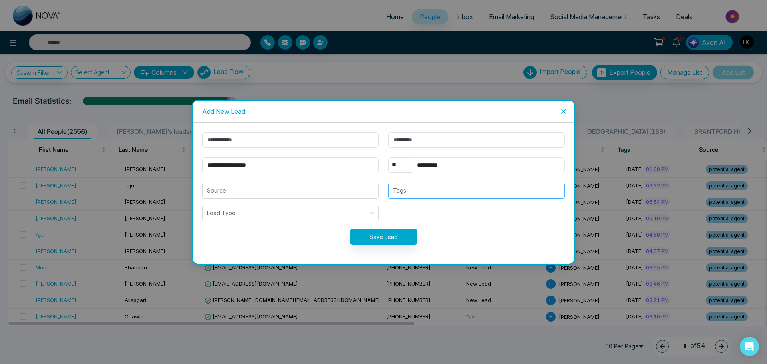
type input "**********"
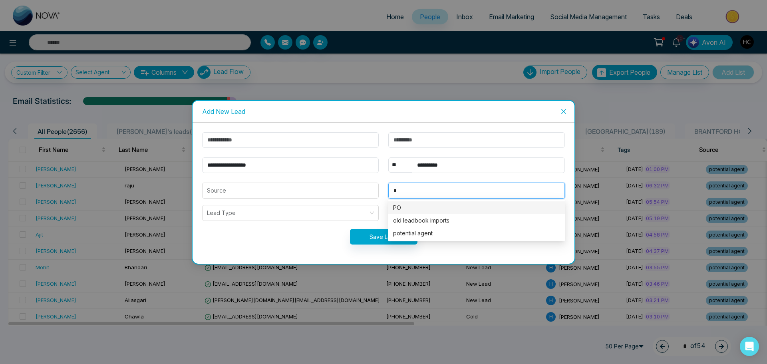
type input "**"
click at [407, 234] on div "potential agent" at bounding box center [476, 233] width 167 height 9
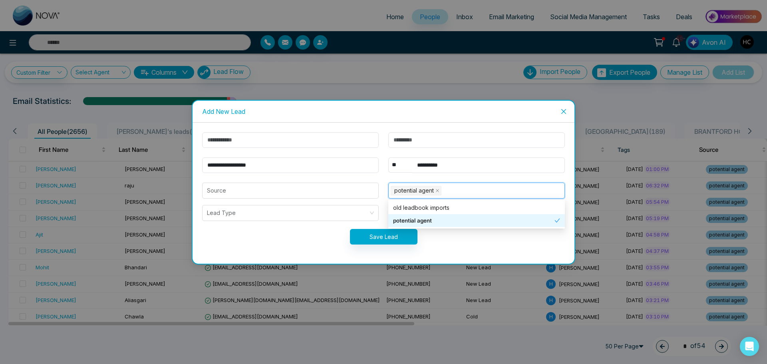
click at [283, 233] on div "Save Lead" at bounding box center [383, 237] width 373 height 16
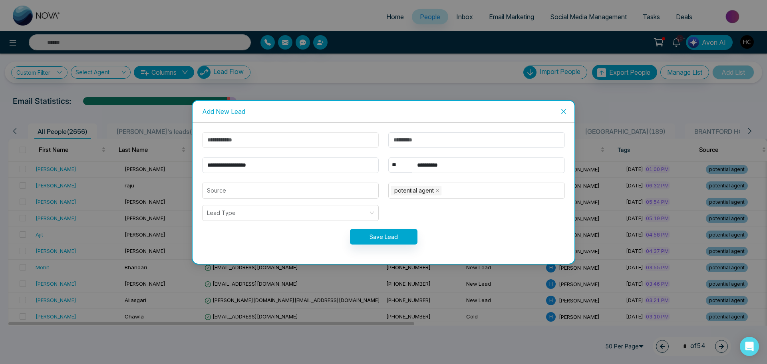
click at [247, 143] on input "text" at bounding box center [290, 140] width 177 height 16
type input "****"
click at [411, 138] on input "text" at bounding box center [477, 140] width 177 height 16
type input "********"
click at [399, 234] on button "Save Lead" at bounding box center [384, 237] width 68 height 16
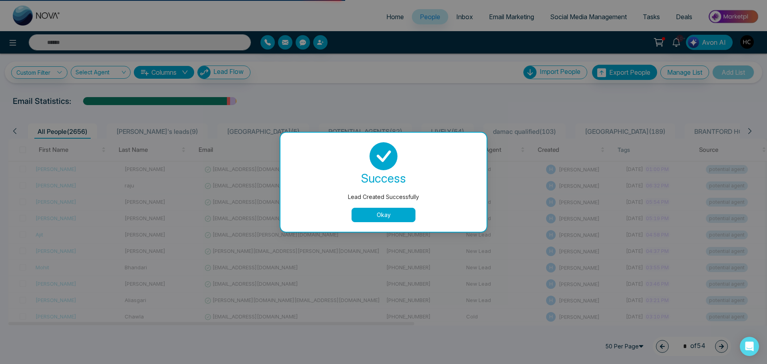
click at [396, 213] on button "Okay" at bounding box center [384, 215] width 64 height 14
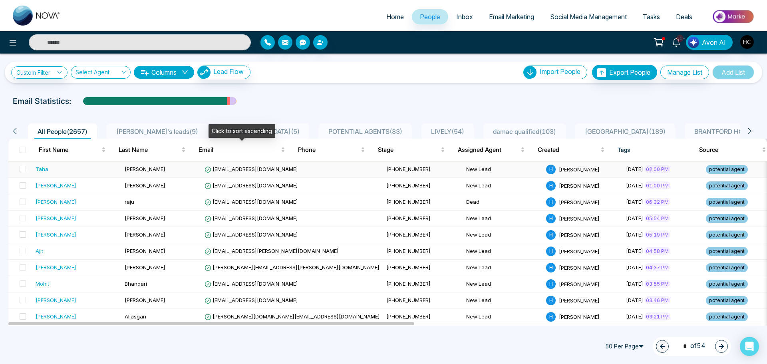
click at [223, 169] on span "[EMAIL_ADDRESS][DOMAIN_NAME]" at bounding box center [252, 169] width 94 height 6
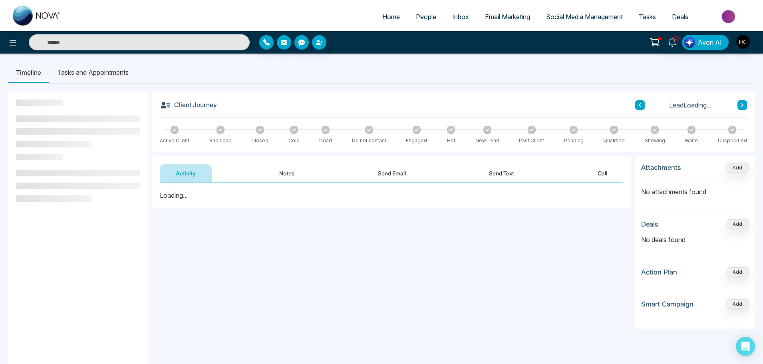
click at [290, 153] on div "**********" at bounding box center [454, 274] width 604 height 364
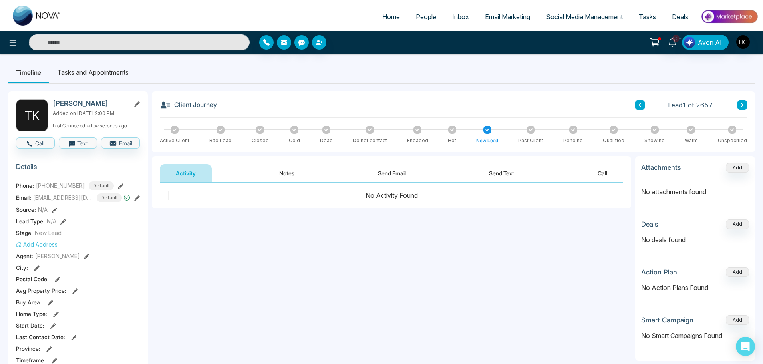
click at [272, 161] on div "Activity Notes Send Email Send Text Call" at bounding box center [392, 169] width 480 height 26
click at [292, 180] on button "Notes" at bounding box center [286, 173] width 47 height 18
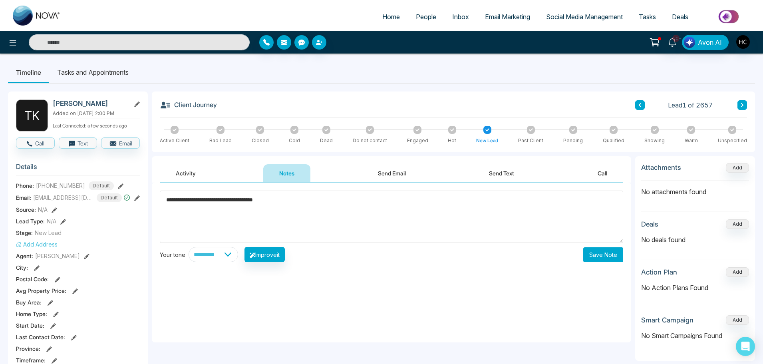
click at [224, 202] on textarea "**********" at bounding box center [392, 217] width 464 height 52
click at [197, 203] on textarea "**********" at bounding box center [392, 217] width 464 height 52
click at [374, 195] on textarea "**********" at bounding box center [392, 217] width 464 height 52
type textarea "**********"
click at [582, 254] on div "**********" at bounding box center [392, 254] width 464 height 15
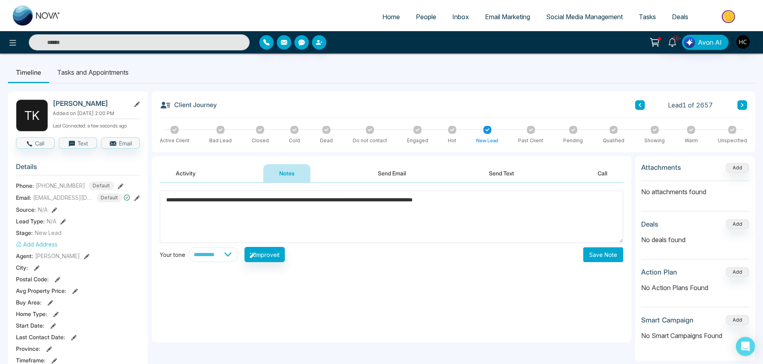
click at [596, 250] on button "Save Note" at bounding box center [604, 254] width 40 height 15
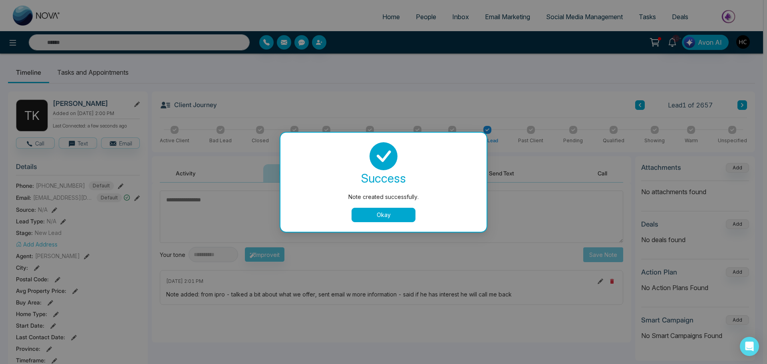
click at [391, 217] on button "Okay" at bounding box center [384, 215] width 64 height 14
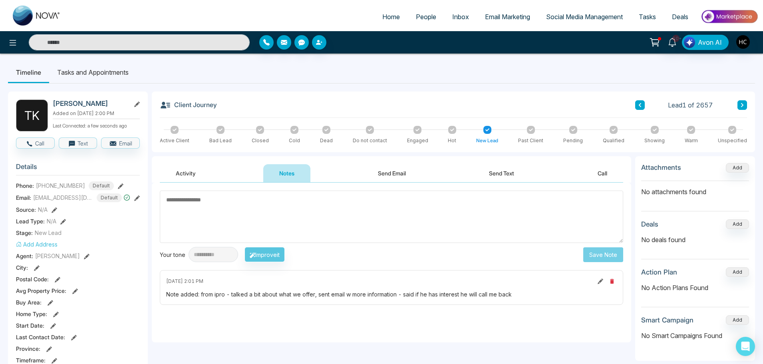
click at [416, 18] on span "People" at bounding box center [426, 17] width 20 height 8
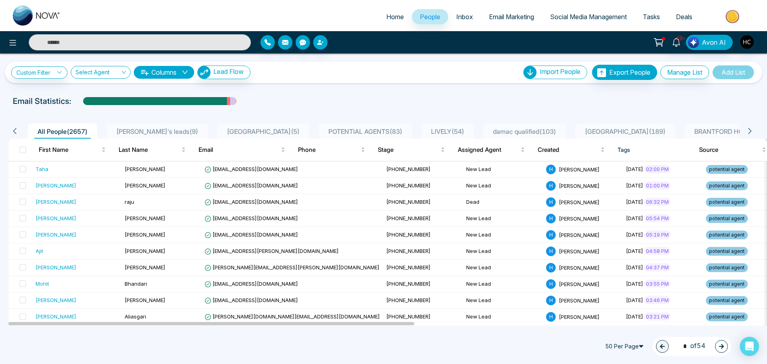
drag, startPoint x: 284, startPoint y: 86, endPoint x: 291, endPoint y: 88, distance: 7.1
click at [291, 88] on div "**********" at bounding box center [383, 190] width 767 height 272
click at [327, 36] on div at bounding box center [352, 42] width 182 height 14
click at [317, 40] on button "button" at bounding box center [320, 42] width 14 height 14
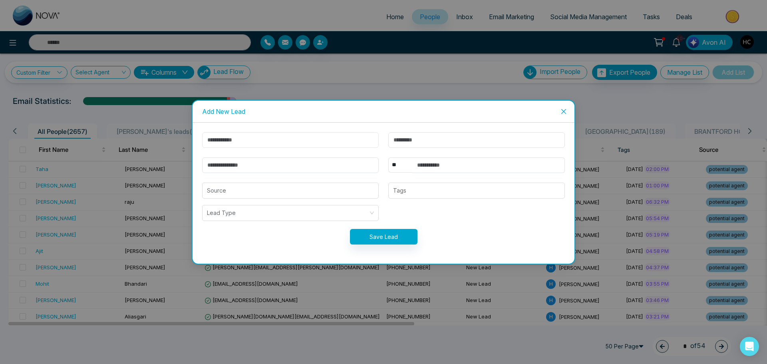
click at [261, 142] on input "text" at bounding box center [290, 140] width 177 height 16
type input "********"
click at [441, 141] on input "text" at bounding box center [477, 140] width 177 height 16
type input "*****"
click at [429, 165] on input "text" at bounding box center [489, 165] width 153 height 16
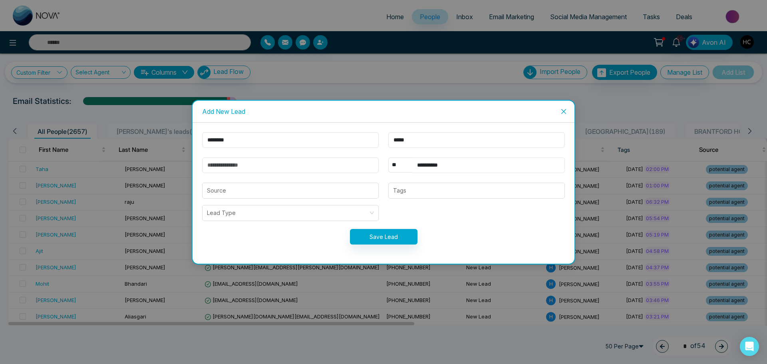
type input "**********"
click at [292, 159] on input "email" at bounding box center [290, 165] width 177 height 16
click at [411, 191] on div at bounding box center [477, 191] width 172 height 10
type input "**********"
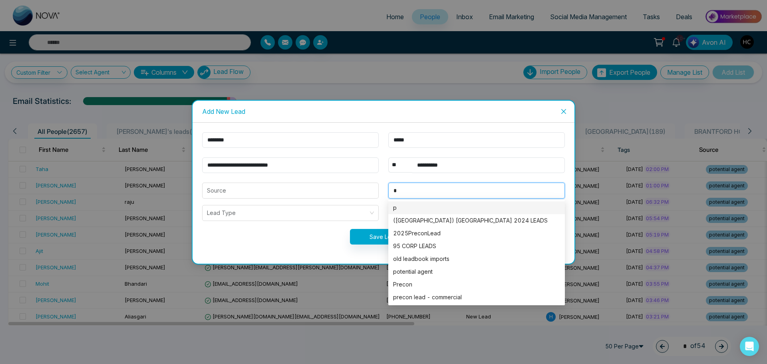
type input "**"
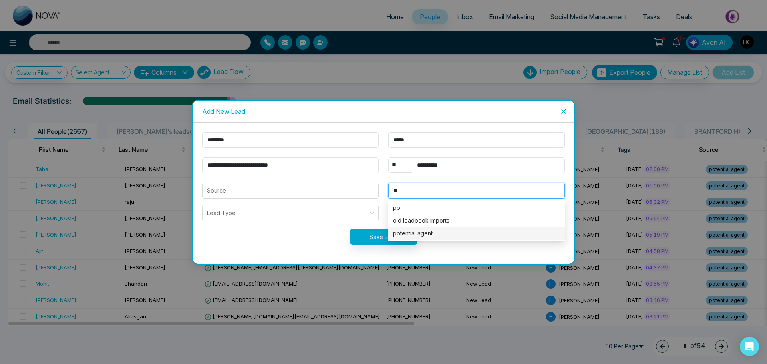
click at [428, 230] on div "potential agent" at bounding box center [476, 233] width 167 height 9
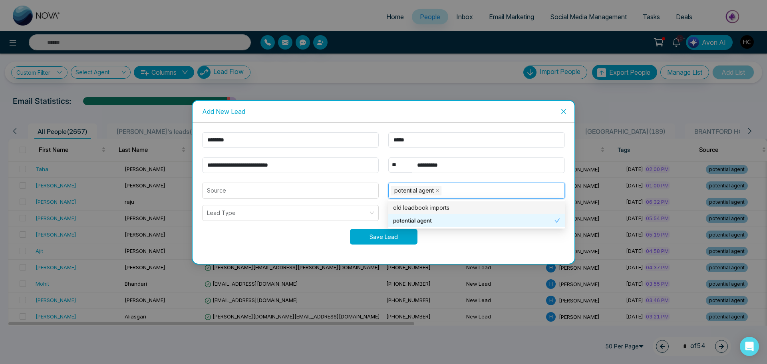
click at [391, 237] on button "Save Lead" at bounding box center [384, 237] width 68 height 16
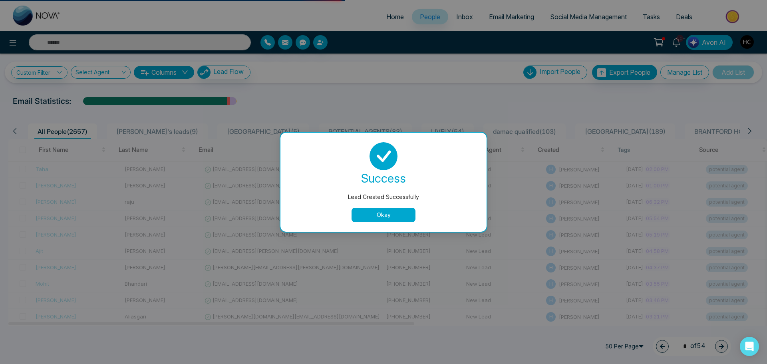
click at [400, 215] on button "Okay" at bounding box center [384, 215] width 64 height 14
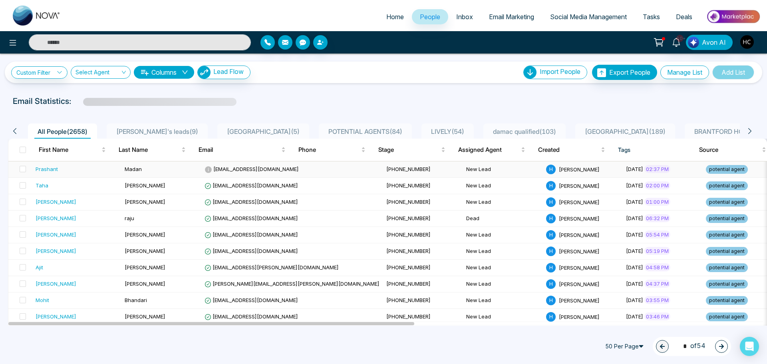
click at [191, 163] on td "Madan" at bounding box center [162, 169] width 80 height 16
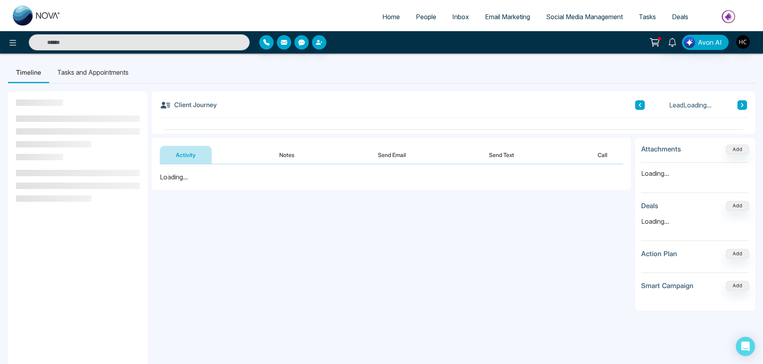
click at [282, 147] on button "Notes" at bounding box center [286, 155] width 47 height 18
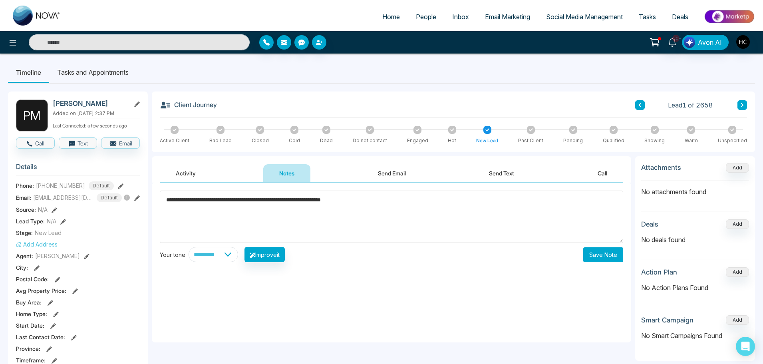
type textarea "**********"
click at [618, 251] on button "Save Note" at bounding box center [604, 254] width 40 height 15
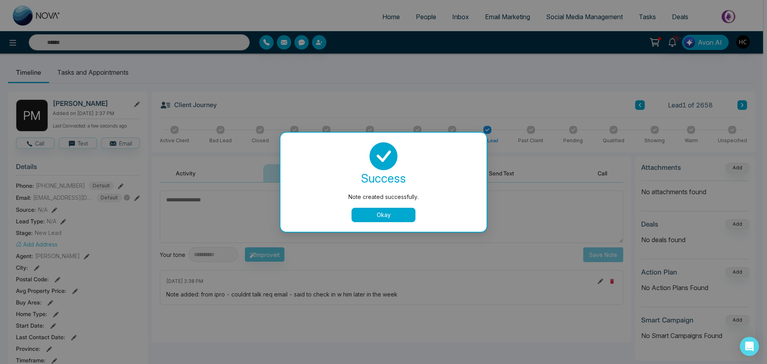
click at [408, 217] on button "Okay" at bounding box center [384, 215] width 64 height 14
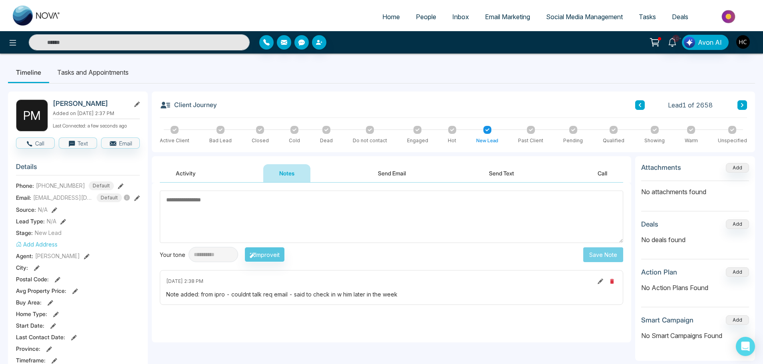
click at [417, 15] on span "People" at bounding box center [426, 17] width 20 height 8
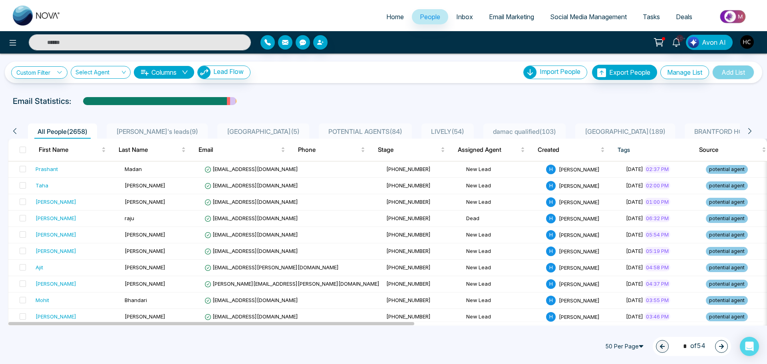
click at [319, 126] on li "POTENTIAL AGENTS ( 84 )" at bounding box center [365, 131] width 93 height 15
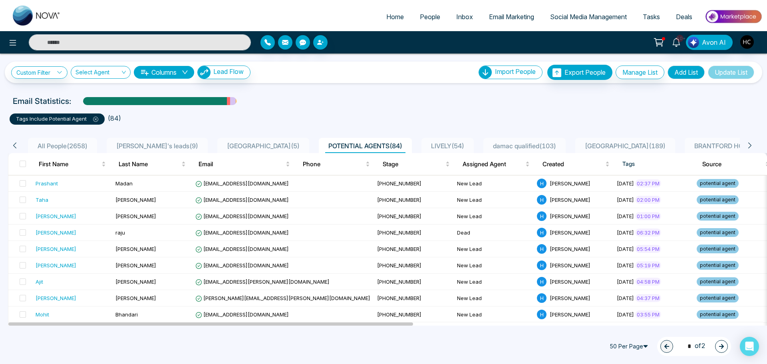
click at [446, 101] on div "Email Statistics:" at bounding box center [384, 101] width 742 height 12
click at [331, 40] on div at bounding box center [352, 42] width 182 height 14
click at [325, 43] on button "button" at bounding box center [320, 42] width 14 height 14
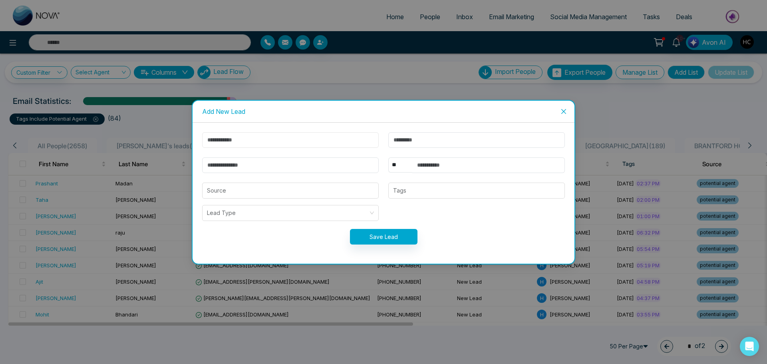
click at [313, 132] on input "text" at bounding box center [290, 140] width 177 height 16
type input "*"
type input "*******"
click at [412, 141] on input "text" at bounding box center [477, 140] width 177 height 16
type input "*****"
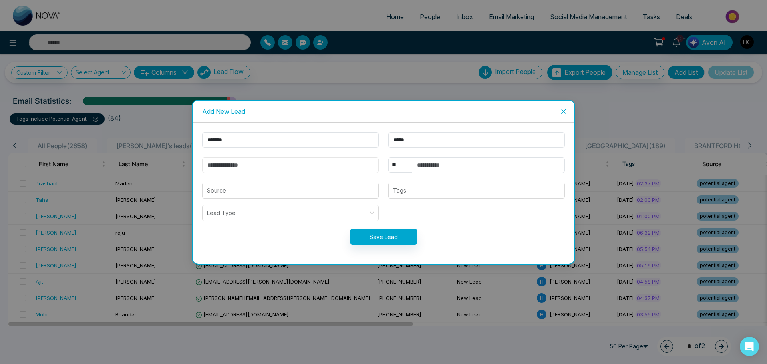
click at [292, 163] on input "email" at bounding box center [290, 165] width 177 height 16
type input "**********"
click at [422, 164] on input "text" at bounding box center [489, 165] width 153 height 16
click at [415, 191] on div at bounding box center [477, 191] width 172 height 10
type input "**********"
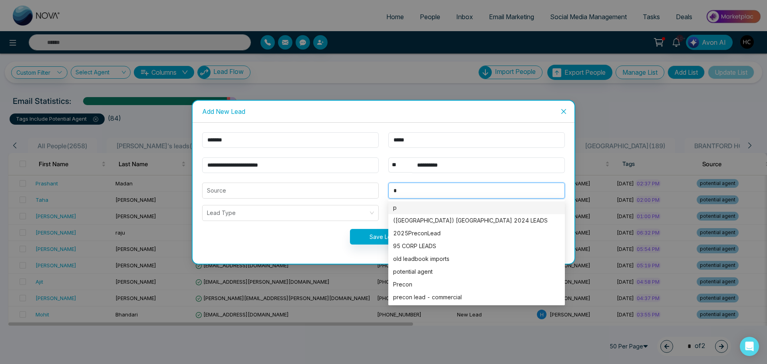
type input "**"
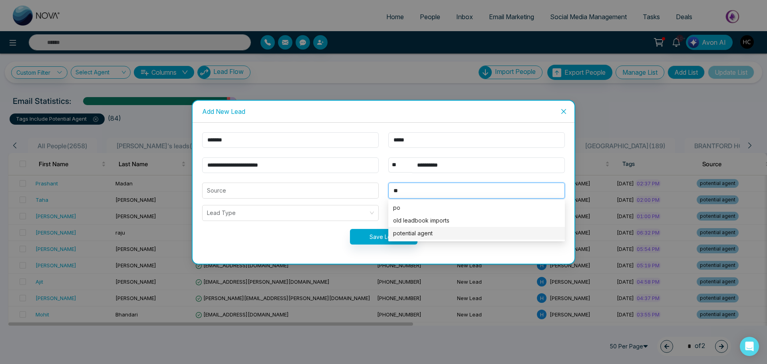
click at [409, 233] on div "potential agent" at bounding box center [476, 233] width 167 height 9
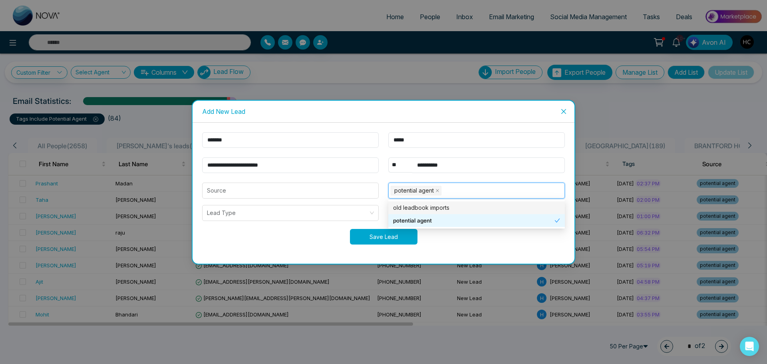
click at [375, 236] on button "Save Lead" at bounding box center [384, 237] width 68 height 16
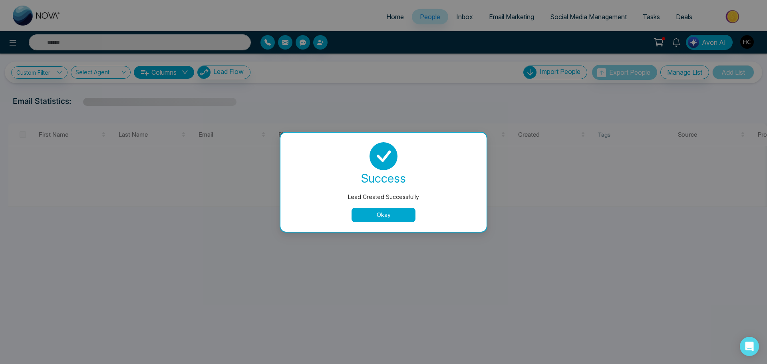
click at [383, 220] on button "Okay" at bounding box center [384, 215] width 64 height 14
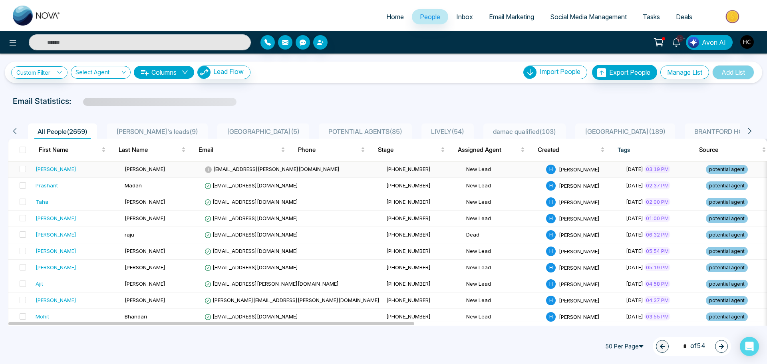
click at [277, 170] on td "[EMAIL_ADDRESS][PERSON_NAME][DOMAIN_NAME]" at bounding box center [292, 169] width 182 height 16
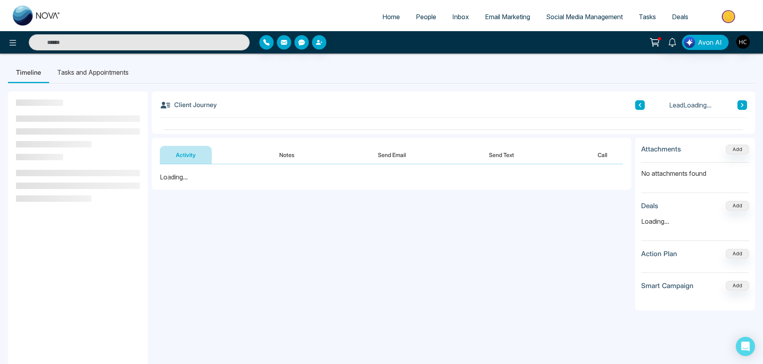
click at [280, 147] on button "Notes" at bounding box center [286, 155] width 47 height 18
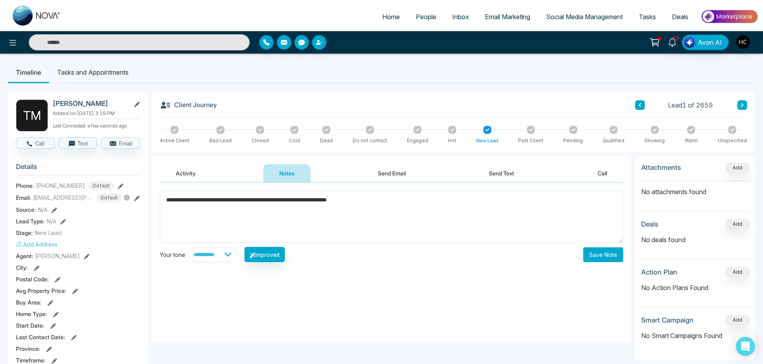
type textarea "**********"
drag, startPoint x: 620, startPoint y: 264, endPoint x: 609, endPoint y: 253, distance: 15.3
click at [620, 264] on div "**********" at bounding box center [392, 263] width 480 height 160
click at [603, 249] on button "Save Note" at bounding box center [604, 254] width 40 height 15
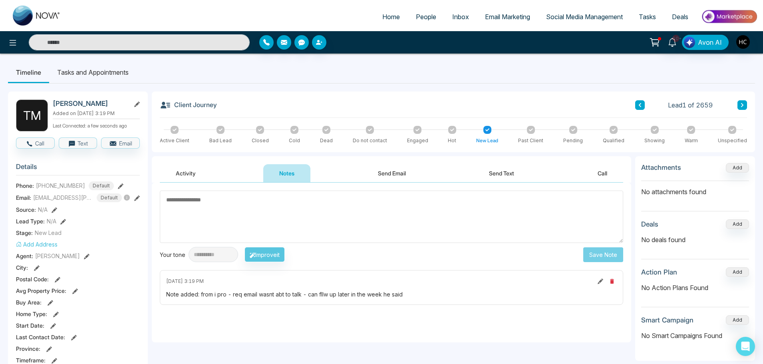
click at [265, 210] on textarea at bounding box center [392, 217] width 464 height 52
click at [427, 12] on link "People" at bounding box center [426, 16] width 36 height 15
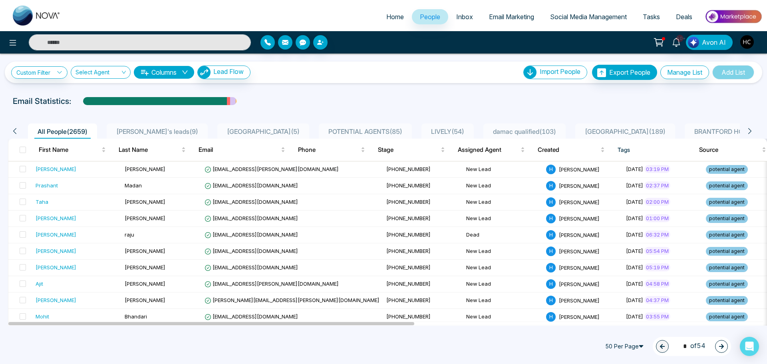
click at [337, 129] on span "POTENTIAL AGENTS ( 85 )" at bounding box center [365, 132] width 80 height 8
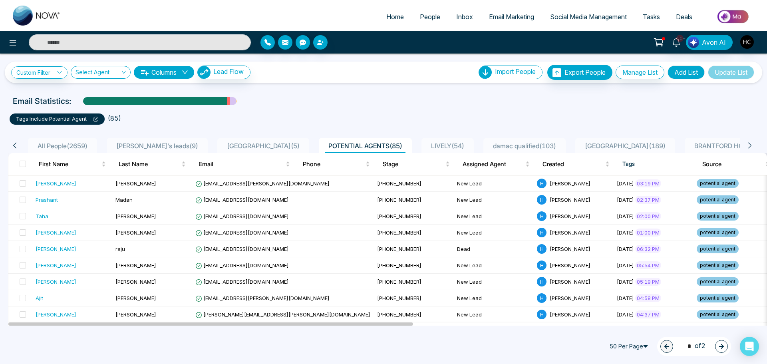
click at [306, 100] on div "Email Statistics:" at bounding box center [384, 101] width 742 height 12
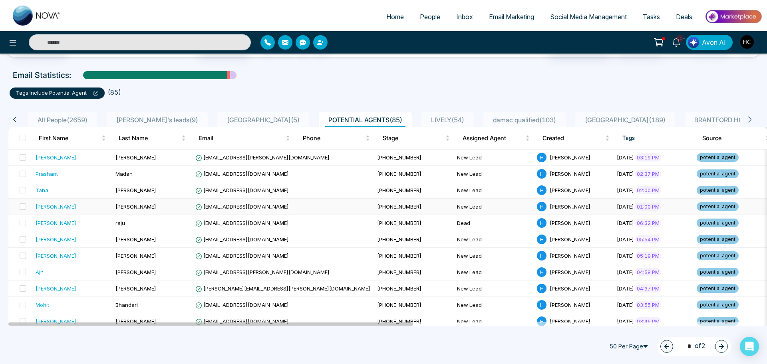
scroll to position [40, 0]
